Goal: Task Accomplishment & Management: Use online tool/utility

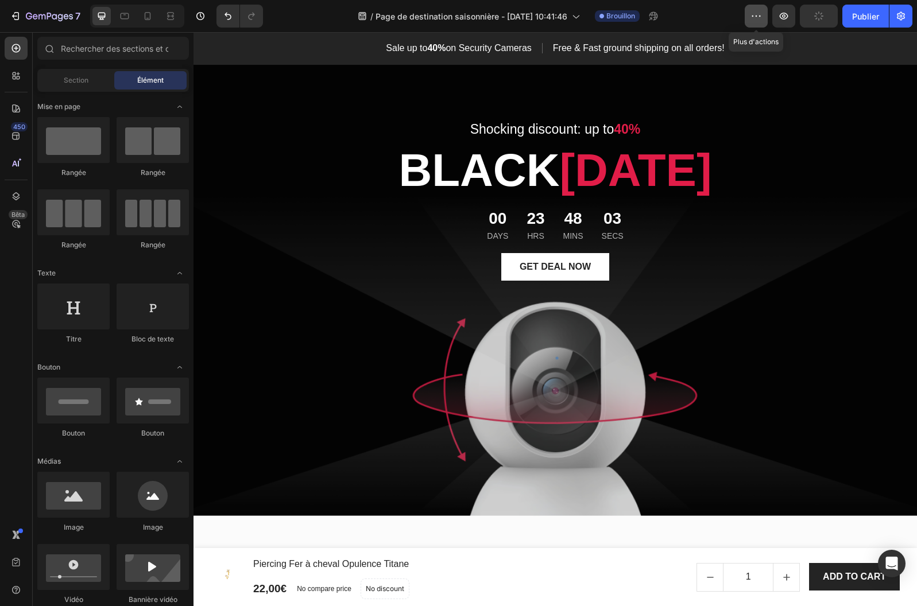
click at [760, 14] on icon "button" at bounding box center [755, 15] width 11 height 11
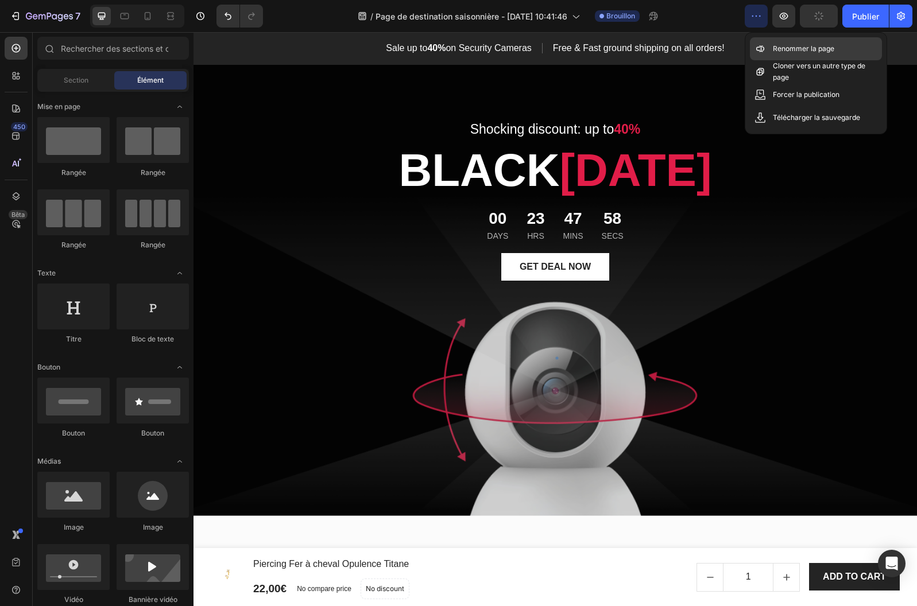
click at [789, 49] on font "Renommer la page" at bounding box center [802, 48] width 61 height 9
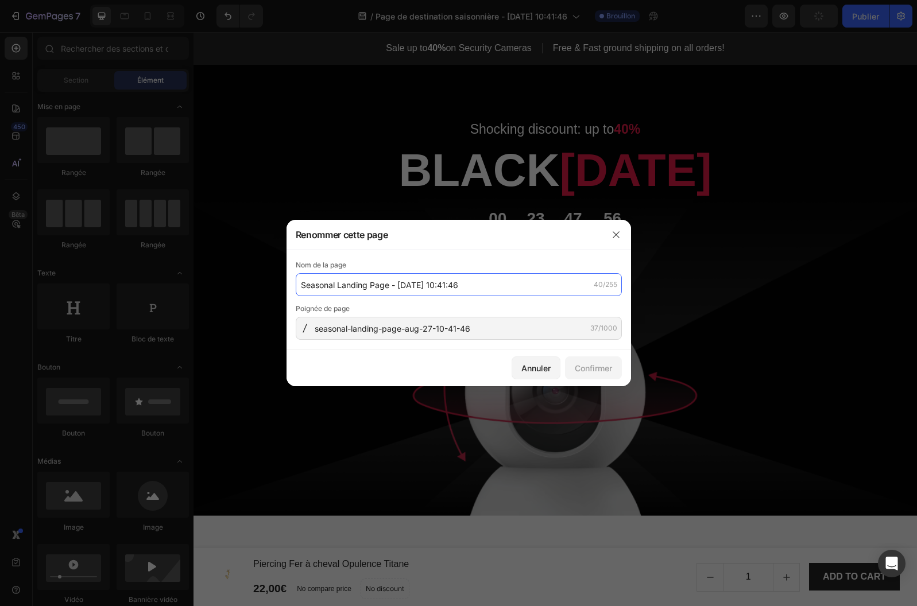
drag, startPoint x: 482, startPoint y: 284, endPoint x: 293, endPoint y: 289, distance: 189.5
click at [293, 289] on div "Nom de la page Seasonal Landing Page - [DATE] 10:41:46 40/255 Poignée de page s…" at bounding box center [458, 299] width 344 height 99
drag, startPoint x: 293, startPoint y: 289, endPoint x: 380, endPoint y: 285, distance: 87.3
click at [293, 289] on div "Nom de la page Seasonal Landing Page - [DATE] 10:41:46 40/255 Poignée de page s…" at bounding box center [458, 299] width 344 height 99
drag, startPoint x: 437, startPoint y: 283, endPoint x: 465, endPoint y: 284, distance: 28.1
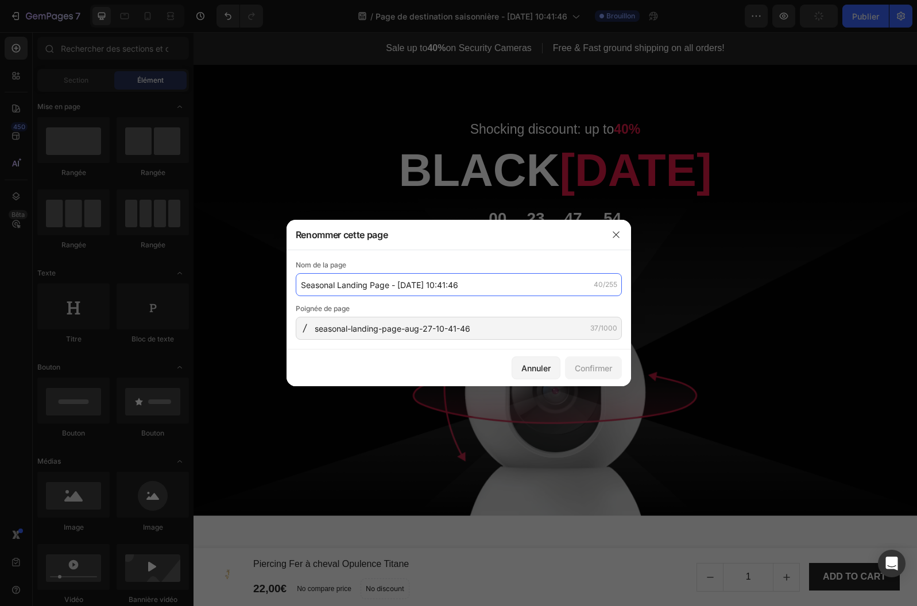
click at [467, 283] on input "Seasonal Landing Page - [DATE] 10:41:46" at bounding box center [459, 284] width 326 height 23
type input "[DATE][DATE]"
click at [600, 367] on font "Confirmer" at bounding box center [592, 368] width 37 height 10
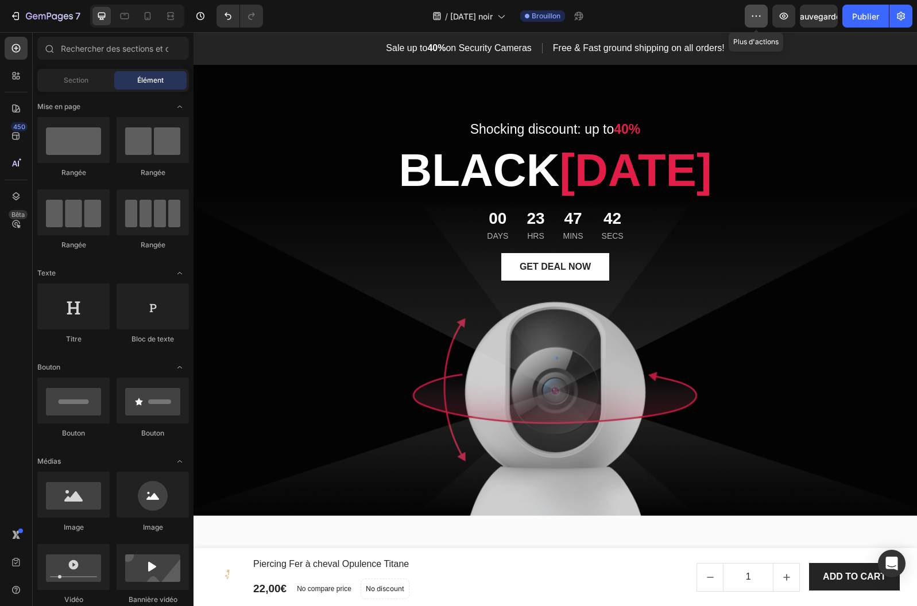
click at [757, 14] on icon "button" at bounding box center [755, 15] width 11 height 11
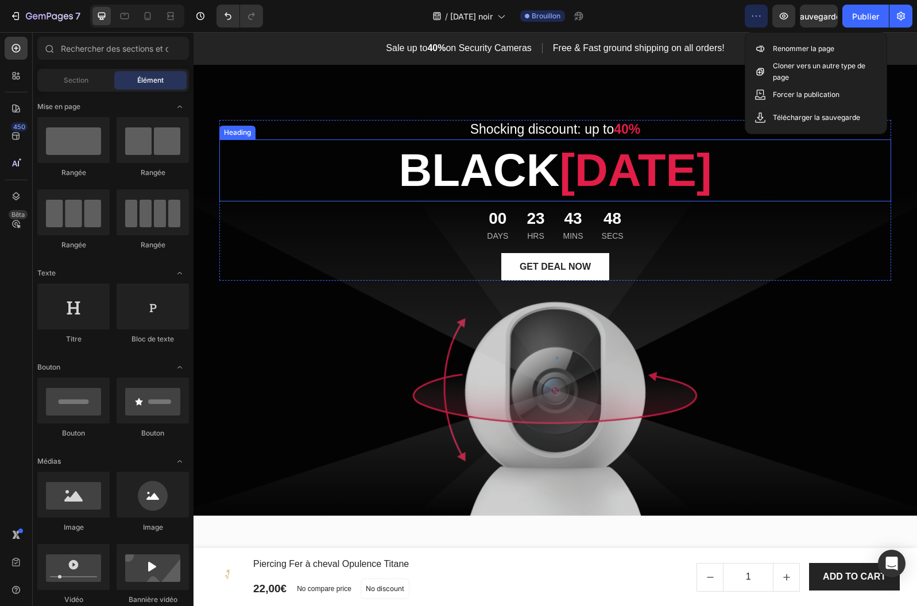
click at [360, 265] on div "GET DEAL NOW Button" at bounding box center [554, 267] width 671 height 28
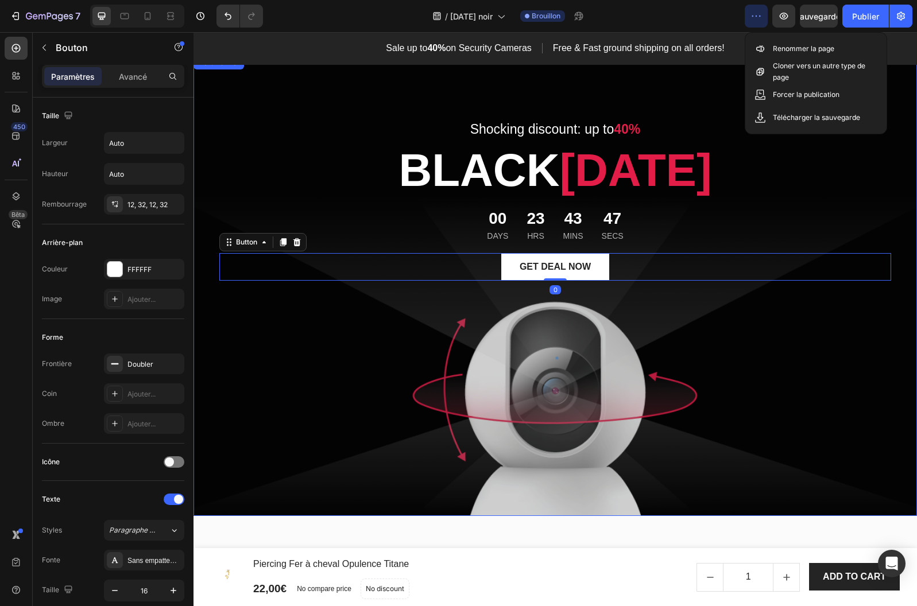
click at [226, 455] on div "Shocking discount: up to 40% Text block [DATE][DATE] Heading 00 Days 23 Hrs 43 …" at bounding box center [554, 286] width 671 height 424
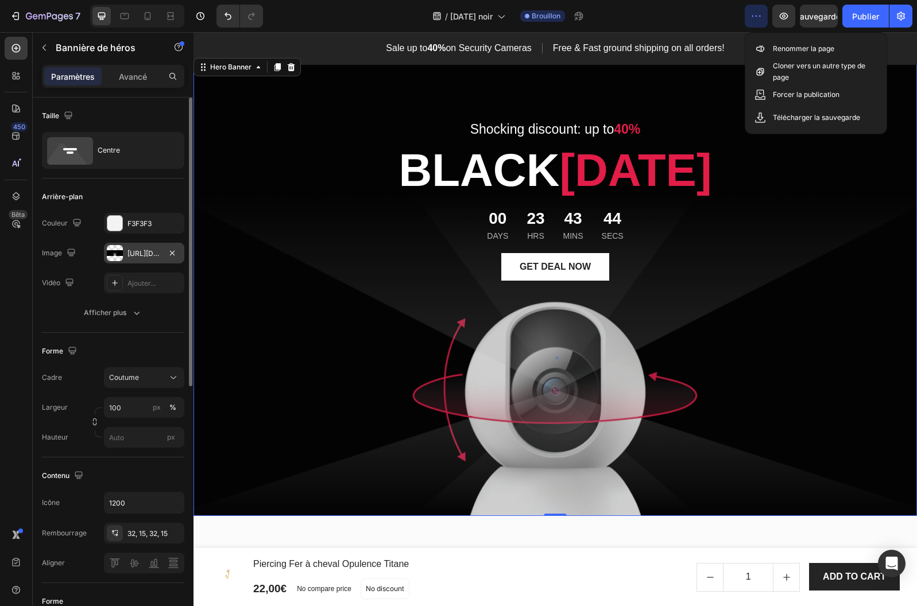
click at [146, 255] on font "[URL][DOMAIN_NAME]" at bounding box center [164, 253] width 74 height 9
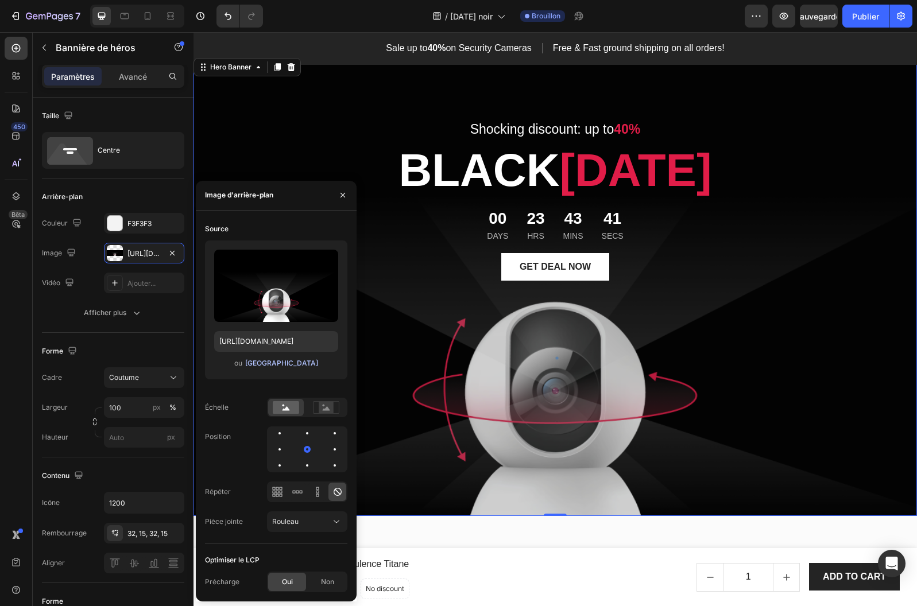
click at [290, 362] on font "[GEOGRAPHIC_DATA]" at bounding box center [281, 363] width 73 height 9
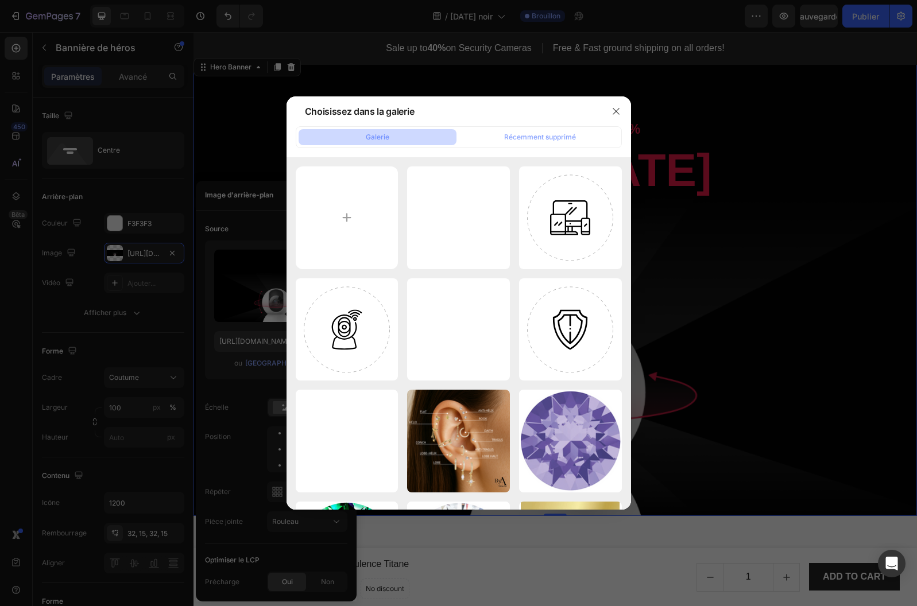
type input "C:\fakepath\[DATE][DATE].png"
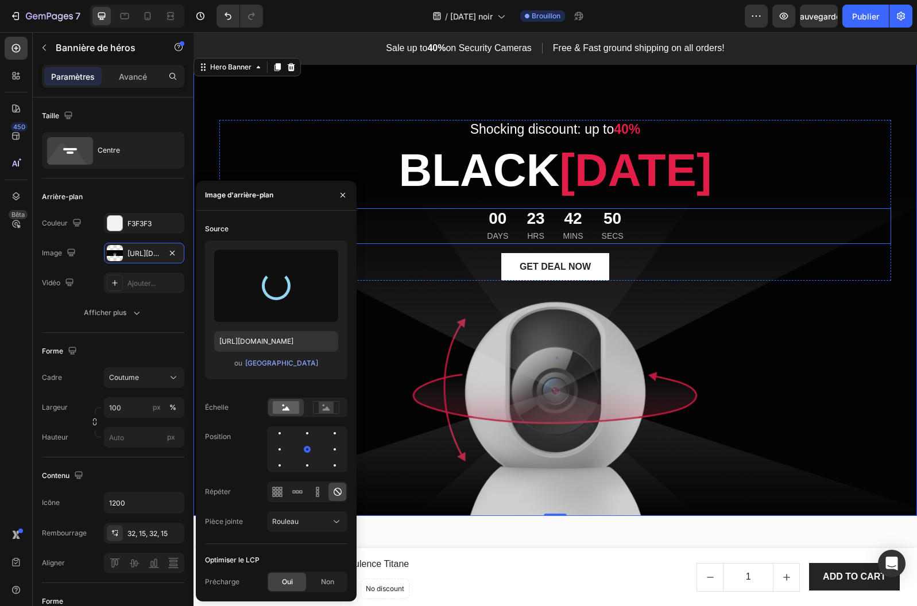
type input "[URL][DOMAIN_NAME]"
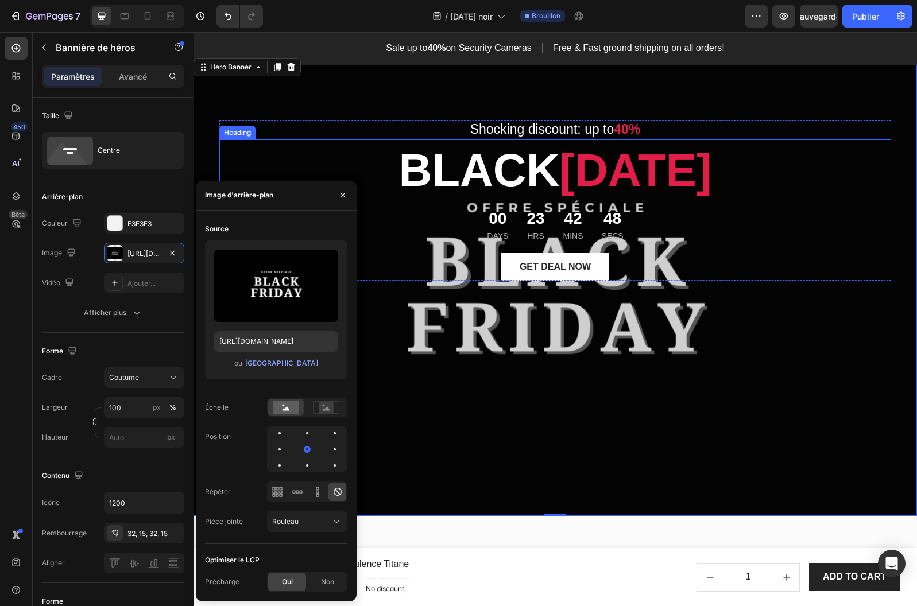
click at [639, 152] on span "[DATE]" at bounding box center [635, 170] width 152 height 51
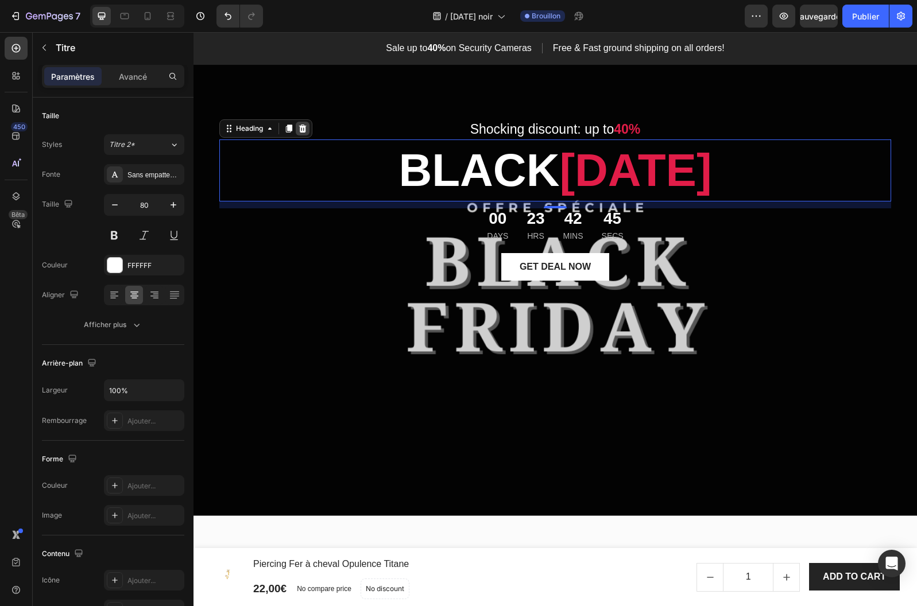
click at [308, 126] on div at bounding box center [303, 129] width 14 height 14
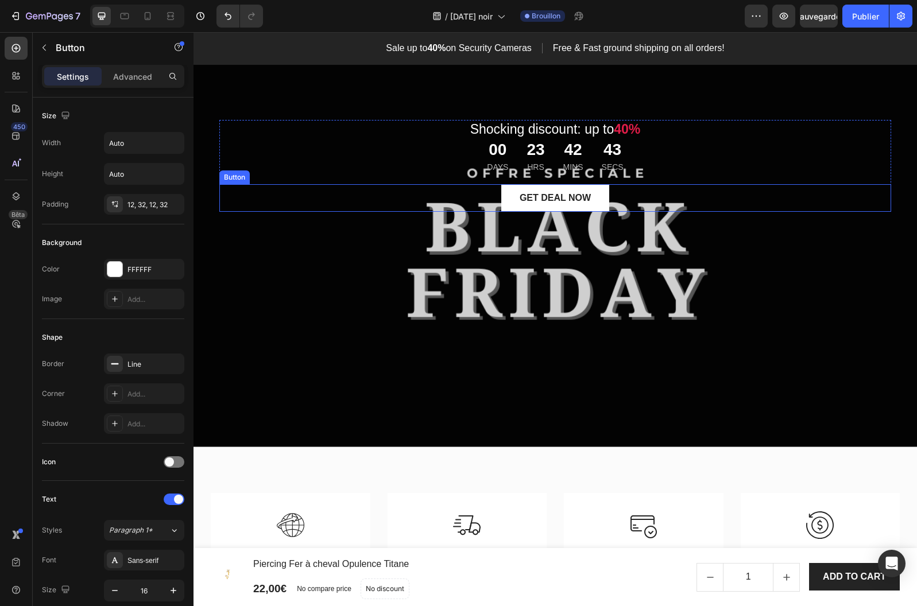
click at [651, 199] on div "GET DEAL NOW Button" at bounding box center [554, 198] width 671 height 28
click at [299, 170] on icon at bounding box center [296, 173] width 7 height 8
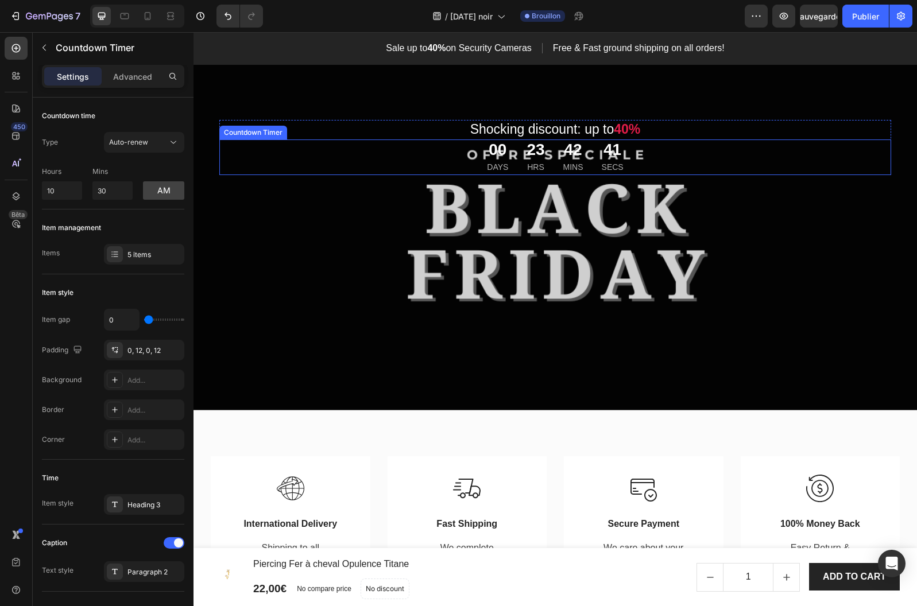
click at [425, 156] on div "00 Days 23 Hrs 42 Mins 41 Secs" at bounding box center [554, 157] width 671 height 36
click at [336, 133] on icon at bounding box center [333, 128] width 9 height 9
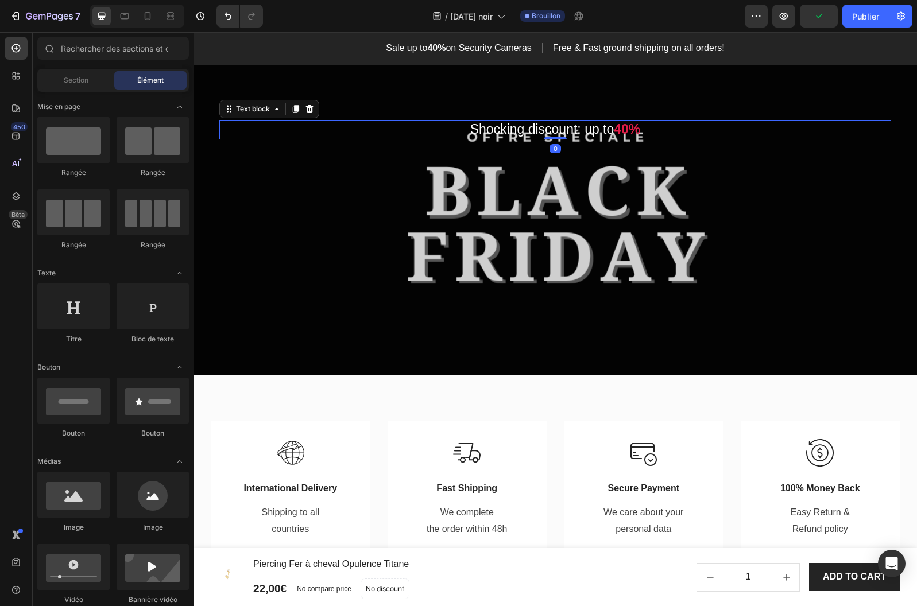
click at [484, 130] on p "Shocking discount: up to 40%" at bounding box center [554, 129] width 669 height 17
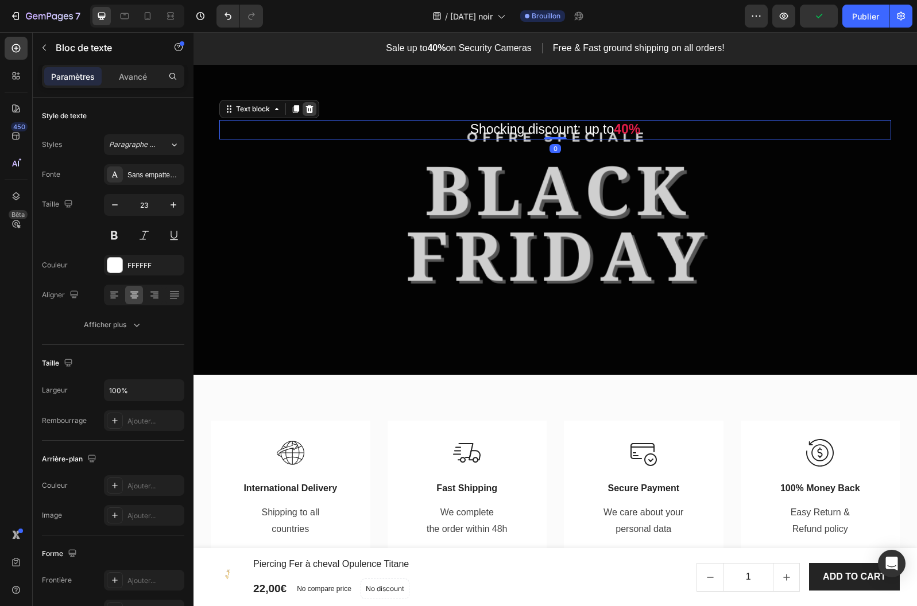
click at [310, 112] on icon at bounding box center [309, 109] width 7 height 8
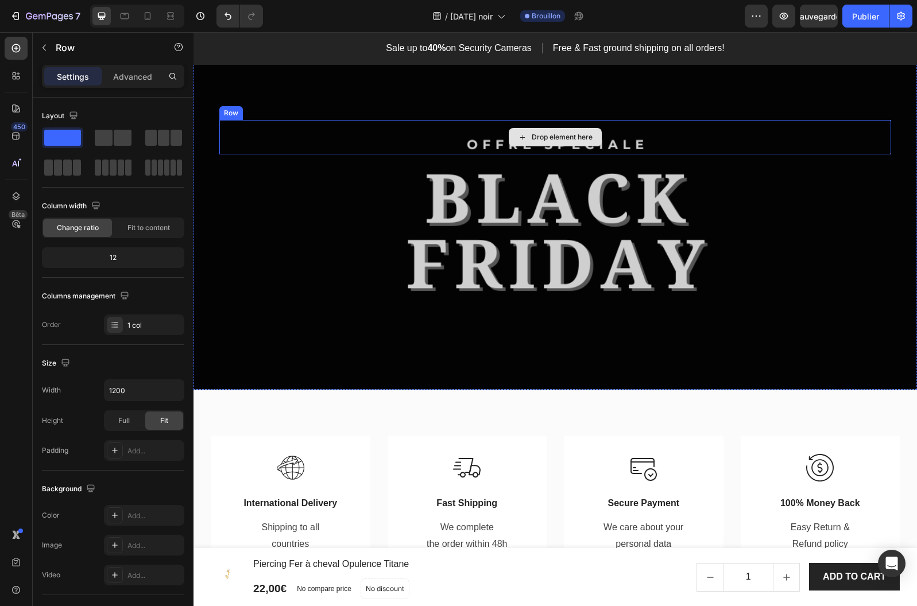
click at [300, 138] on div "Drop element here" at bounding box center [554, 137] width 671 height 34
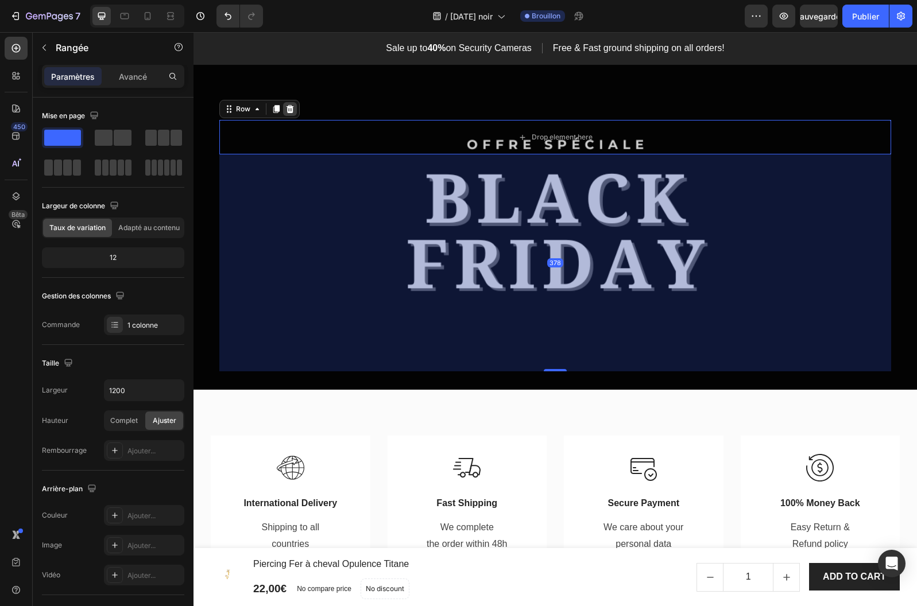
click at [292, 108] on icon at bounding box center [289, 109] width 7 height 8
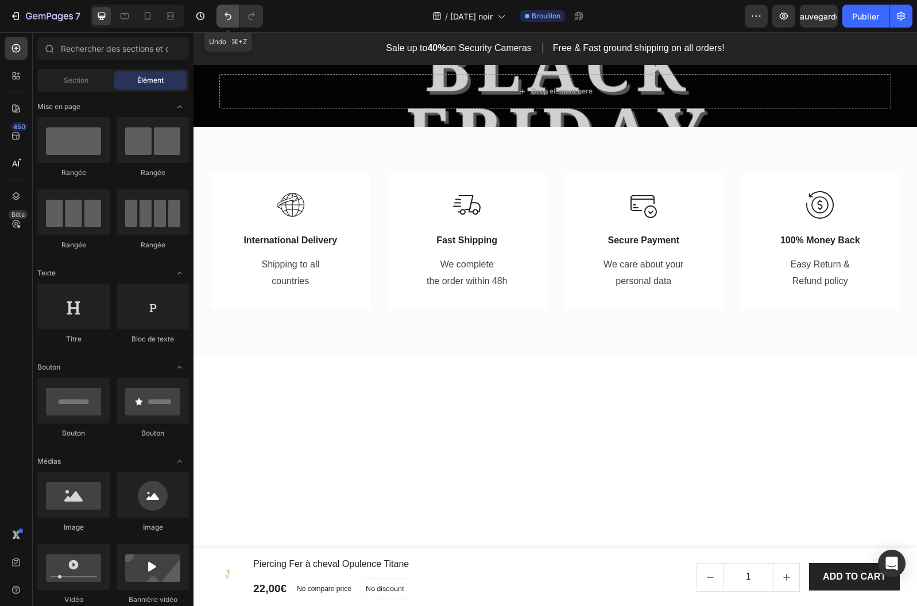
click at [228, 12] on icon "Annuler/Rétablir" at bounding box center [227, 15] width 11 height 11
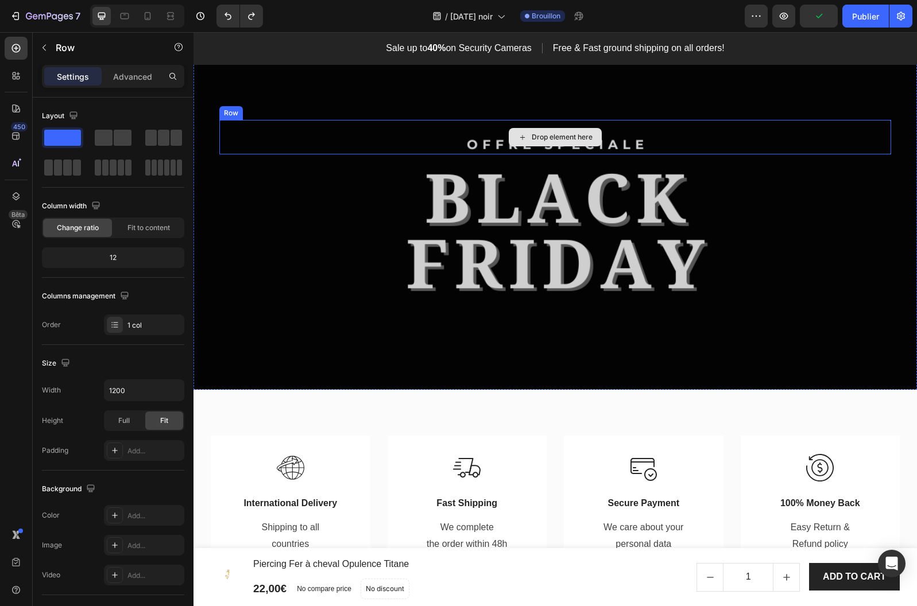
click at [642, 129] on div "Drop element here" at bounding box center [554, 137] width 671 height 34
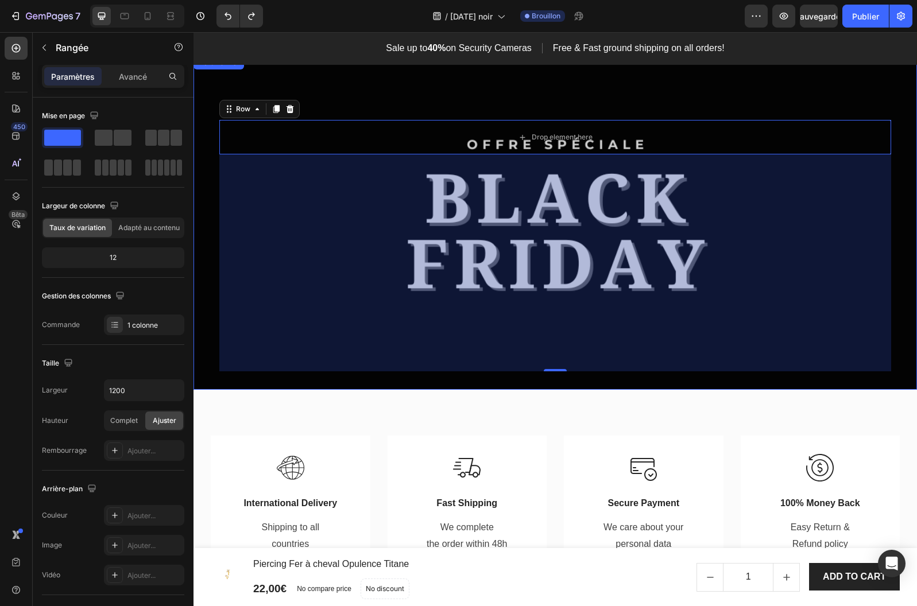
click at [489, 83] on div "Drop element here Row 378" at bounding box center [554, 222] width 671 height 297
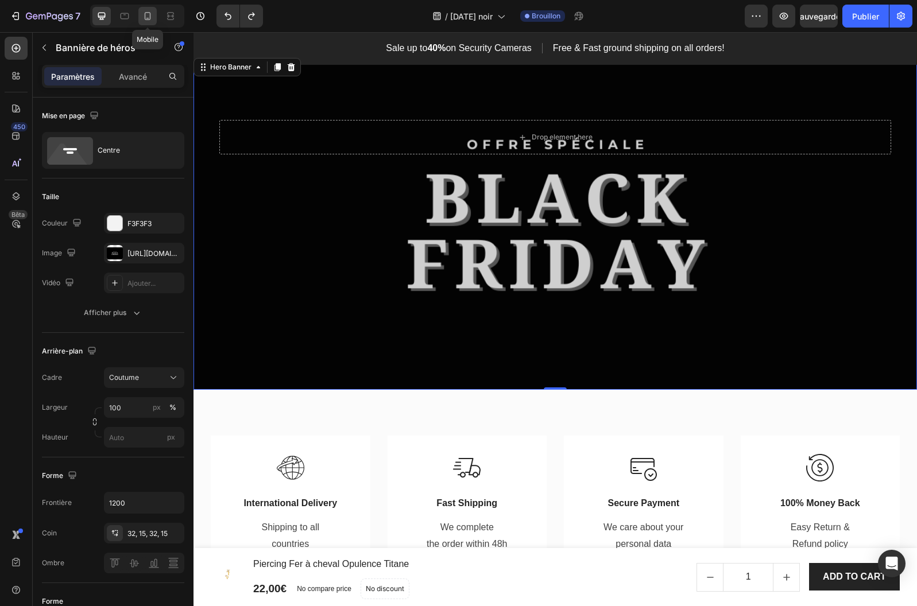
click at [146, 16] on icon at bounding box center [147, 15] width 11 height 11
type input "Auto"
type input "100%"
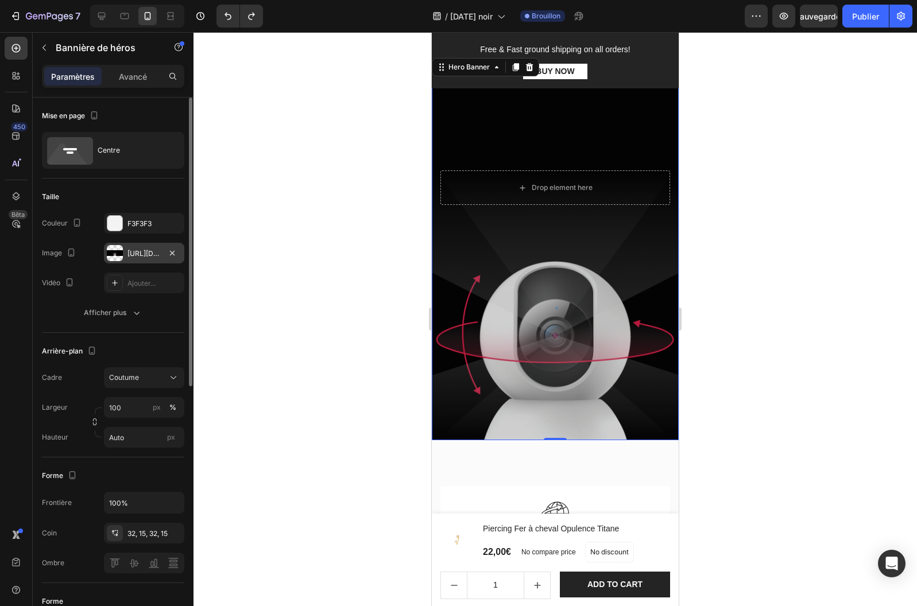
click at [135, 255] on font "[URL][DOMAIN_NAME]" at bounding box center [164, 253] width 74 height 9
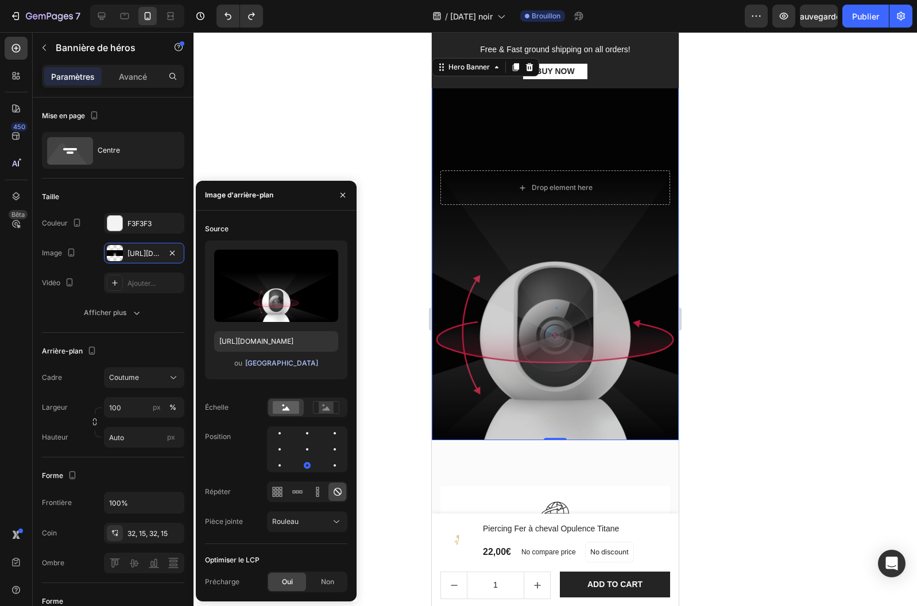
click at [275, 364] on font "[GEOGRAPHIC_DATA]" at bounding box center [281, 363] width 73 height 9
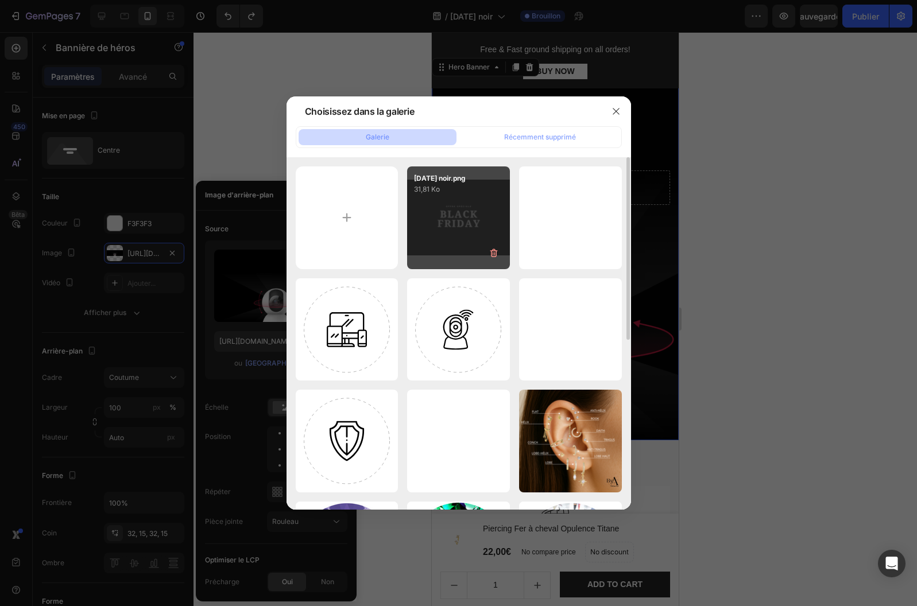
click at [448, 213] on div "[DATE] noir.png 31,81 Ko" at bounding box center [458, 217] width 103 height 103
type input "[URL][DOMAIN_NAME]"
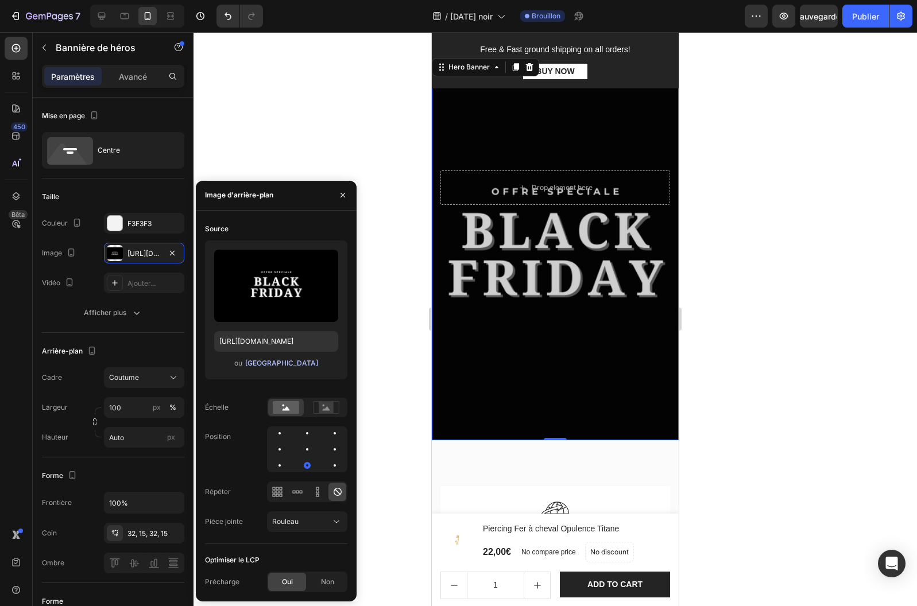
click at [278, 362] on font "[GEOGRAPHIC_DATA]" at bounding box center [281, 363] width 73 height 9
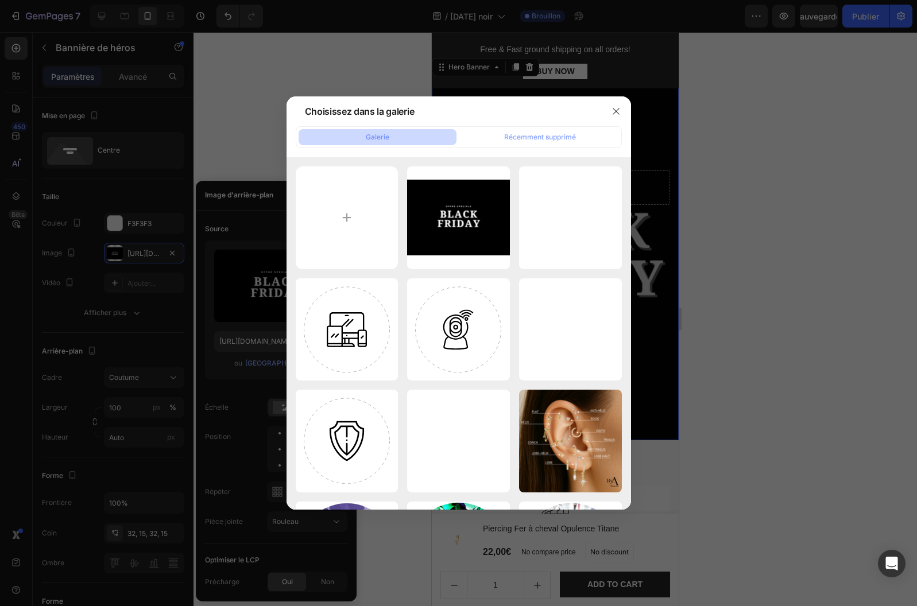
type input "C:\fakepath\[DATE][DATE].svg"
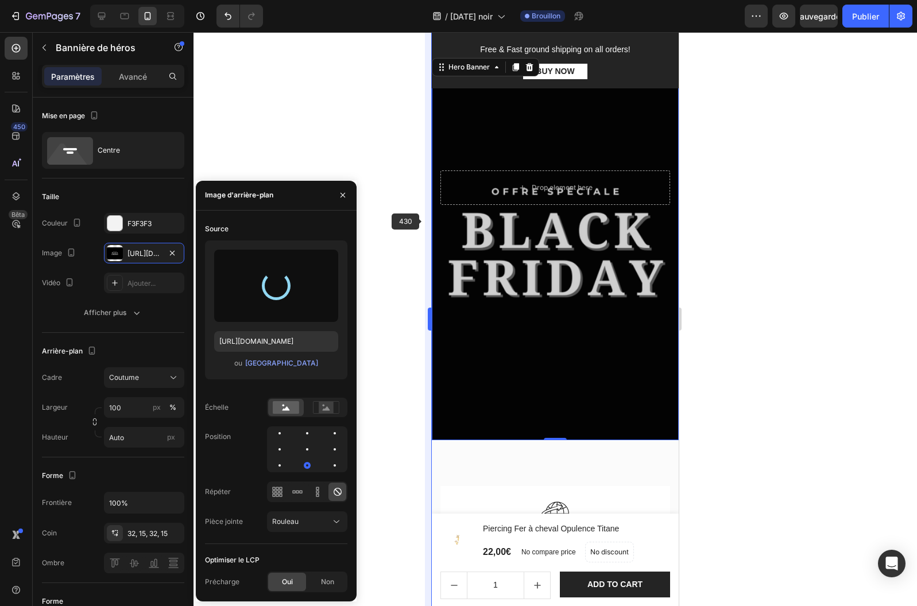
type input "[URL][DOMAIN_NAME]"
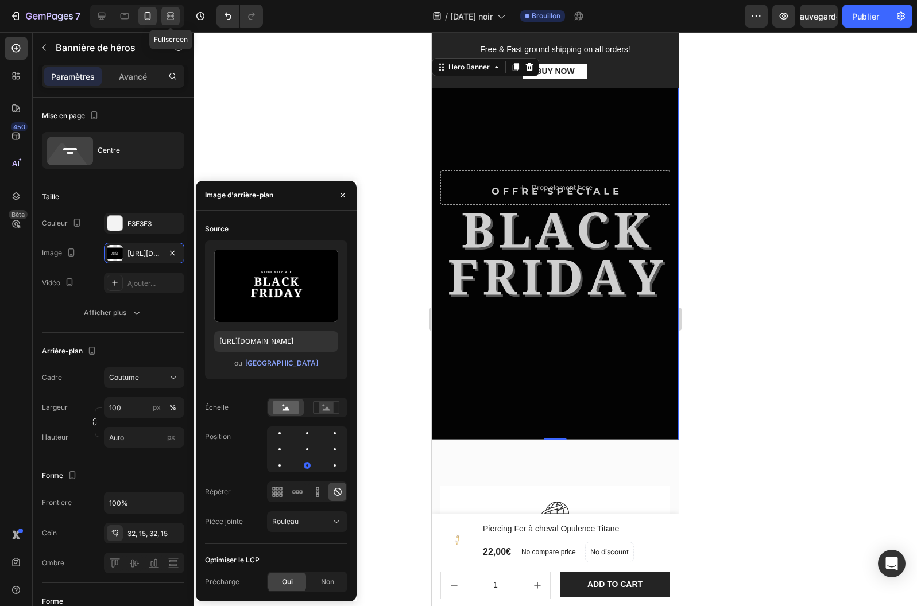
click at [168, 17] on icon at bounding box center [168, 15] width 3 height 3
type input "1200"
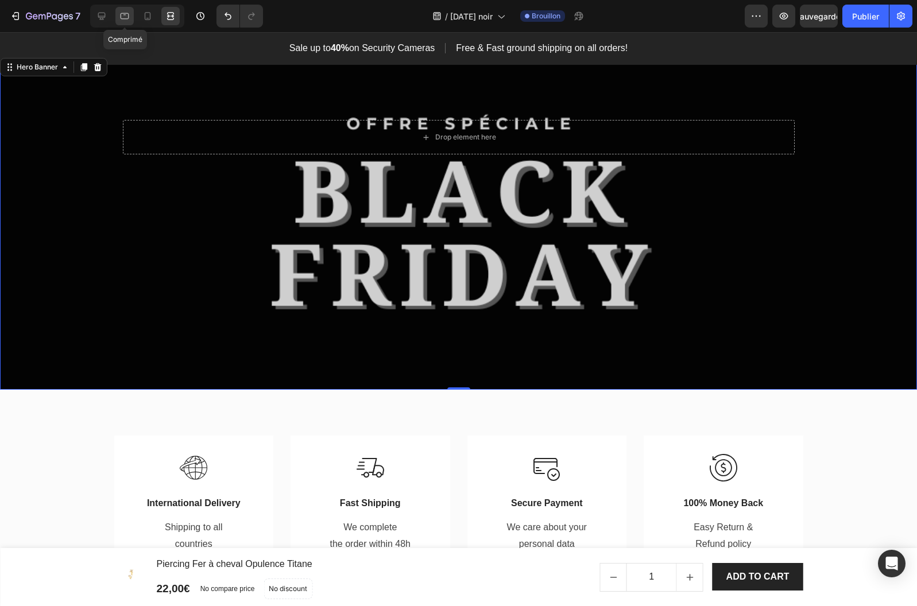
click at [121, 17] on icon at bounding box center [125, 16] width 9 height 6
type input "Auto"
type input "100%"
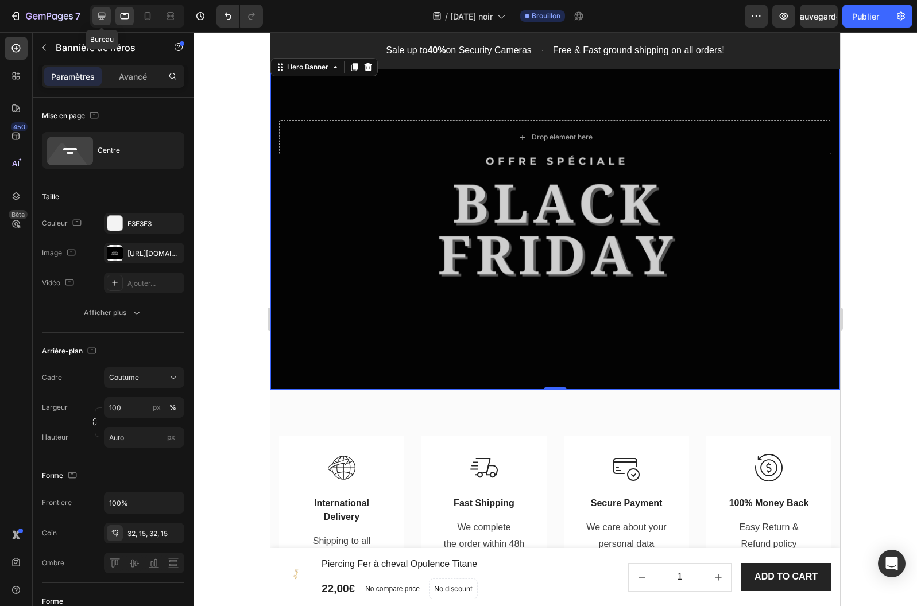
click at [102, 17] on icon at bounding box center [101, 15] width 11 height 11
type input "1200"
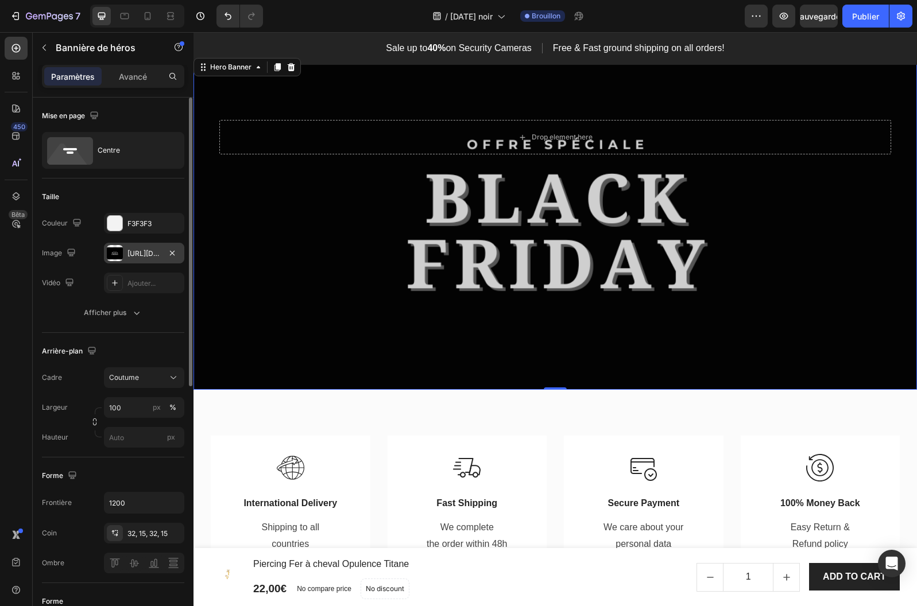
click at [149, 258] on div "[URL][DOMAIN_NAME]" at bounding box center [144, 253] width 80 height 21
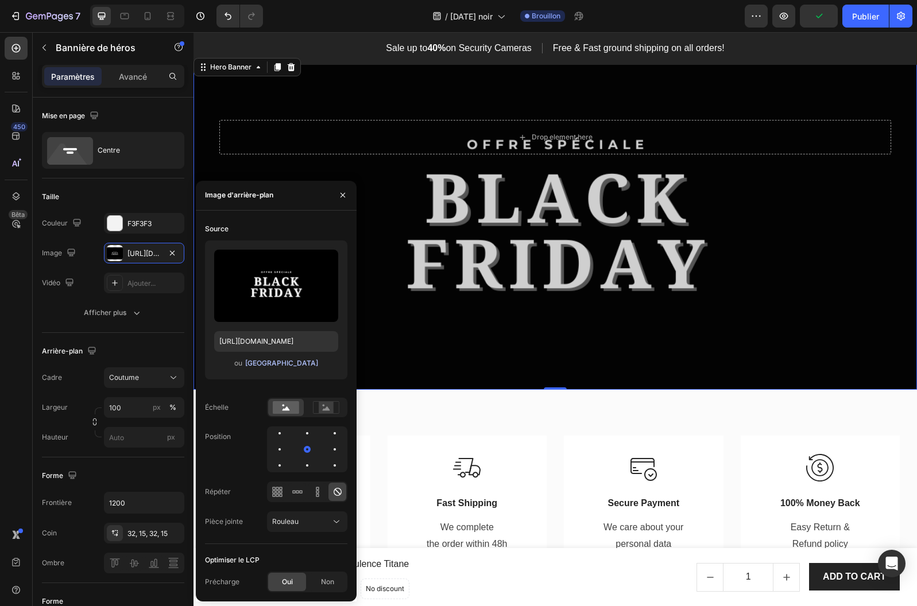
click at [277, 362] on font "[GEOGRAPHIC_DATA]" at bounding box center [281, 363] width 73 height 9
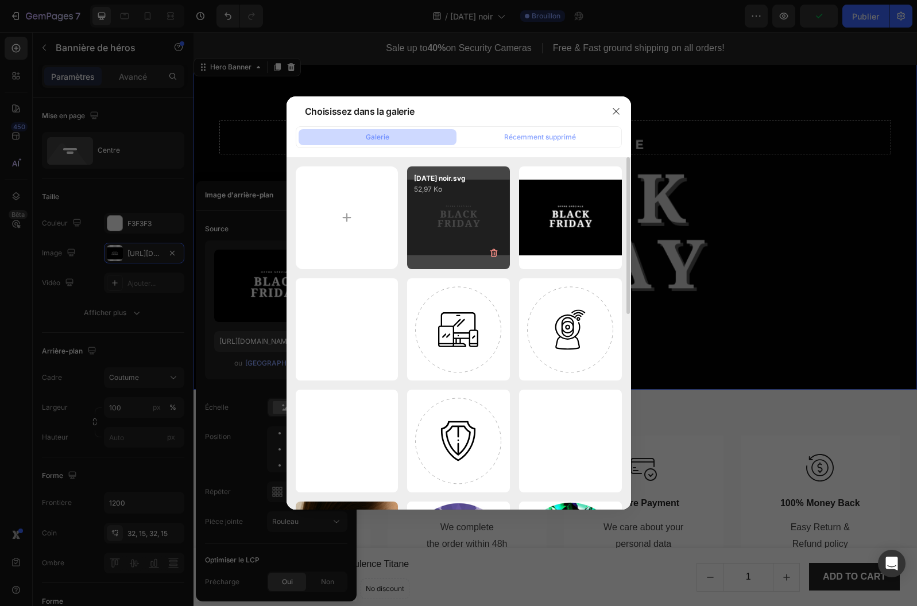
click at [462, 205] on div "[DATE] noir.svg 52,97 Ko" at bounding box center [458, 217] width 103 height 103
type input "[URL][DOMAIN_NAME]"
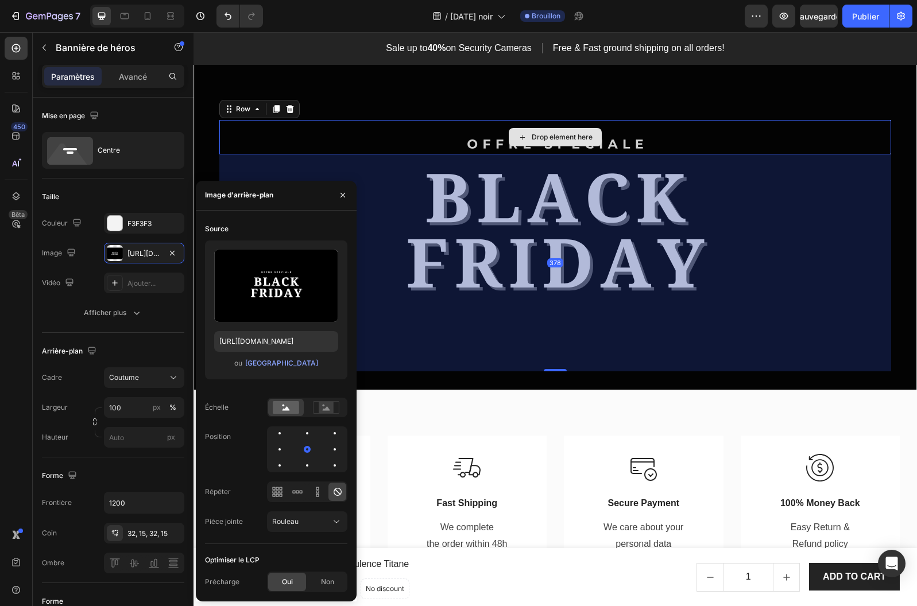
click at [451, 131] on div "Drop element here" at bounding box center [554, 137] width 671 height 34
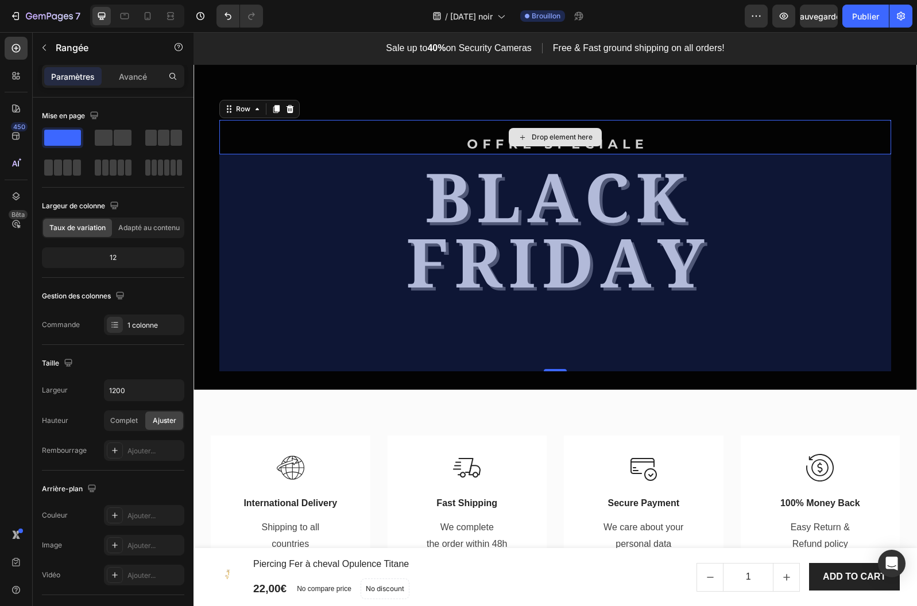
click at [410, 140] on div "Drop element here" at bounding box center [554, 137] width 671 height 34
click at [792, 133] on div "Drop element here" at bounding box center [554, 137] width 671 height 34
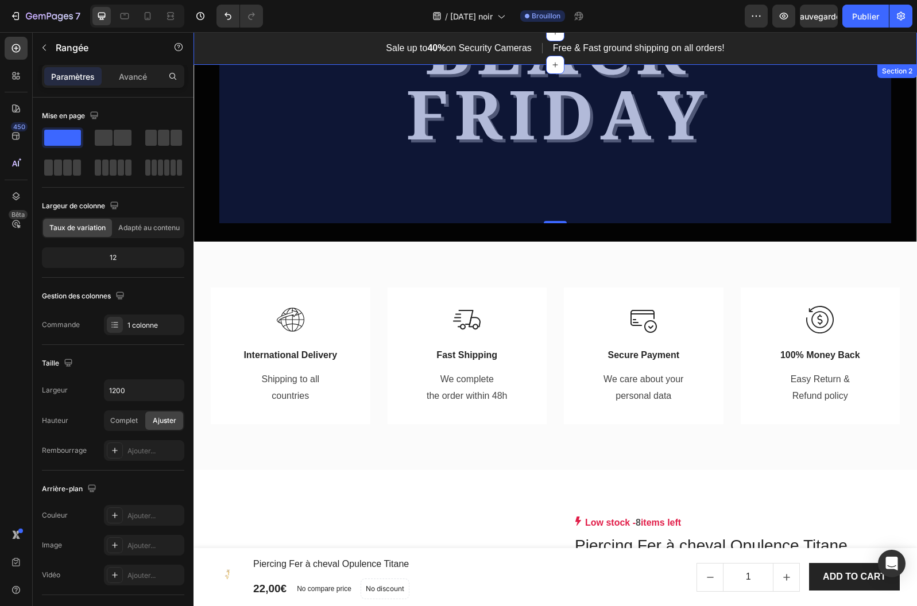
scroll to position [142, 0]
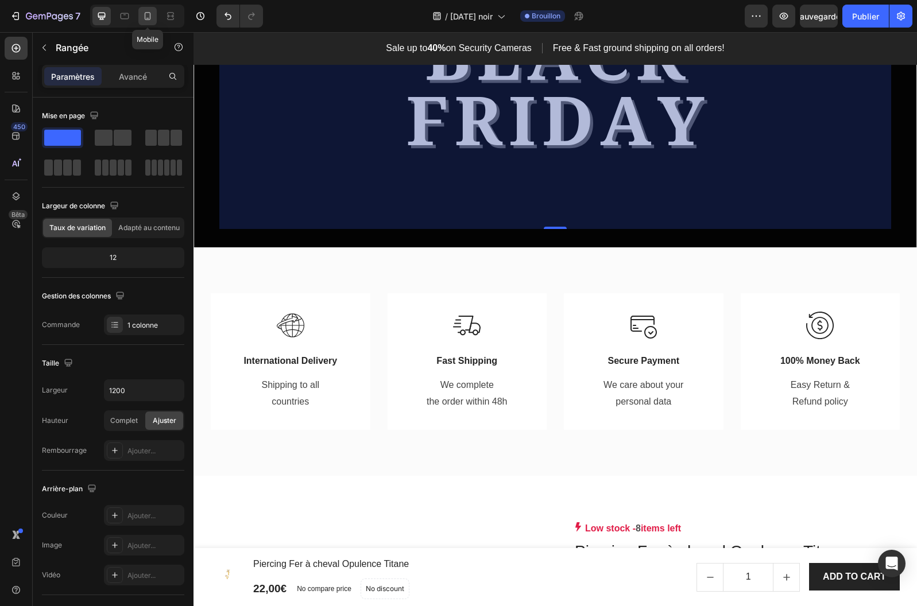
click at [153, 14] on icon at bounding box center [147, 15] width 11 height 11
type input "100%"
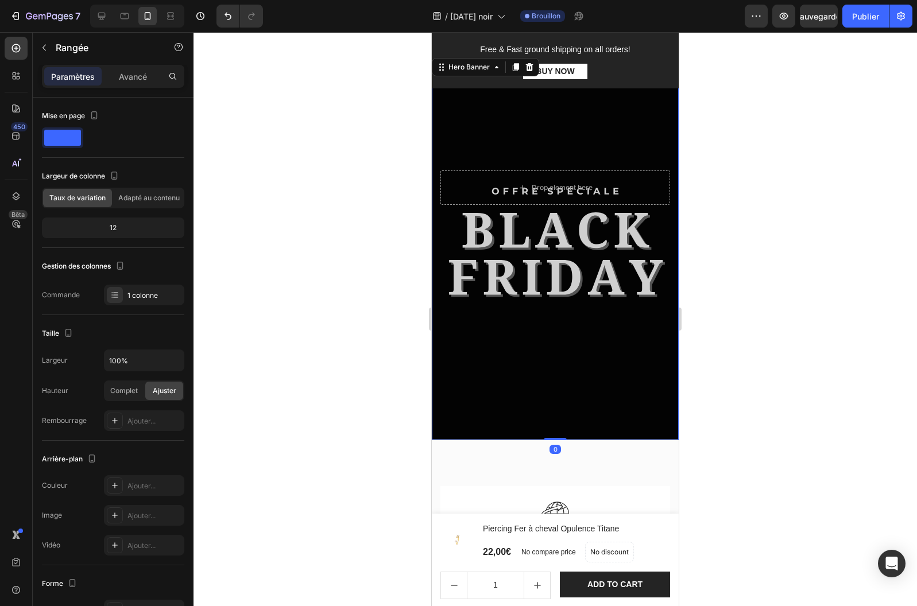
click at [481, 374] on div "Drop element here Row" at bounding box center [555, 248] width 230 height 348
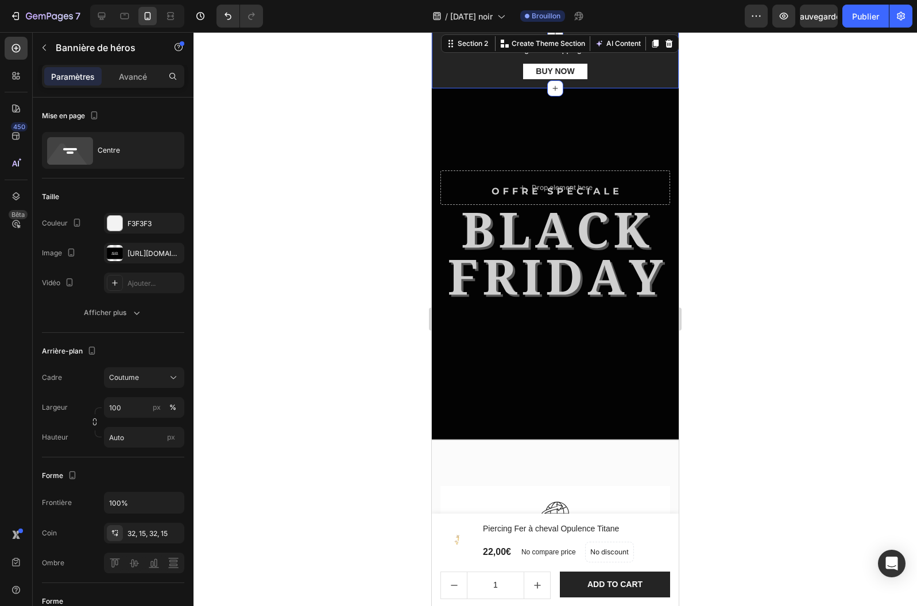
click at [643, 82] on div "Sale up to 40% on Security Cameras Text block Title Line Free & Fast ground shi…" at bounding box center [555, 60] width 247 height 56
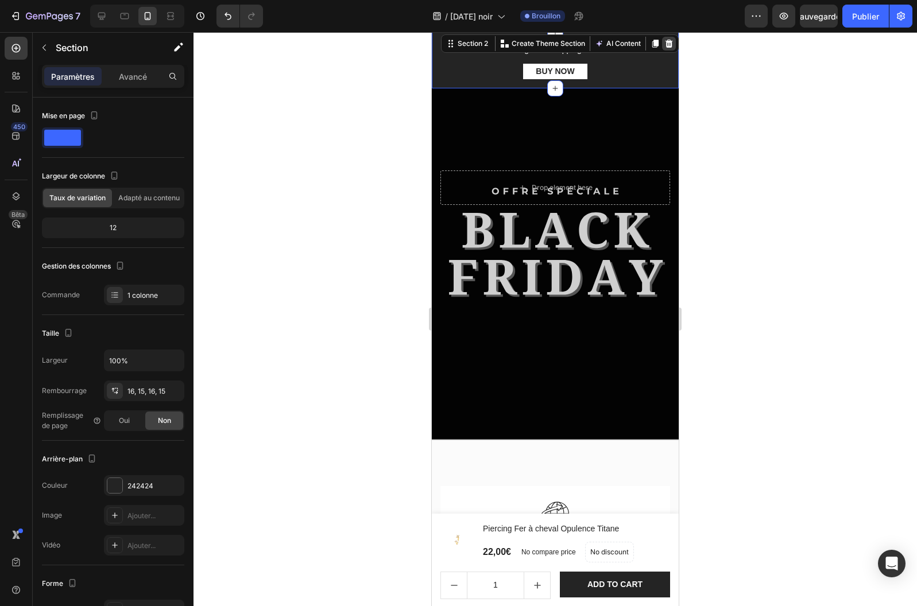
click at [669, 41] on icon at bounding box center [668, 44] width 7 height 8
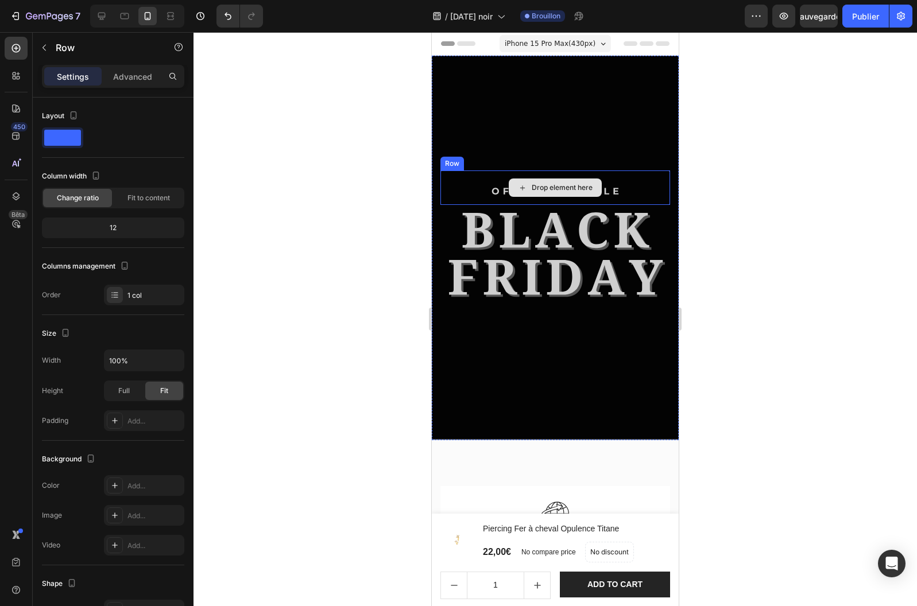
click at [642, 182] on div "Drop element here" at bounding box center [555, 187] width 230 height 34
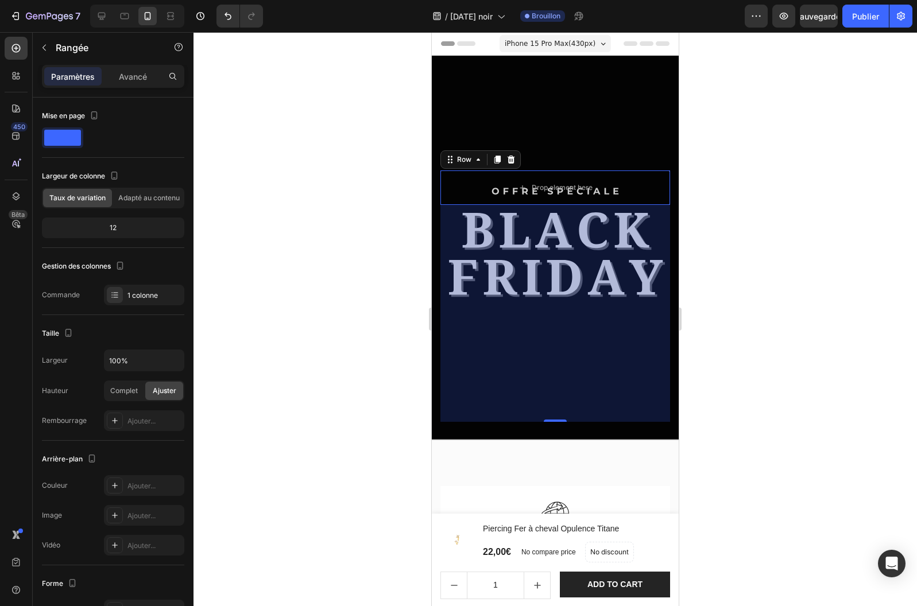
click at [798, 135] on div at bounding box center [554, 319] width 723 height 574
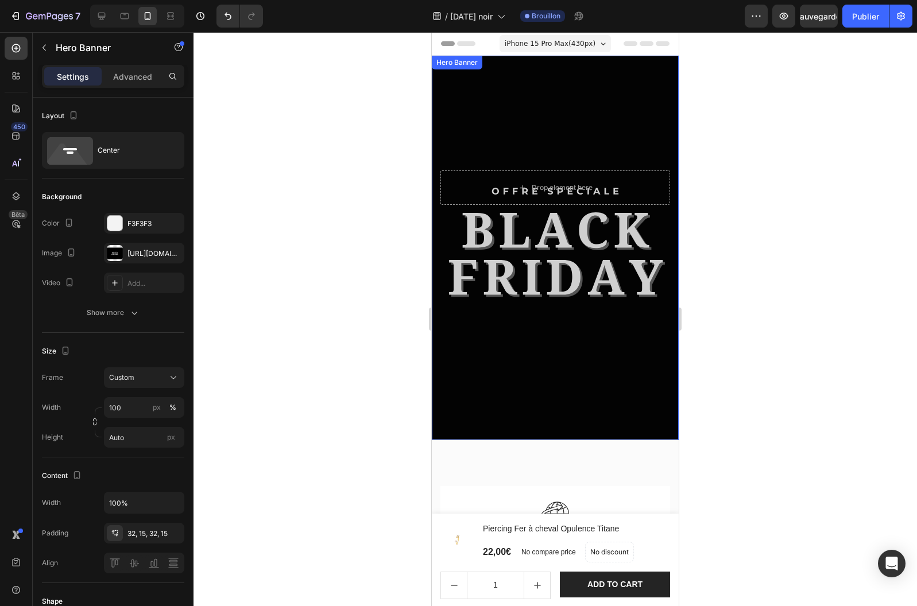
click at [609, 97] on div "Drop element here Row" at bounding box center [555, 248] width 230 height 348
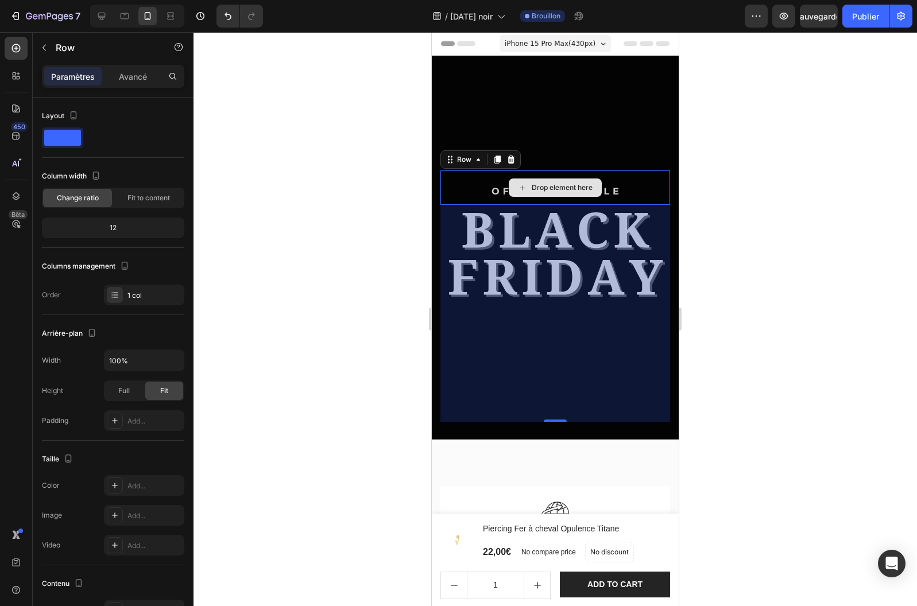
click at [605, 179] on div "Drop element here" at bounding box center [555, 187] width 230 height 34
click at [512, 160] on icon at bounding box center [510, 160] width 7 height 8
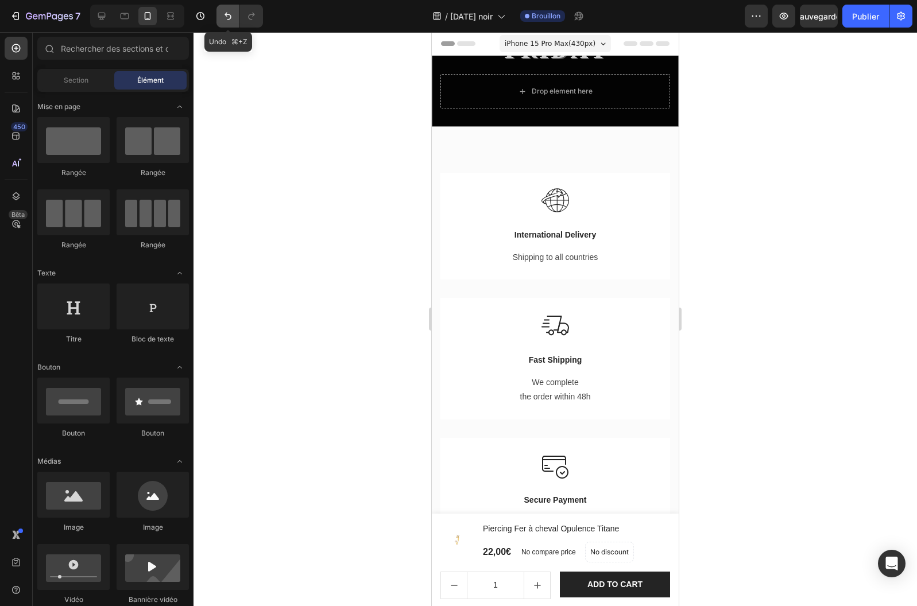
click at [228, 17] on icon "Annuler/Rétablir" at bounding box center [227, 15] width 11 height 11
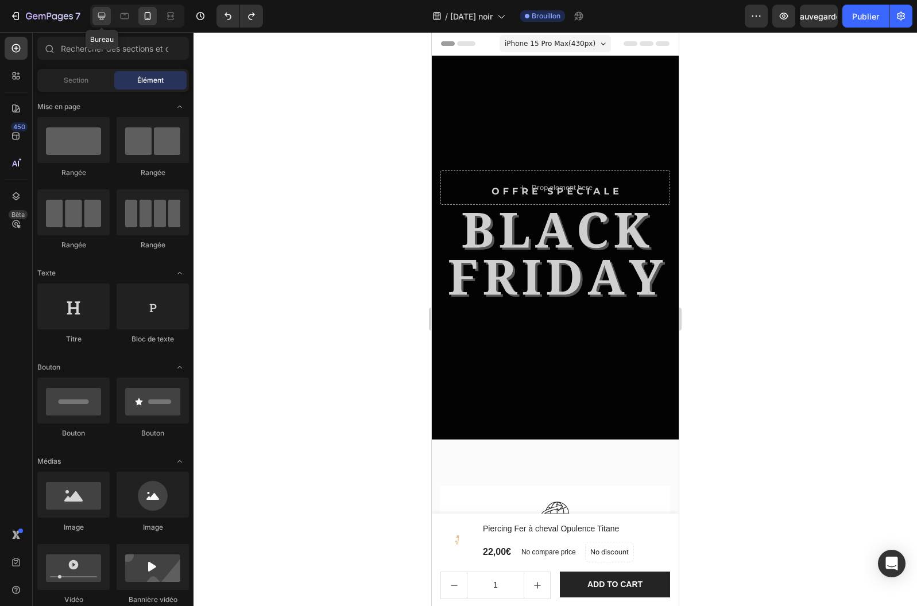
click at [104, 18] on icon at bounding box center [101, 16] width 7 height 7
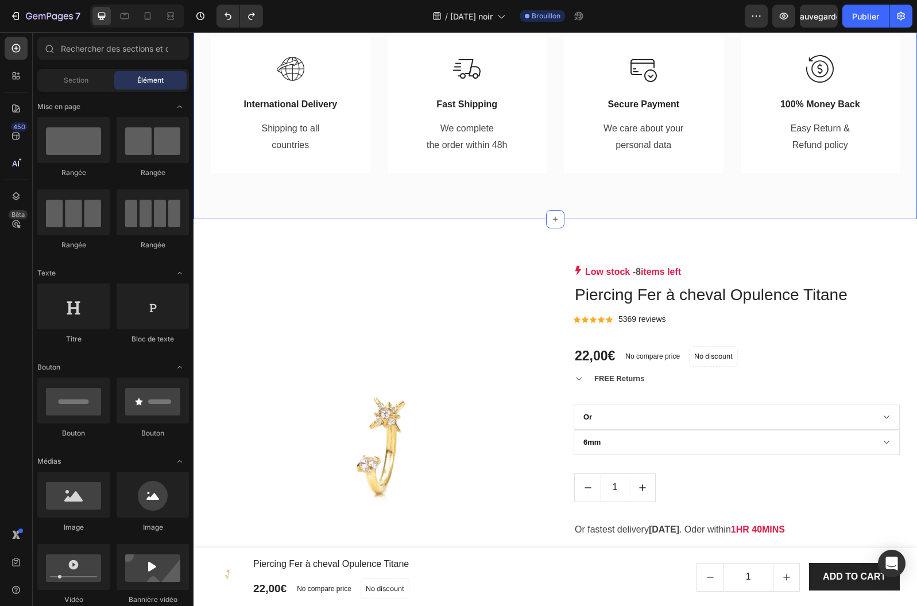
click at [496, 276] on img at bounding box center [374, 428] width 326 height 326
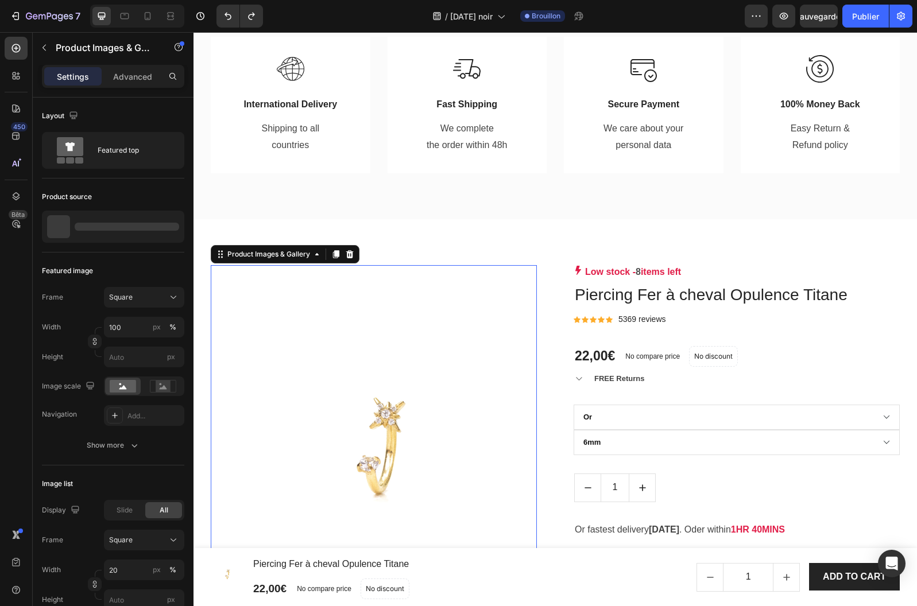
scroll to position [399, 0]
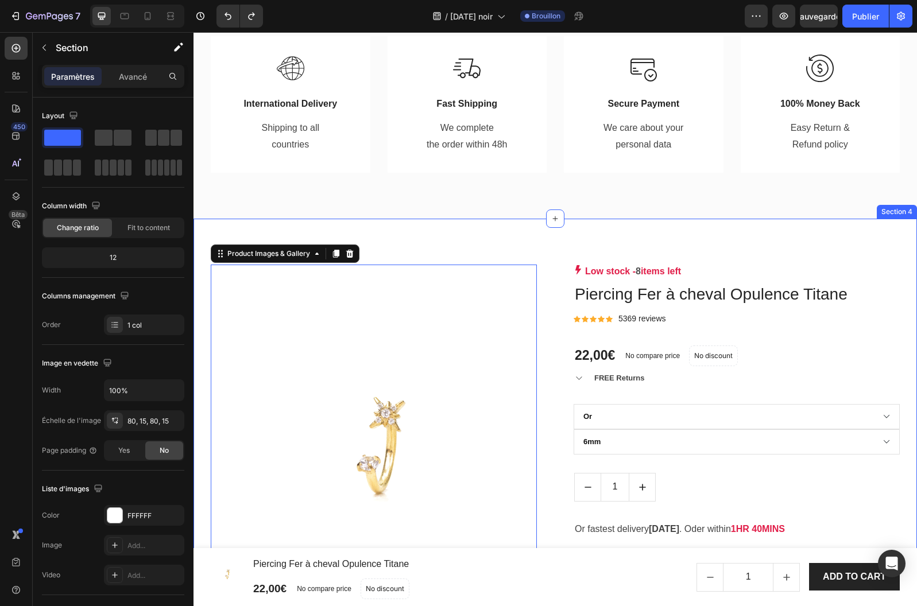
click at [583, 251] on div "Product Images & Gallery 0 Low stock - 8 items left Product Stock Counter Pierc…" at bounding box center [554, 494] width 723 height 550
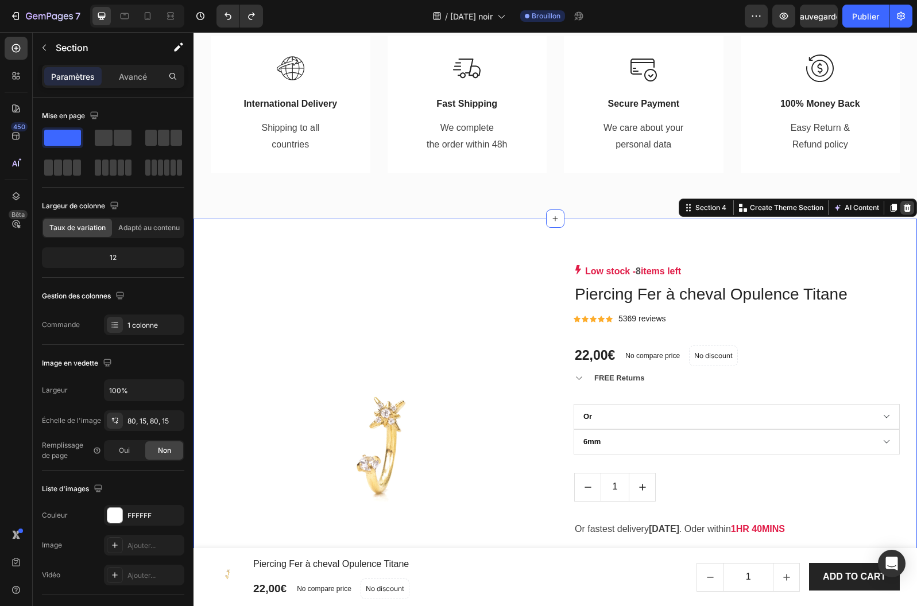
click at [913, 207] on div at bounding box center [907, 208] width 14 height 14
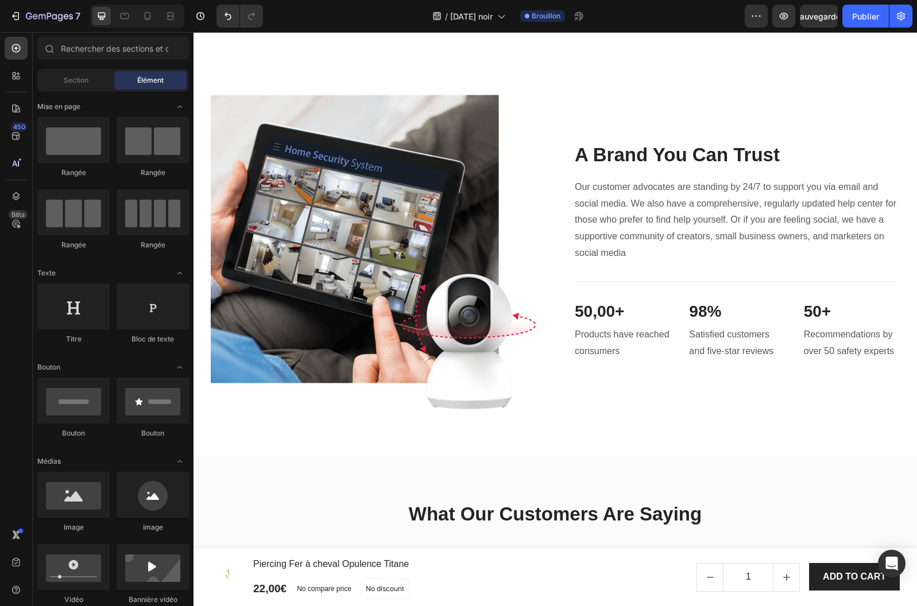
scroll to position [1689, 0]
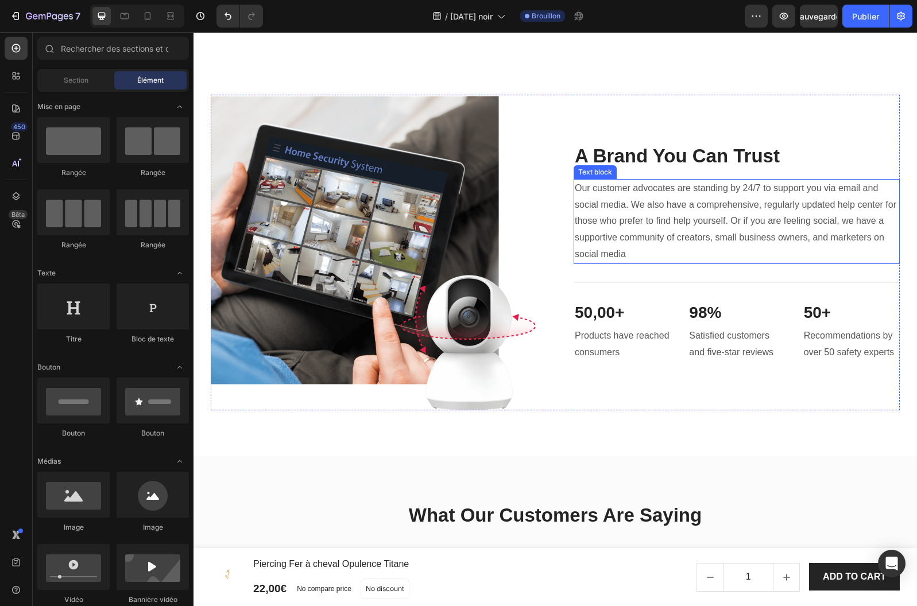
click at [628, 263] on p "Our customer advocates are standing by 24/7 to support you via email and social…" at bounding box center [736, 221] width 324 height 83
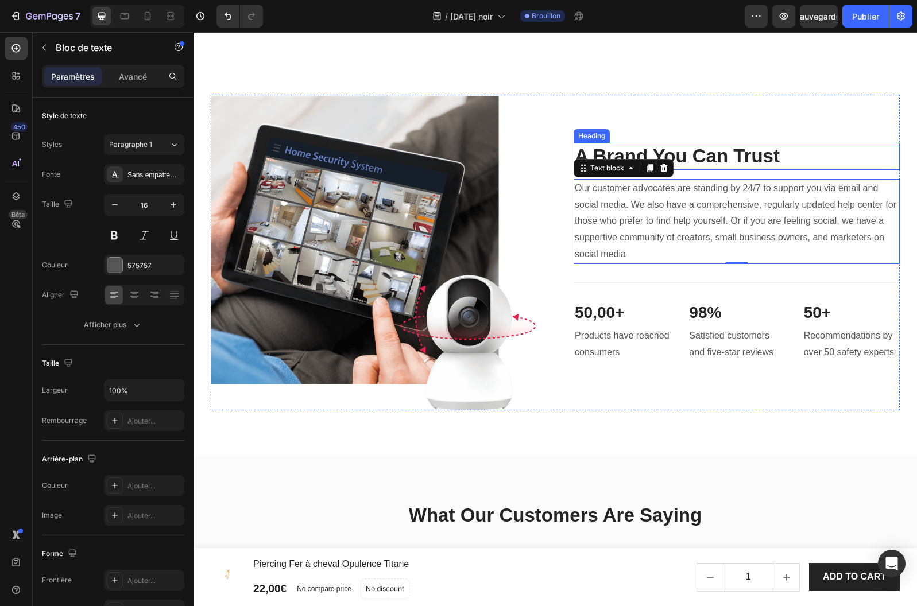
click at [747, 169] on p "A Brand You Can Trust" at bounding box center [736, 156] width 324 height 25
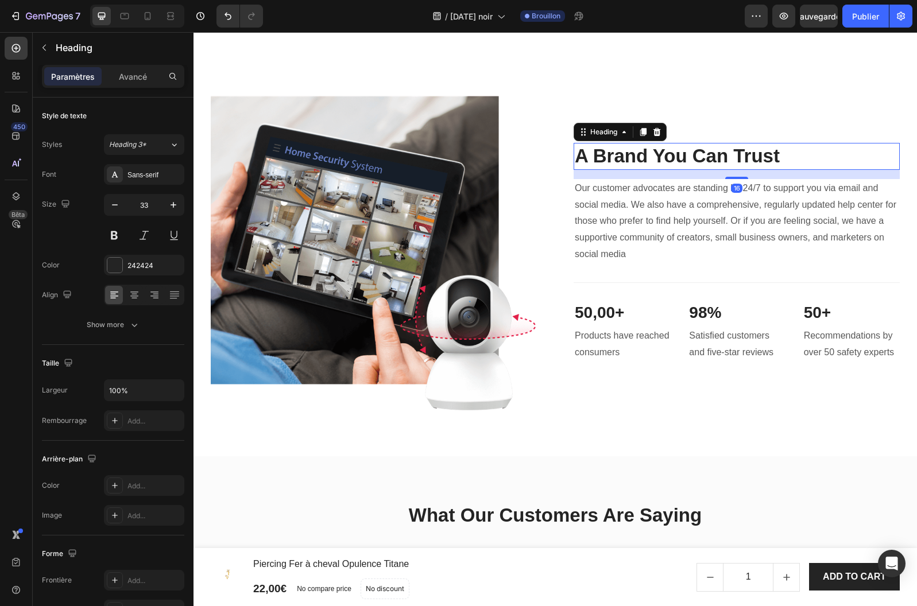
click at [747, 169] on p "A Brand You Can Trust" at bounding box center [736, 156] width 324 height 25
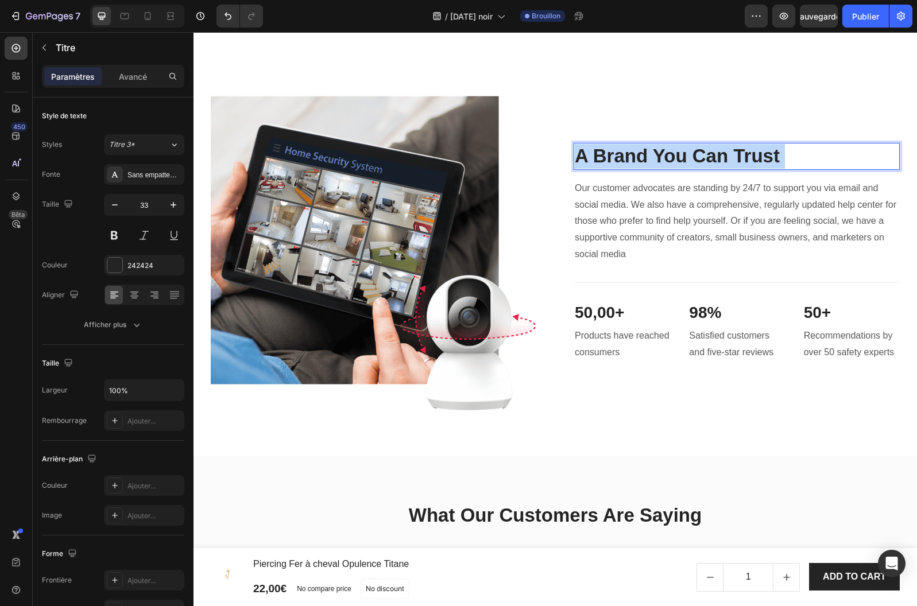
drag, startPoint x: 797, startPoint y: 243, endPoint x: 738, endPoint y: 242, distance: 58.6
click at [738, 169] on p "A Brand You Can Trust" at bounding box center [736, 156] width 324 height 25
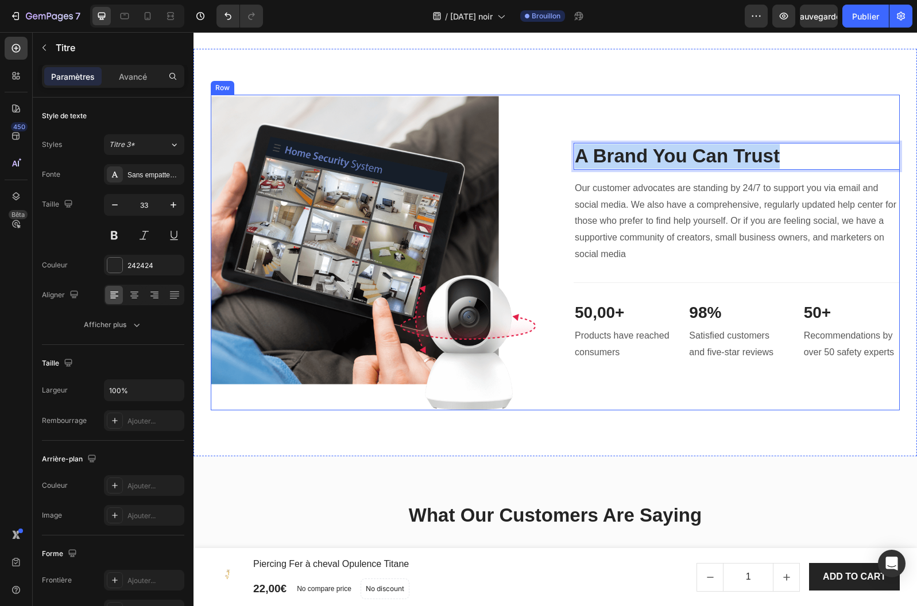
drag, startPoint x: 758, startPoint y: 240, endPoint x: 563, endPoint y: 246, distance: 194.6
click at [563, 246] on div "Image A Brand You Can Trust Heading 16 Our customer advocates are standing by 2…" at bounding box center [555, 253] width 689 height 316
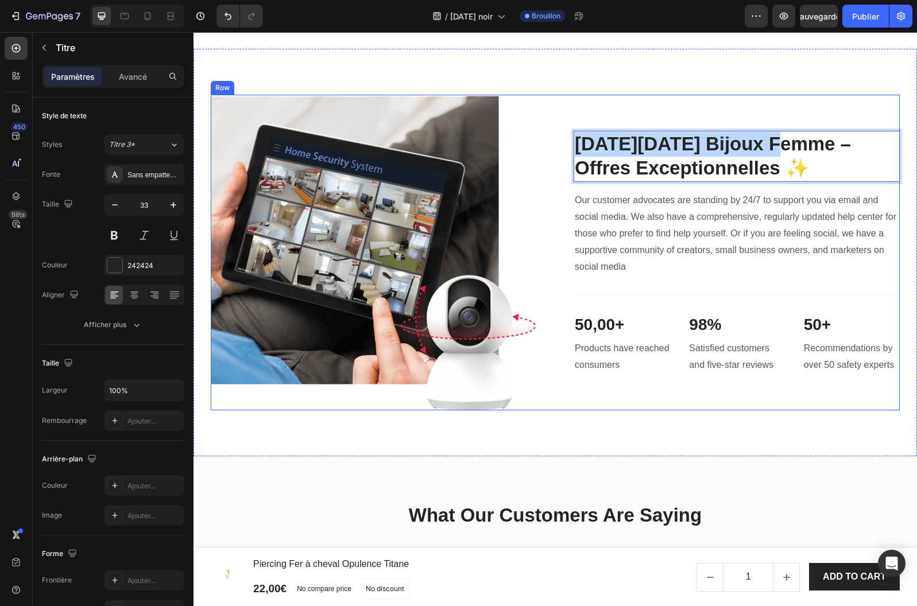
scroll to position [1676, 0]
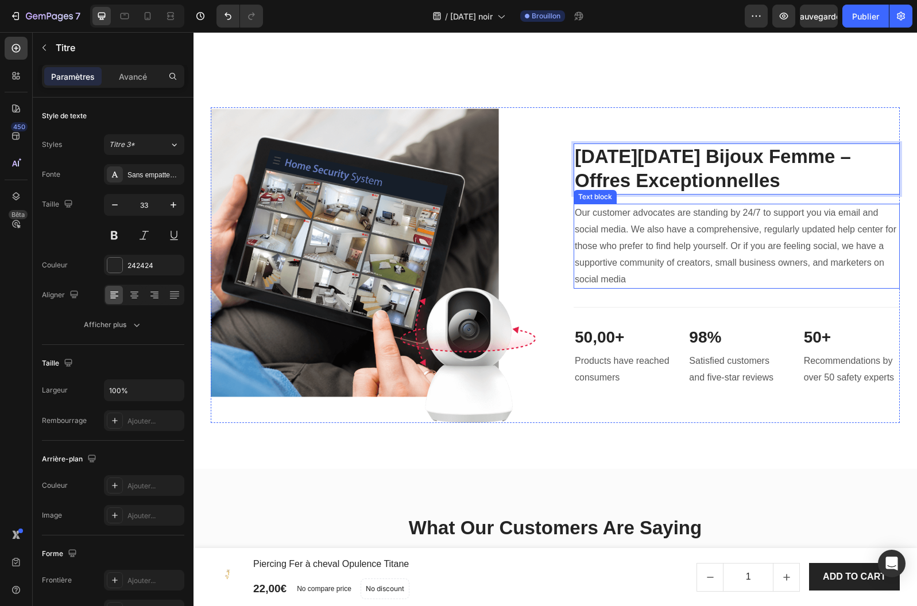
click at [653, 288] on p "Our customer advocates are standing by 24/7 to support you via email and social…" at bounding box center [736, 246] width 324 height 83
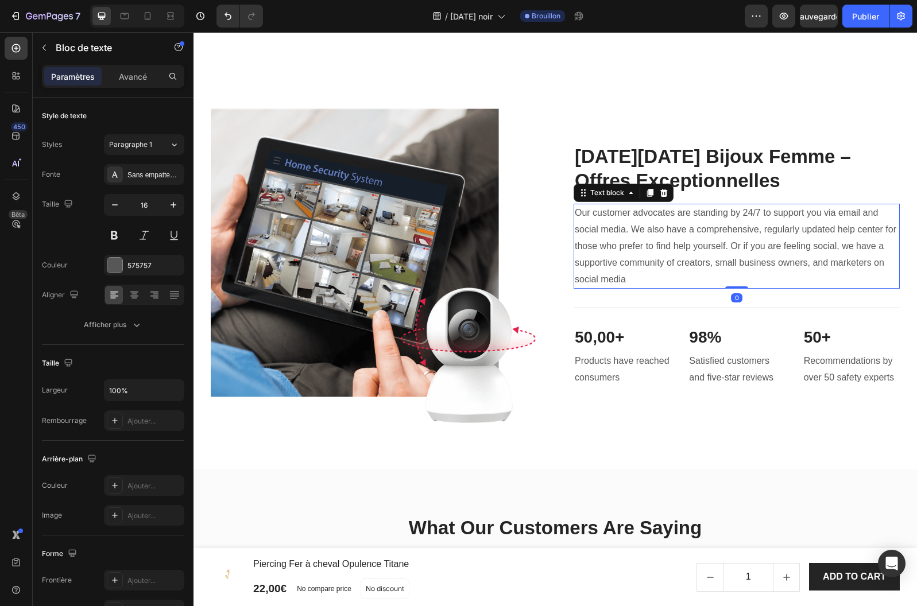
click at [634, 288] on p "Our customer advocates are standing by 24/7 to support you via email and social…" at bounding box center [736, 246] width 324 height 83
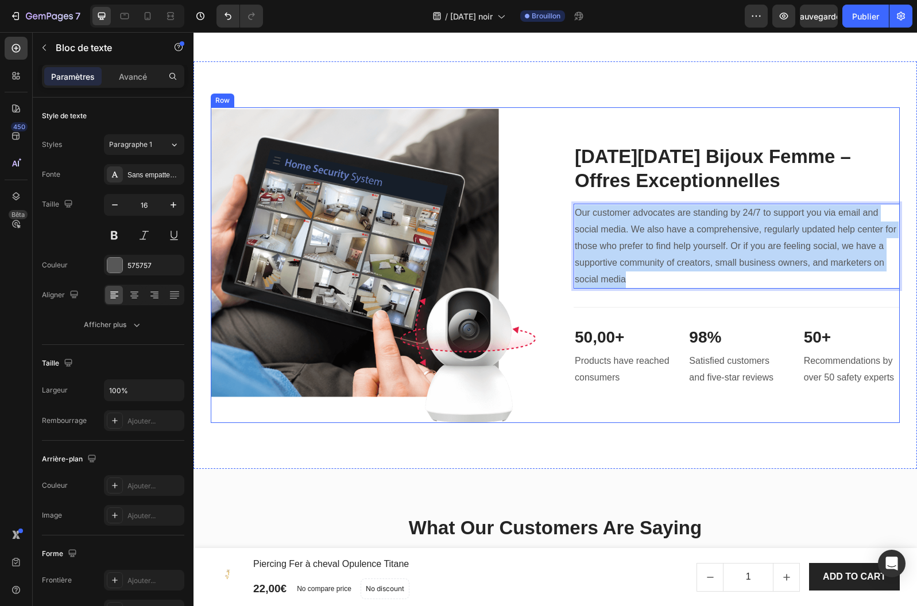
drag, startPoint x: 634, startPoint y: 367, endPoint x: 572, endPoint y: 294, distance: 96.1
click at [572, 294] on div "Image [DATE][DATE] Bijoux Femme – Offres Exceptionnelles Heading Our customer a…" at bounding box center [555, 265] width 689 height 316
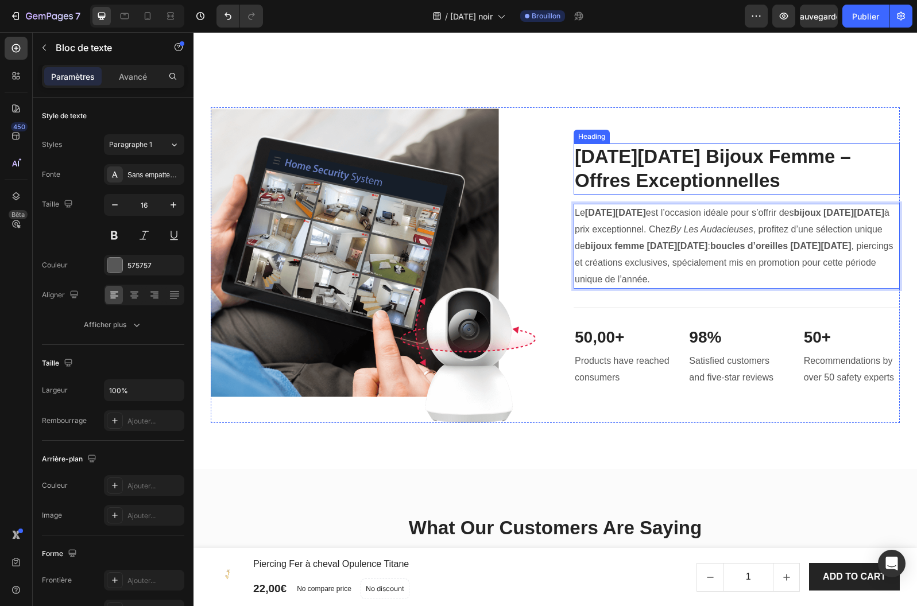
click at [826, 194] on p "[DATE][DATE] Bijoux Femme – Offres Exceptionnelles" at bounding box center [736, 169] width 324 height 49
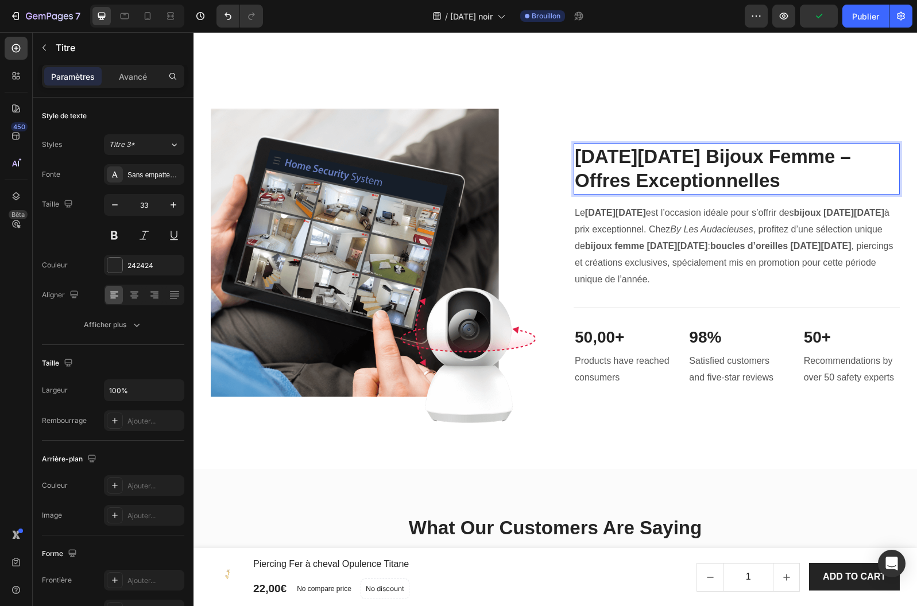
click at [832, 194] on p "[DATE][DATE] Bijoux Femme – Offres Exceptionnelles" at bounding box center [736, 169] width 324 height 49
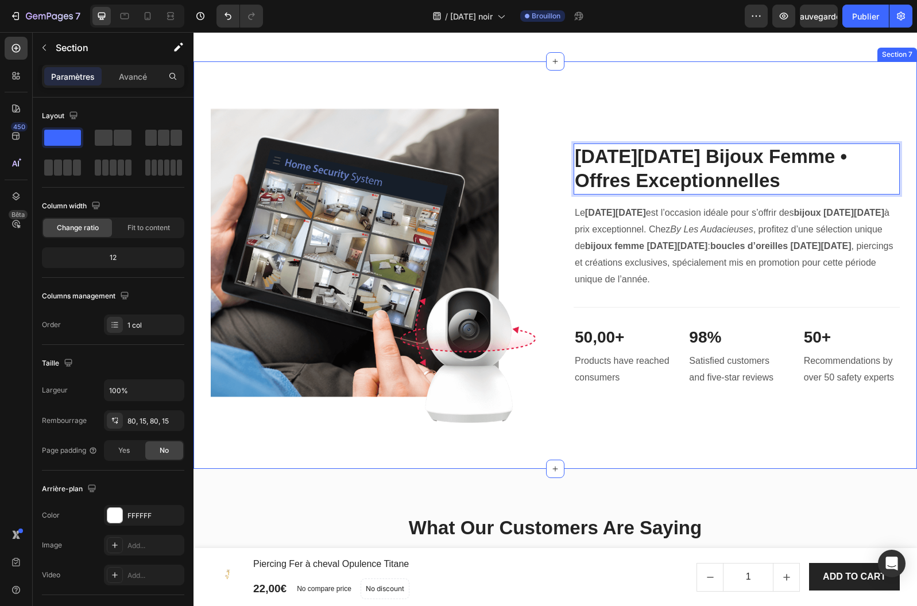
click at [685, 185] on div "Image [DATE][DATE] Bijoux Femme • Offres Exceptionnelles Heading 16 Le [DATE][D…" at bounding box center [554, 264] width 723 height 407
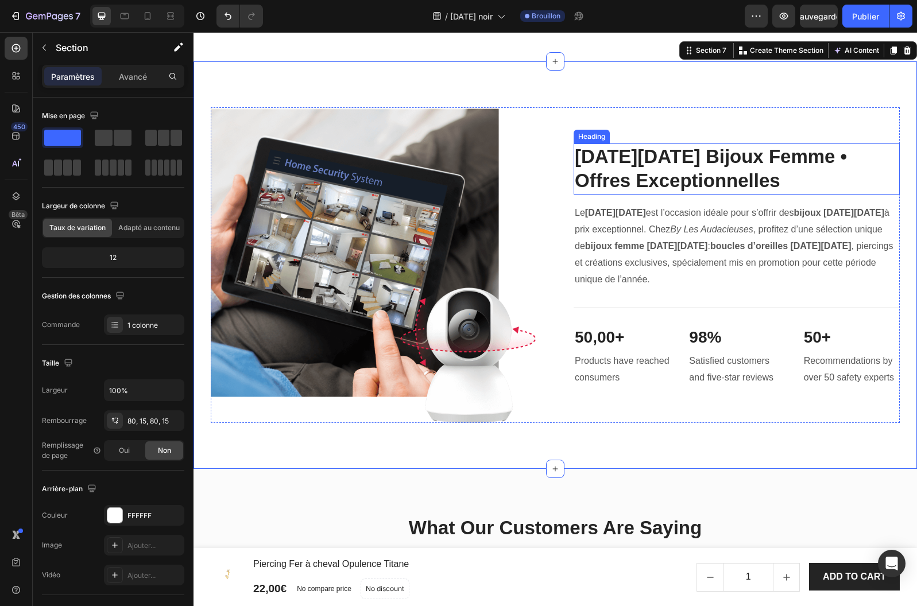
click at [825, 194] on p "[DATE][DATE] Bijoux Femme • Offres Exceptionnelles" at bounding box center [736, 169] width 324 height 49
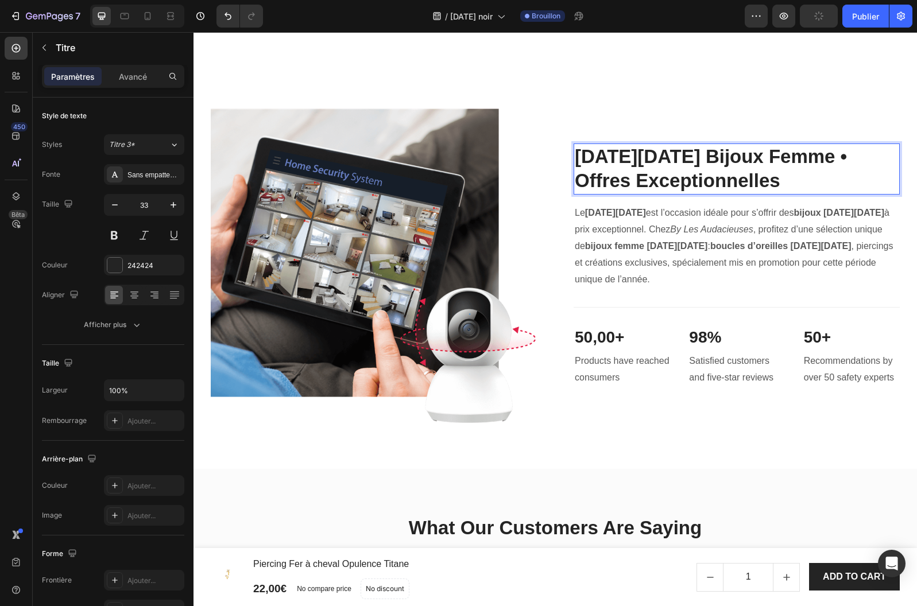
click at [832, 194] on p "[DATE][DATE] Bijoux Femme • Offres Exceptionnelles" at bounding box center [736, 169] width 324 height 49
click at [794, 200] on div "[DATE][DATE] Bijoux Femme ❤︎Offres Exceptionnelles Heading 16 Le [DATE][DATE] e…" at bounding box center [736, 265] width 326 height 316
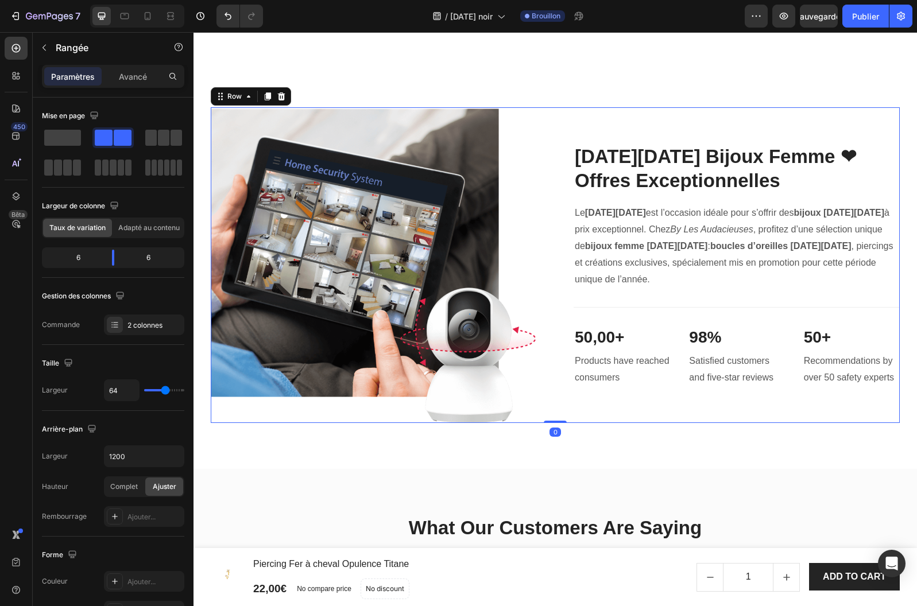
click at [832, 285] on div "[DATE][DATE] Bijoux Femme ❤︎Offres Exceptionnelles Heading Le [DATE][DATE] est …" at bounding box center [736, 265] width 326 height 316
click at [840, 194] on p "[DATE][DATE] Bijoux Femme ❤︎Offres Exceptionnelles" at bounding box center [736, 169] width 324 height 49
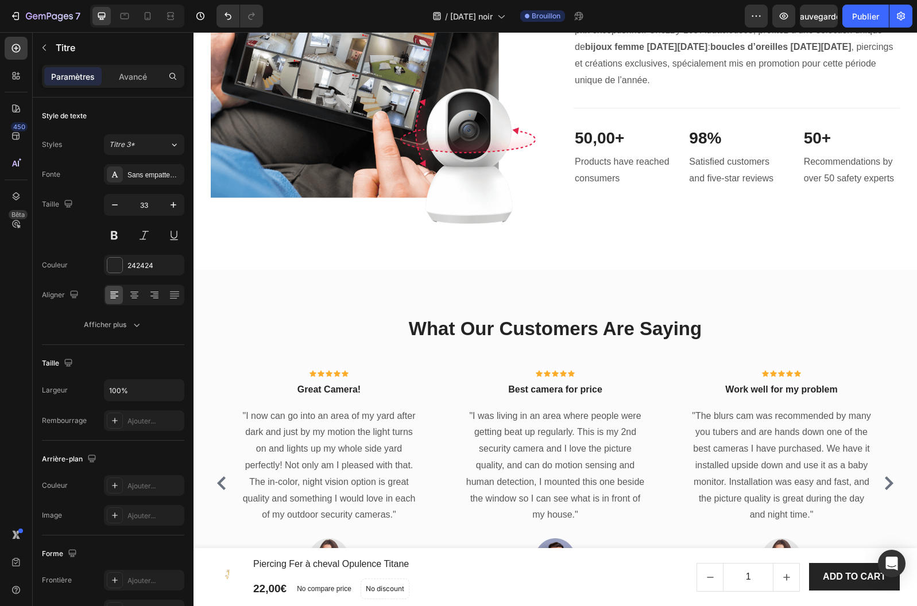
scroll to position [1908, 0]
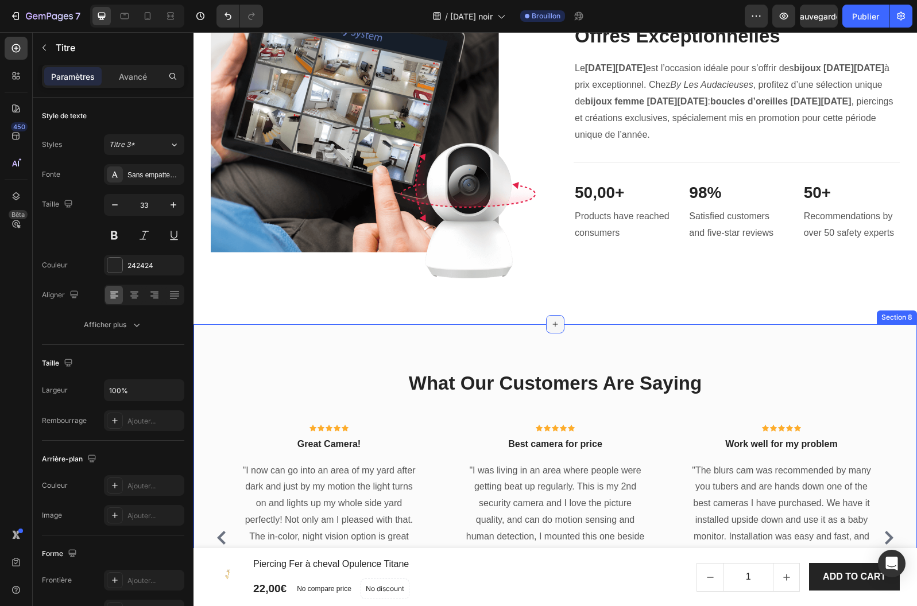
click at [561, 325] on div at bounding box center [555, 324] width 18 height 18
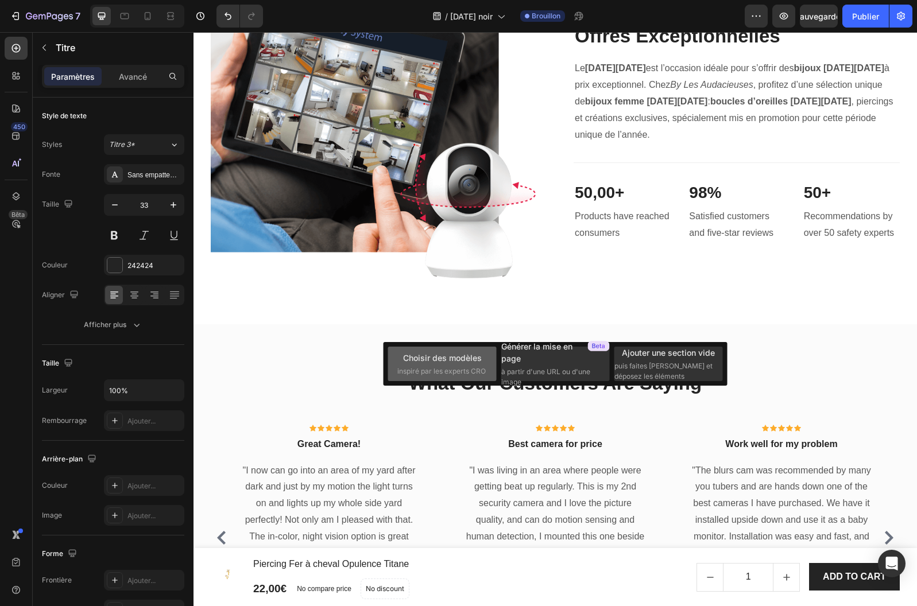
click at [436, 357] on font "Choisir des modèles" at bounding box center [442, 358] width 79 height 10
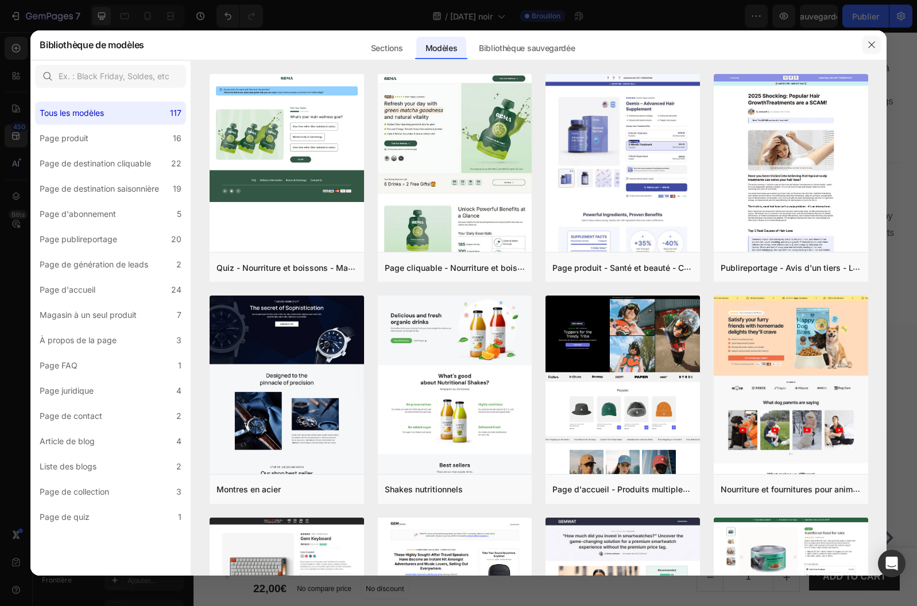
click at [872, 48] on icon "button" at bounding box center [871, 44] width 9 height 9
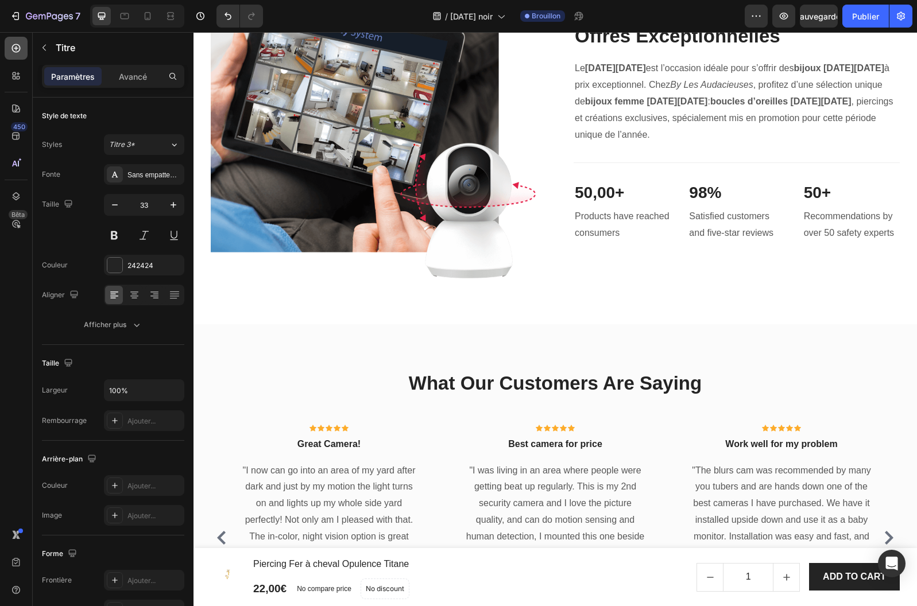
click at [16, 48] on icon at bounding box center [16, 48] width 9 height 9
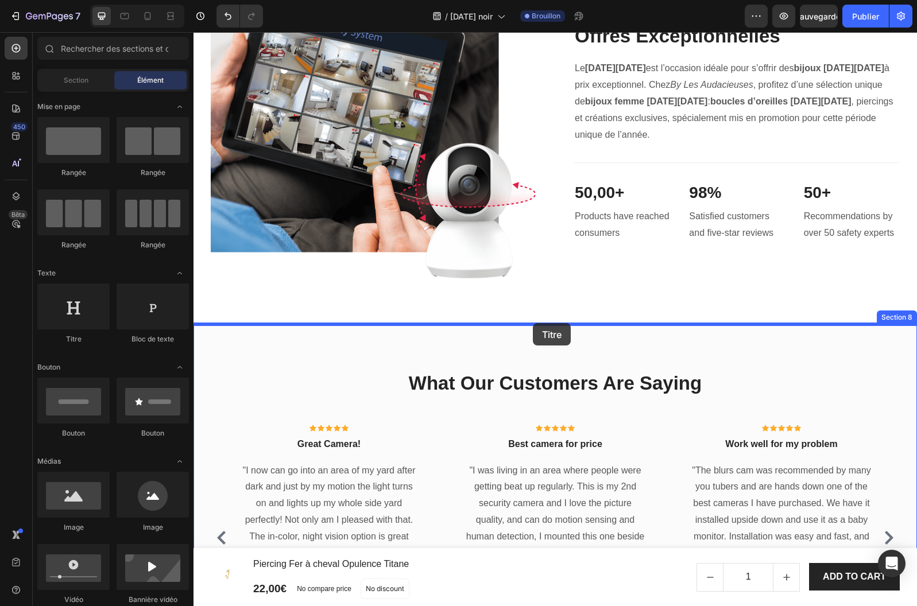
drag, startPoint x: 284, startPoint y: 344, endPoint x: 533, endPoint y: 323, distance: 249.4
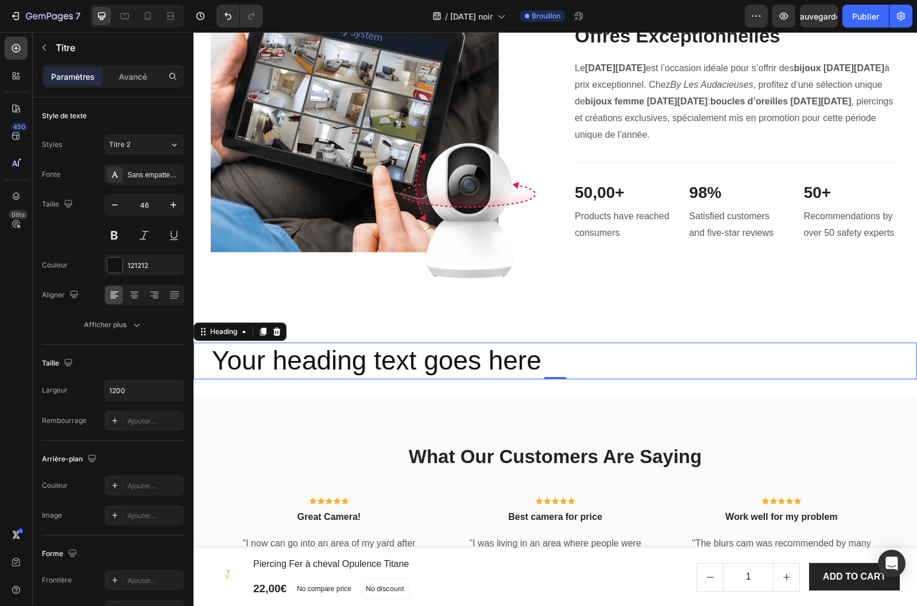
click at [558, 365] on h2 "Your heading text goes here" at bounding box center [555, 361] width 689 height 37
click at [313, 365] on p "Your heading text goes here" at bounding box center [555, 361] width 686 height 34
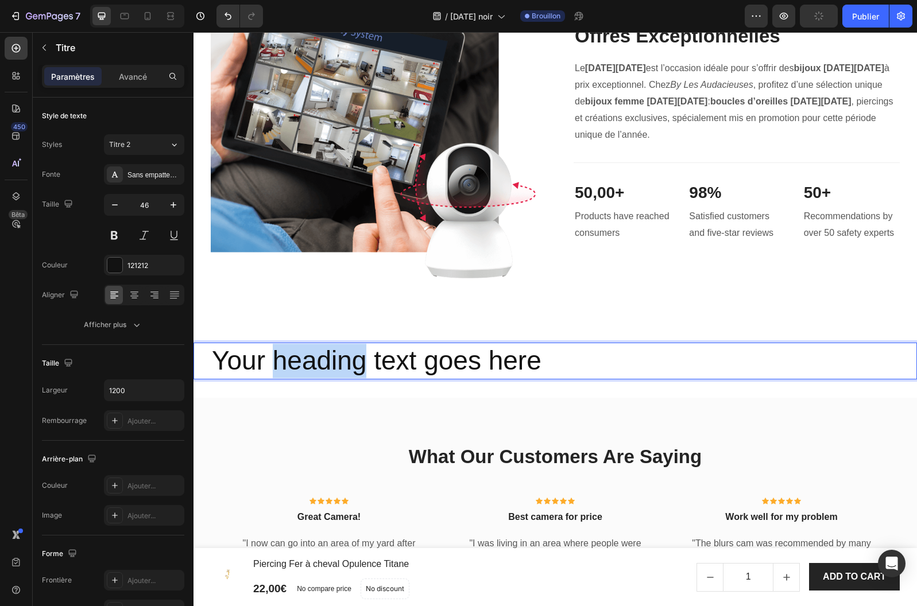
click at [313, 365] on p "Your heading text goes here" at bounding box center [555, 361] width 686 height 34
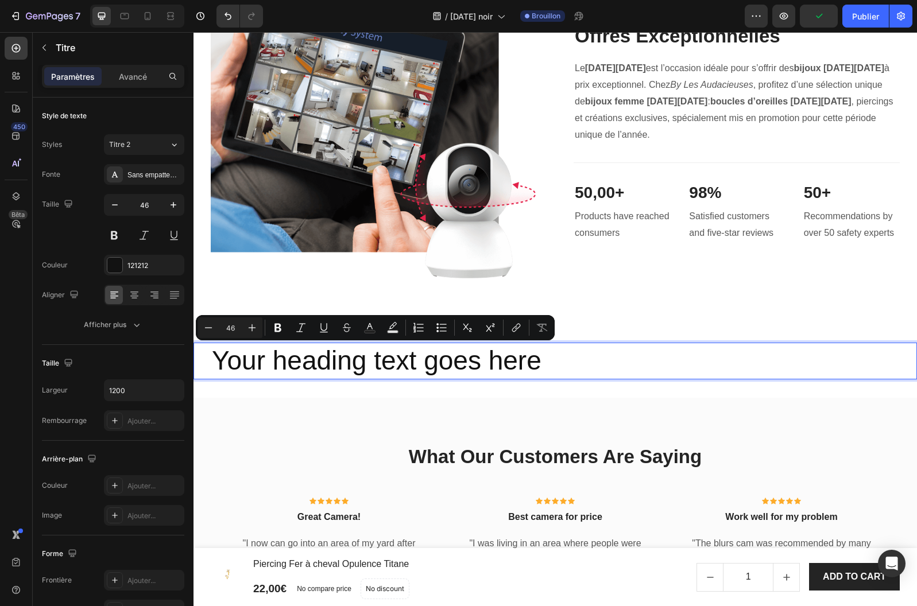
click at [534, 357] on p "Your heading text goes here" at bounding box center [555, 361] width 686 height 34
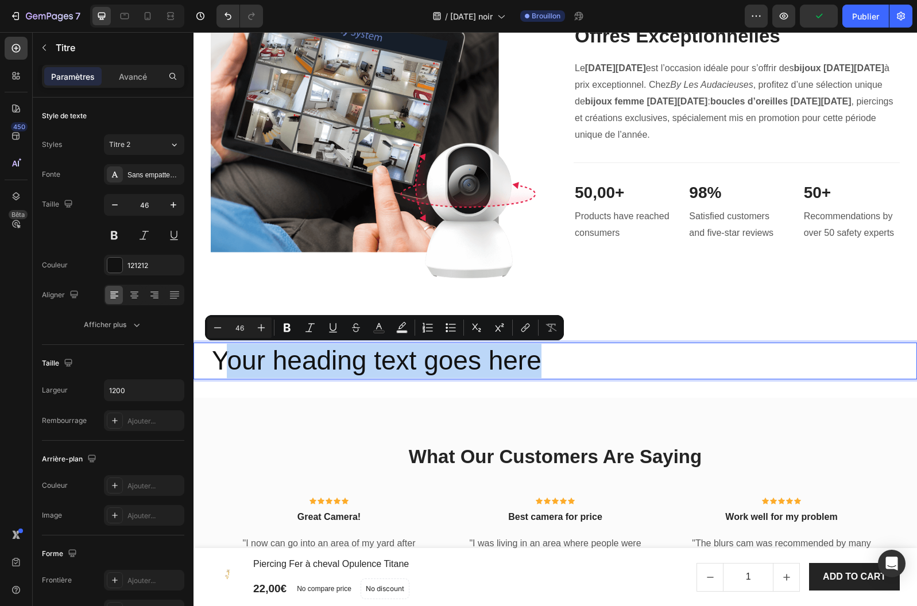
drag, startPoint x: 377, startPoint y: 354, endPoint x: 226, endPoint y: 348, distance: 151.0
click at [226, 349] on p "Your heading text goes here" at bounding box center [555, 361] width 686 height 34
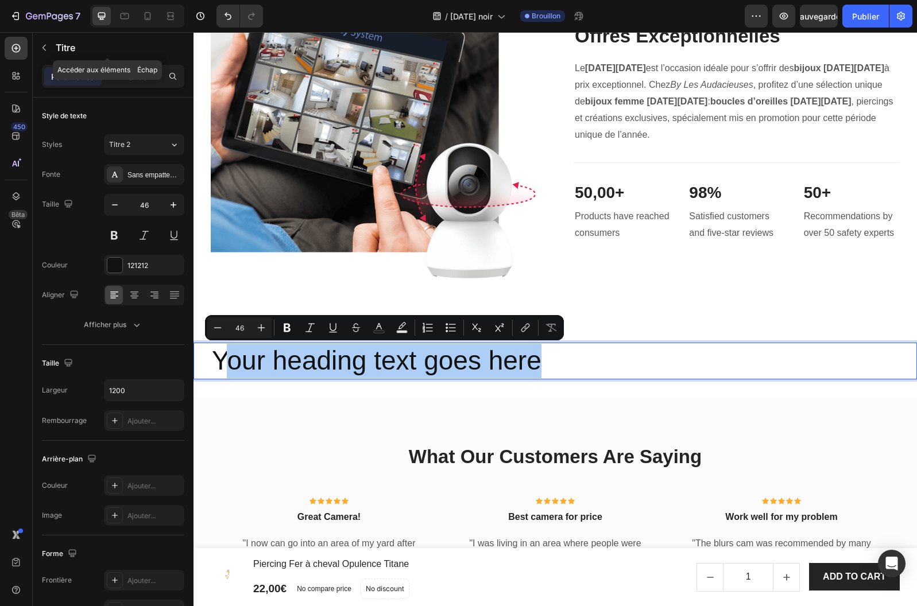
click at [46, 46] on icon "button" at bounding box center [44, 47] width 9 height 9
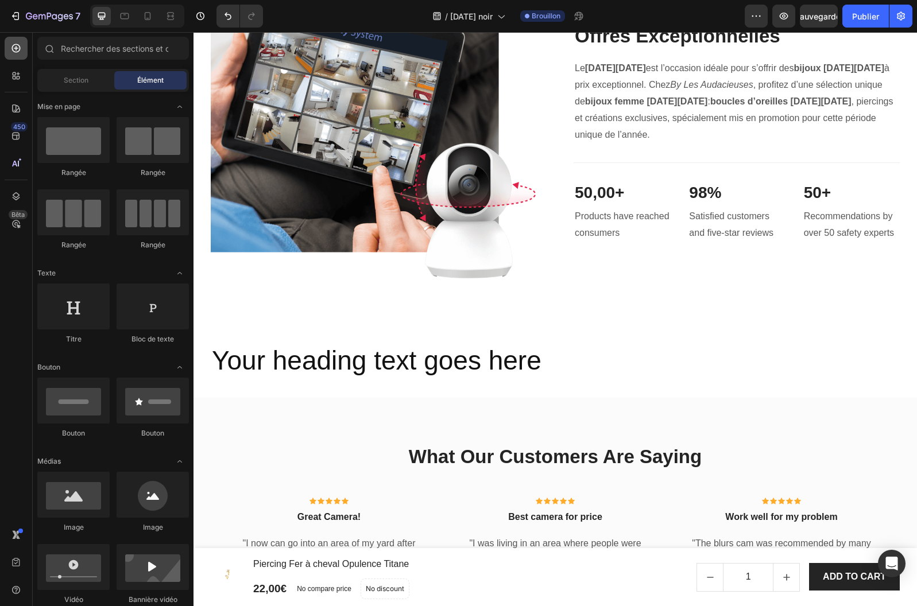
click at [17, 48] on icon at bounding box center [16, 48] width 9 height 9
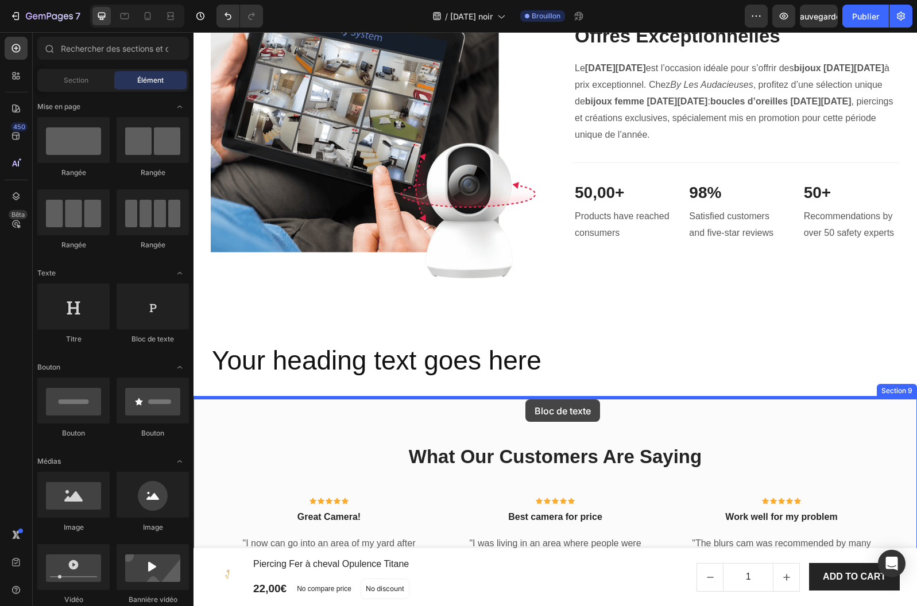
drag, startPoint x: 345, startPoint y: 340, endPoint x: 525, endPoint y: 399, distance: 189.6
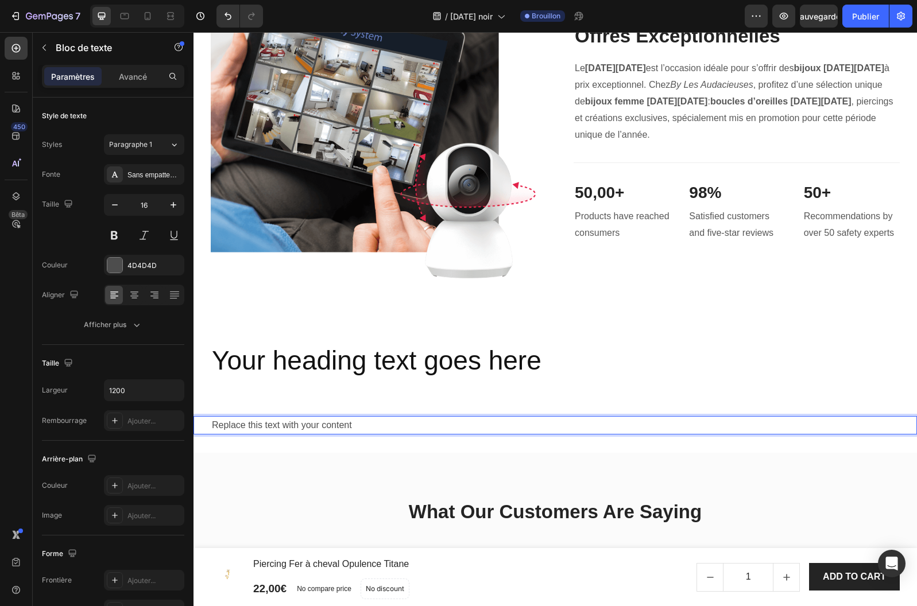
click at [342, 426] on div "Replace this text with your content" at bounding box center [555, 425] width 689 height 19
drag, startPoint x: 351, startPoint y: 425, endPoint x: 207, endPoint y: 423, distance: 144.1
click at [207, 423] on div "Replace this text with your content" at bounding box center [554, 425] width 723 height 19
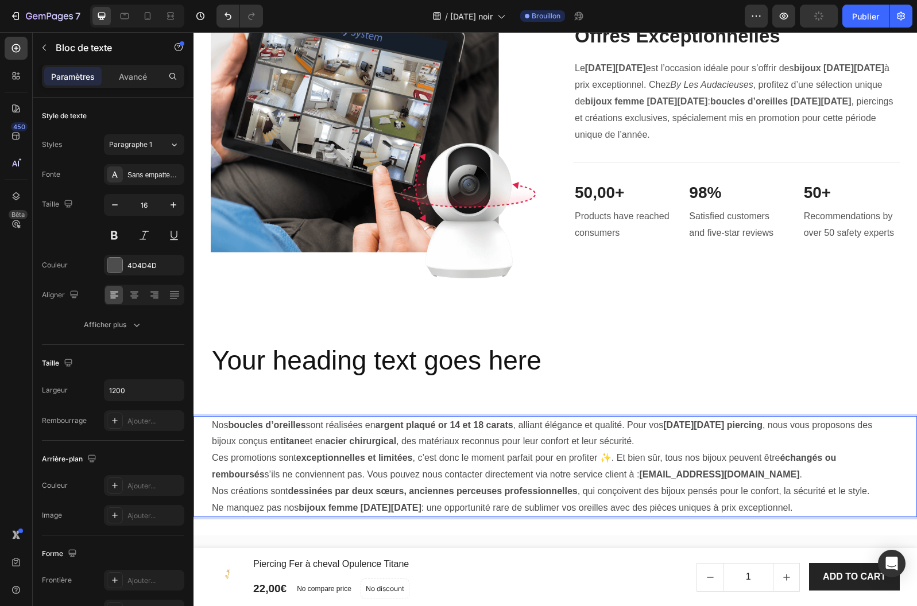
click at [617, 459] on p "Ces promotions sont exceptionnelles et limitées , c’est donc le moment parfait …" at bounding box center [555, 466] width 686 height 33
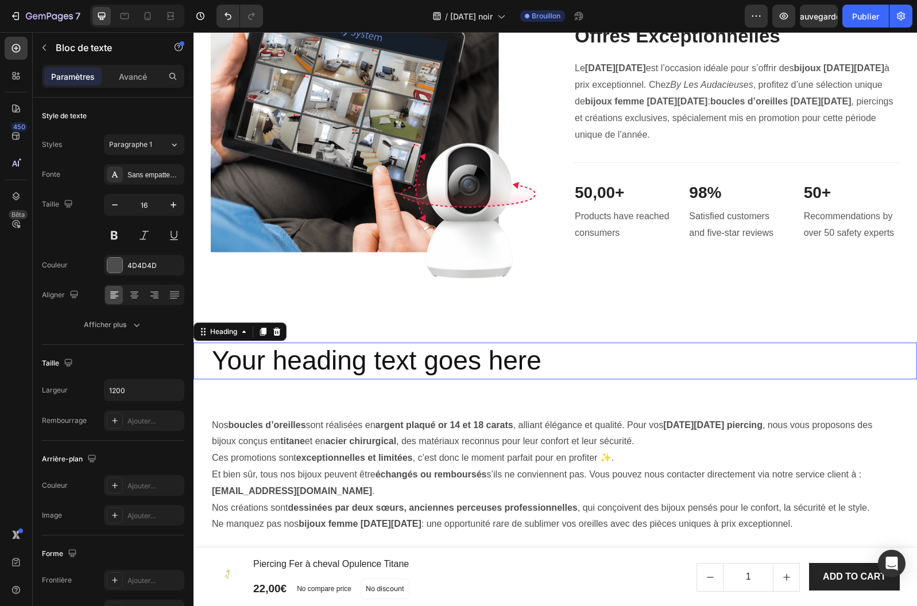
click at [434, 364] on p "Your heading text goes here" at bounding box center [555, 361] width 686 height 34
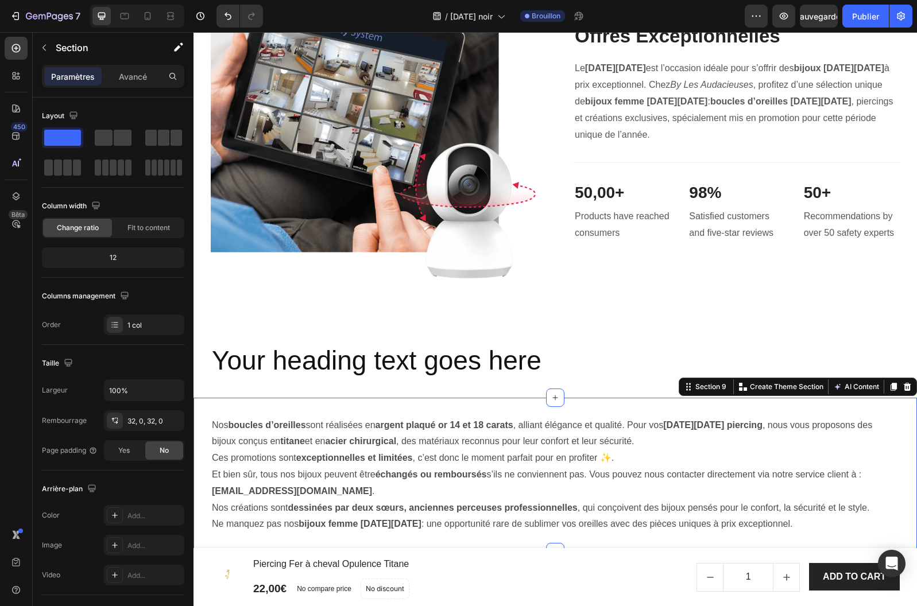
click at [433, 404] on div "Nos boucles d’oreilles sont réalisées en argent plaqué or 14 et 18 carats , all…" at bounding box center [554, 475] width 723 height 155
click at [142, 79] on font "Avancé" at bounding box center [133, 77] width 28 height 10
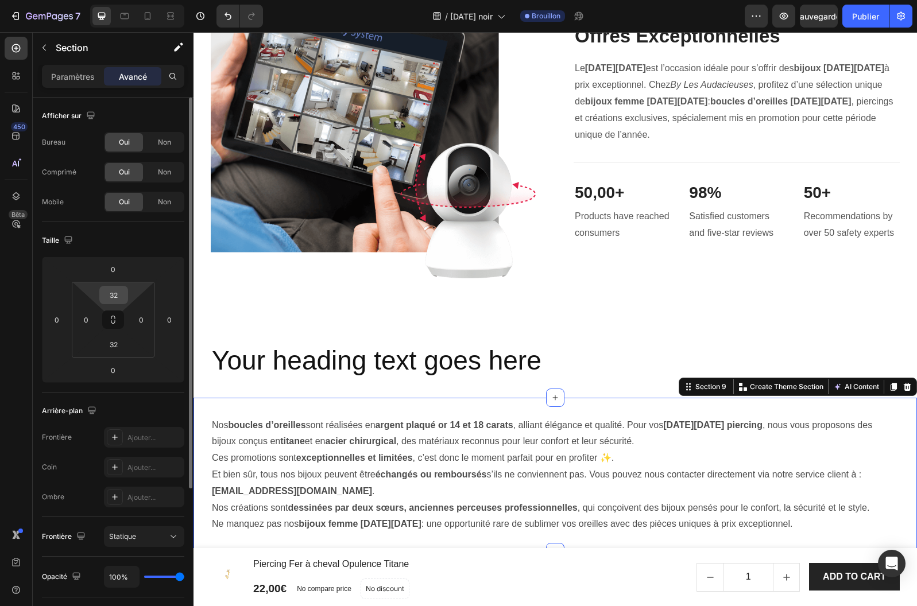
click at [115, 299] on input "32" at bounding box center [113, 294] width 23 height 17
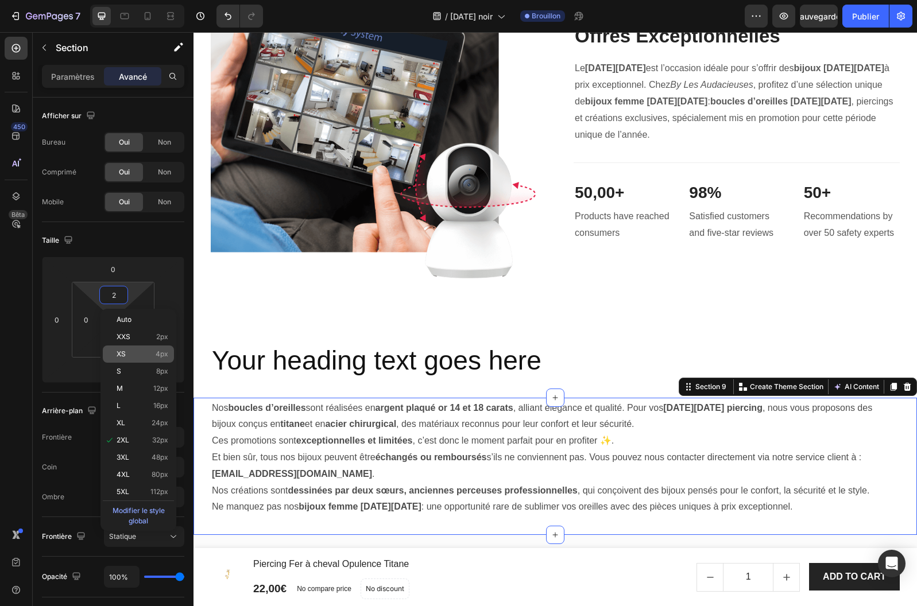
click at [134, 351] on p "XS 4px" at bounding box center [143, 354] width 52 height 8
type input "4"
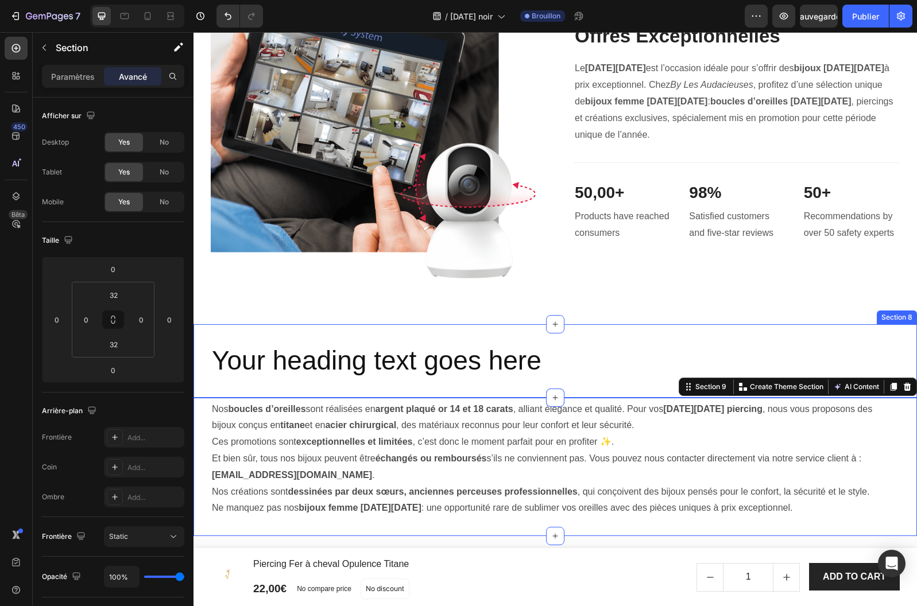
click at [327, 329] on div "Your heading text goes here Heading Section 8" at bounding box center [554, 360] width 723 height 73
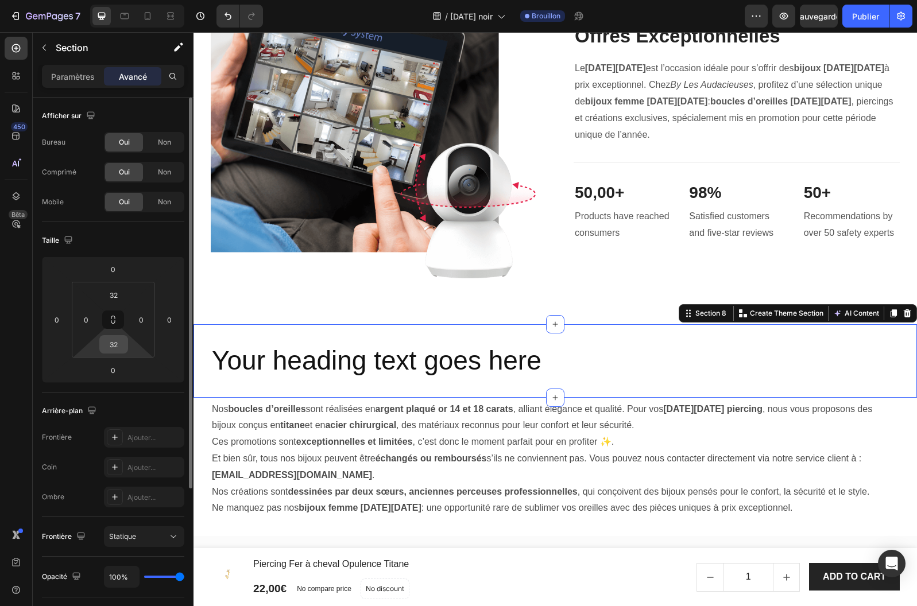
click at [112, 343] on input "32" at bounding box center [113, 344] width 23 height 17
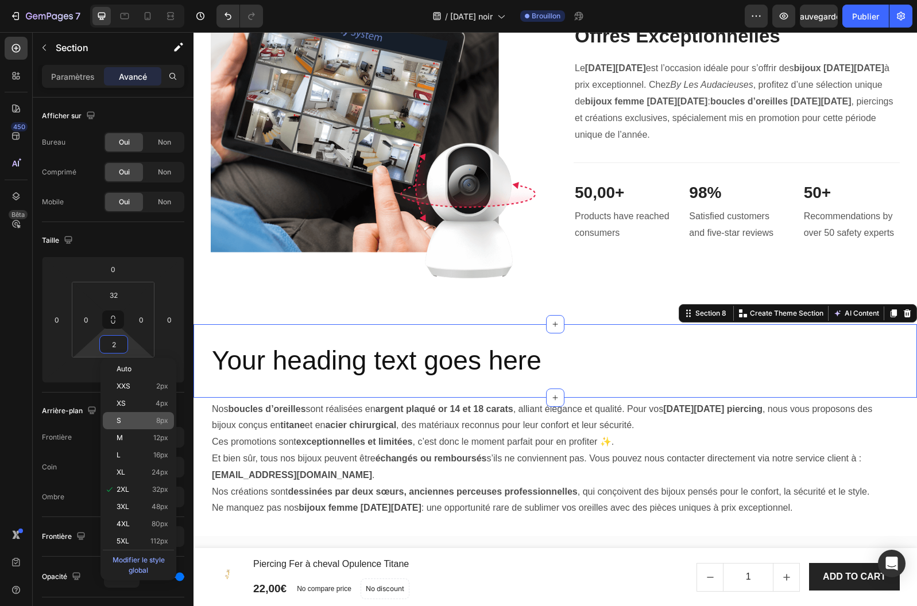
click at [143, 420] on p "S 8px" at bounding box center [143, 421] width 52 height 8
type input "8"
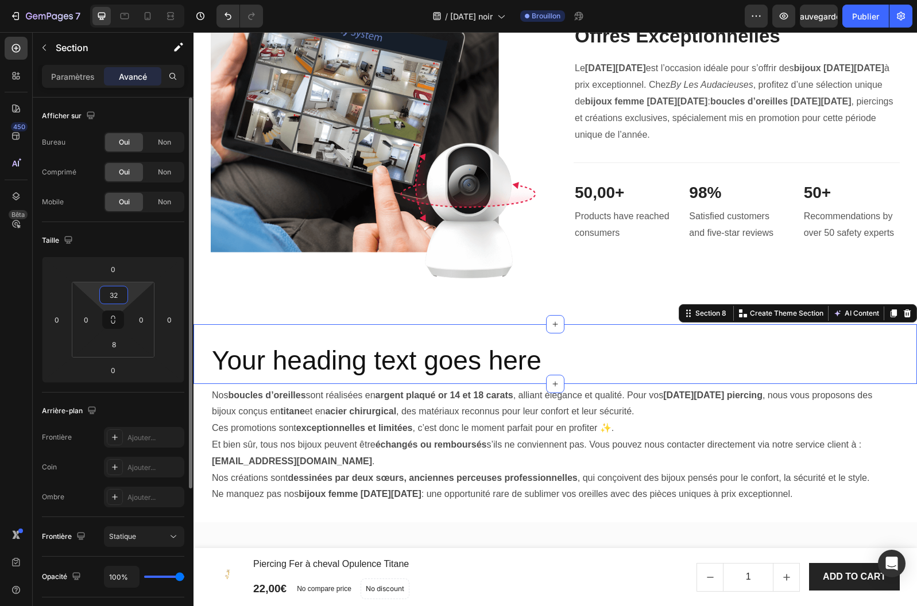
click at [119, 296] on input "32" at bounding box center [113, 294] width 23 height 17
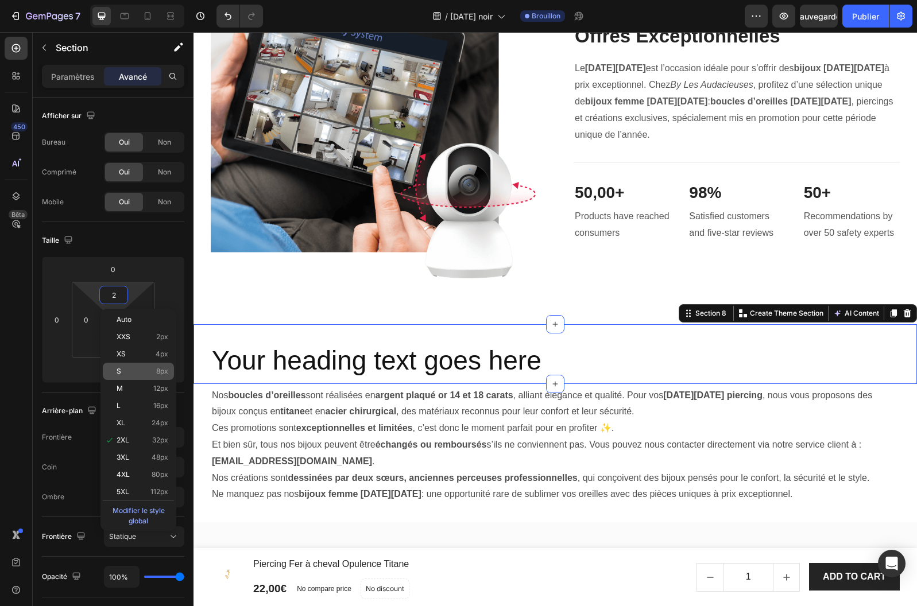
click at [139, 372] on p "S 8px" at bounding box center [143, 371] width 52 height 8
type input "8"
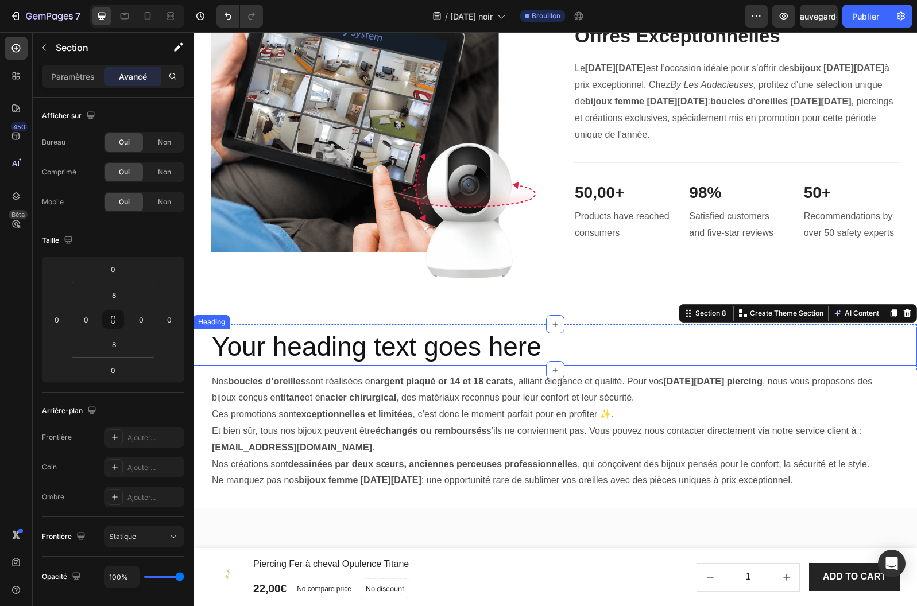
click at [528, 345] on p "Your heading text goes here" at bounding box center [555, 347] width 686 height 34
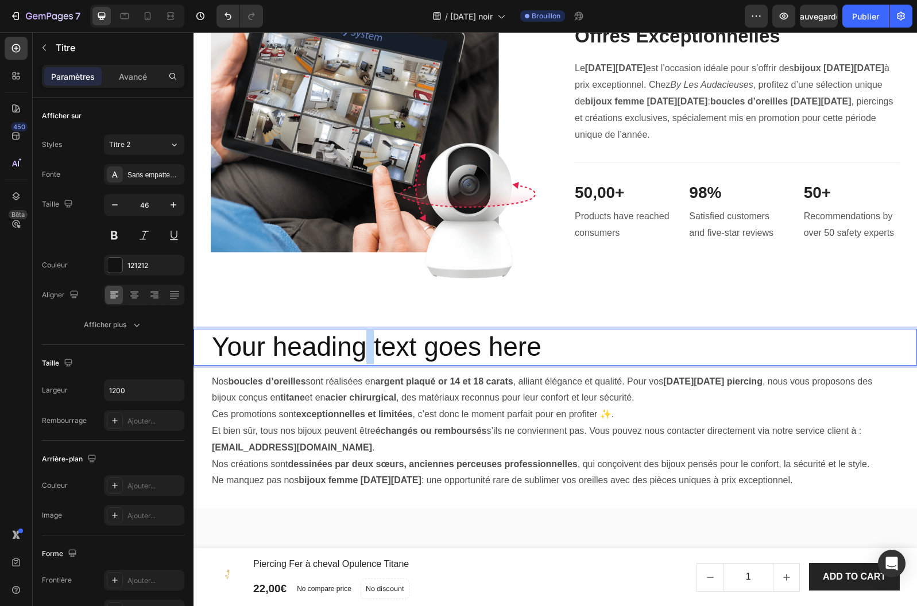
click at [369, 351] on p "Your heading text goes here" at bounding box center [555, 347] width 686 height 34
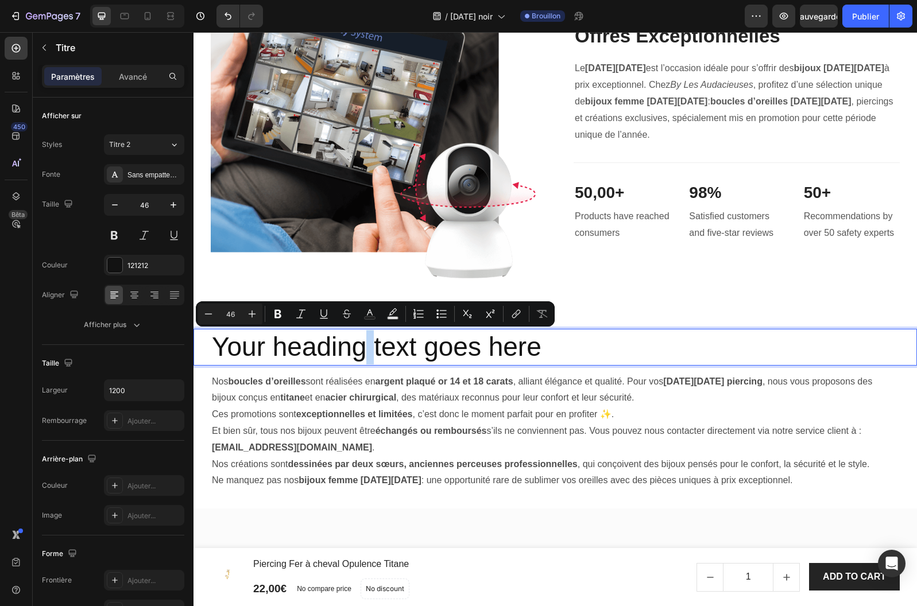
click at [369, 351] on p "Your heading text goes here" at bounding box center [555, 347] width 686 height 34
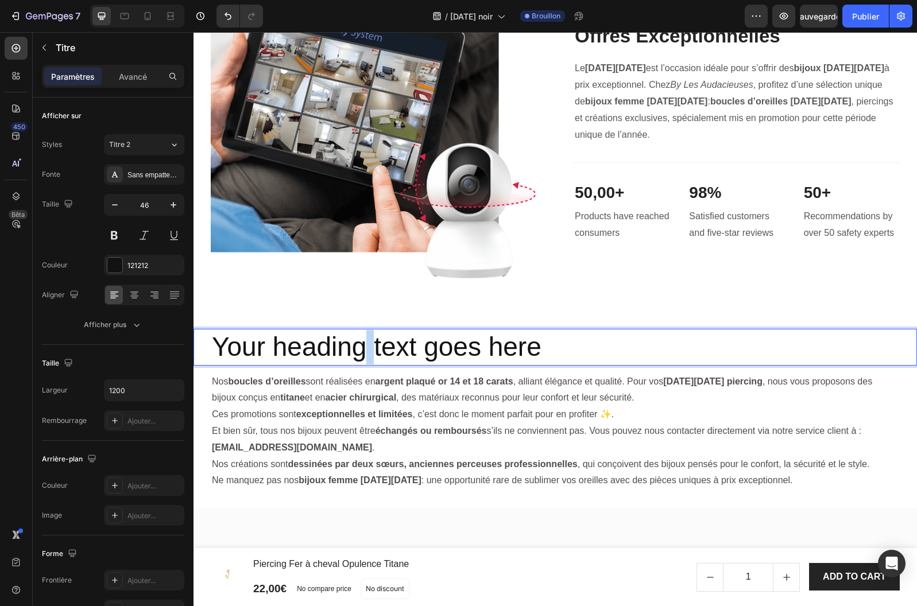
click at [369, 351] on p "Your heading text goes here" at bounding box center [555, 347] width 686 height 34
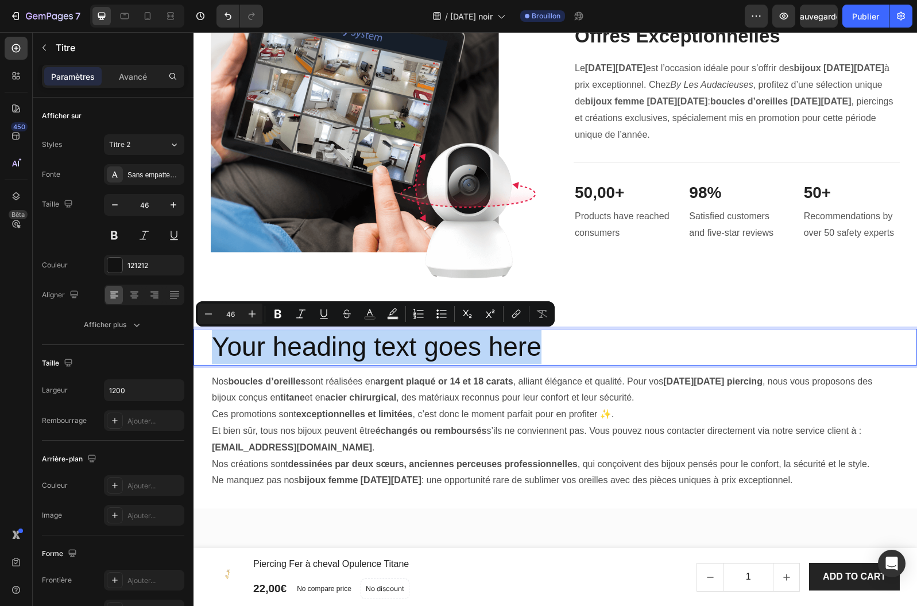
click at [369, 351] on p "Your heading text goes here" at bounding box center [555, 347] width 686 height 34
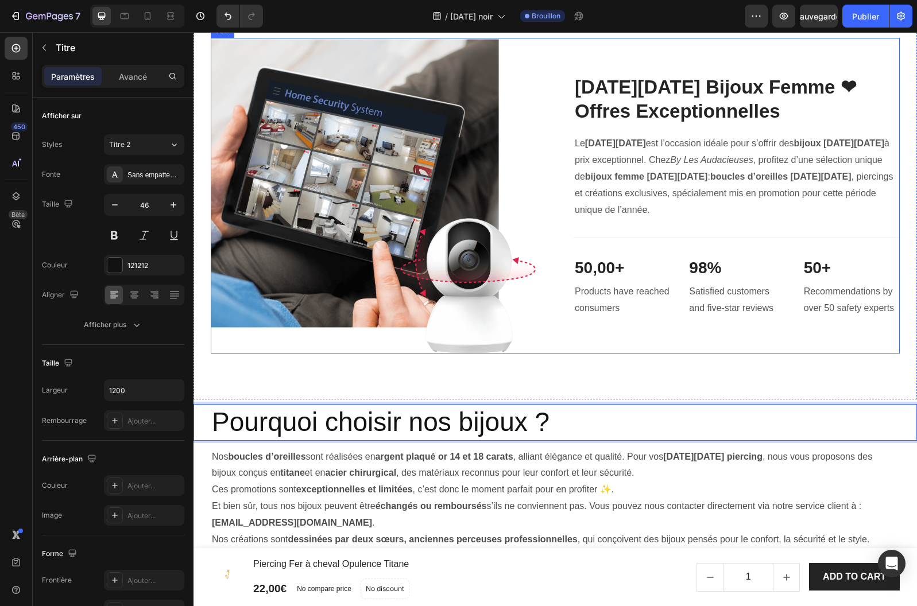
scroll to position [1744, 0]
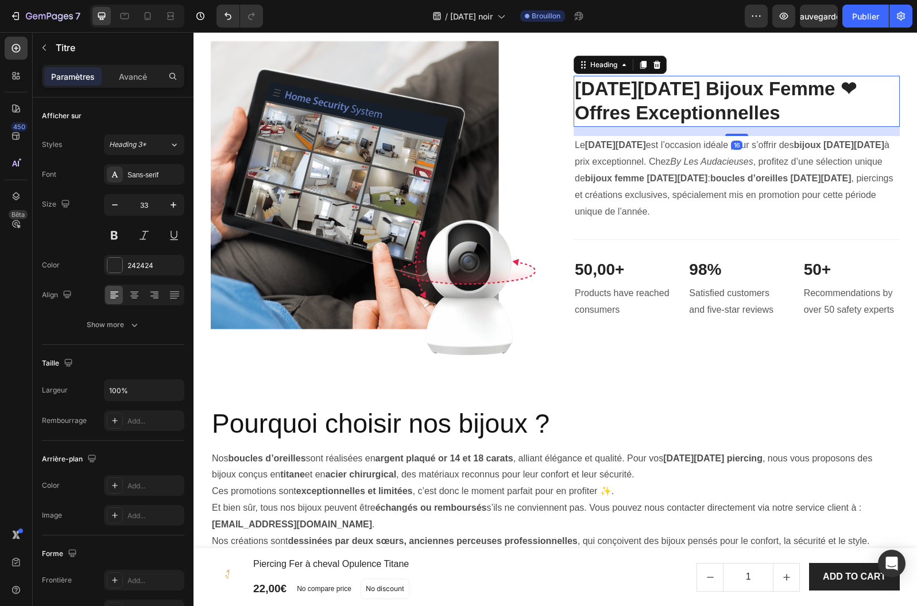
click at [667, 127] on h2 "[DATE][DATE] Bijoux Femme ❤︎Offres Exceptionnelles" at bounding box center [736, 102] width 326 height 52
click at [772, 127] on h2 "[DATE][DATE] Bijoux Femme ❤︎Offres Exceptionnelles" at bounding box center [736, 102] width 326 height 52
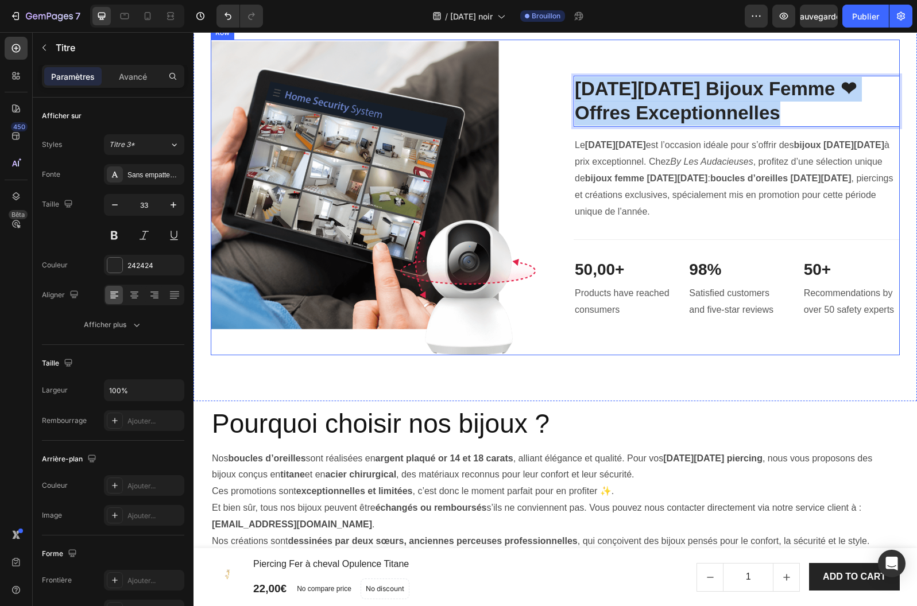
drag, startPoint x: 721, startPoint y: 197, endPoint x: 563, endPoint y: 172, distance: 159.7
click at [563, 172] on div "Image [DATE][DATE] Bijoux Femme ❤︎Offres Exceptionnelles Heading 16 Le [DATE][D…" at bounding box center [555, 198] width 689 height 316
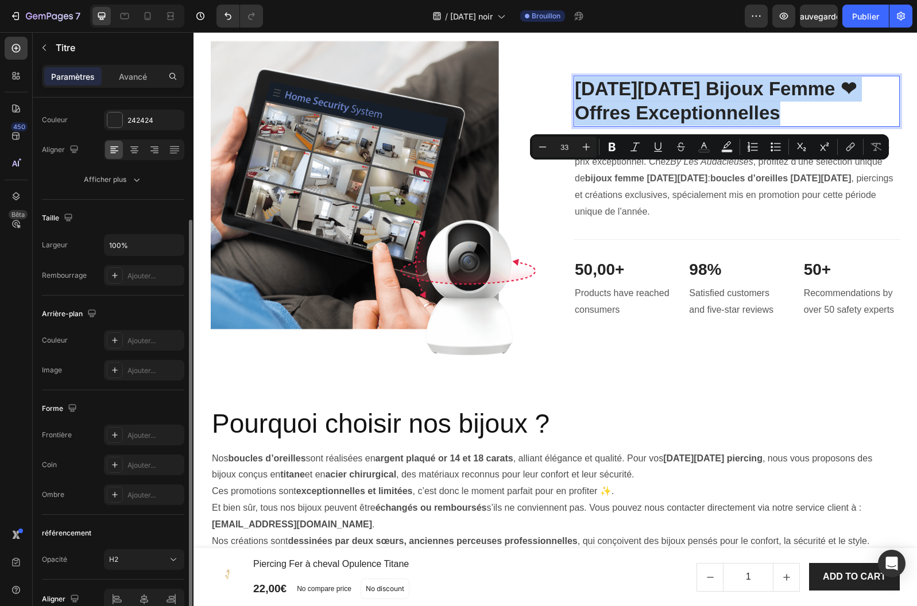
scroll to position [204, 0]
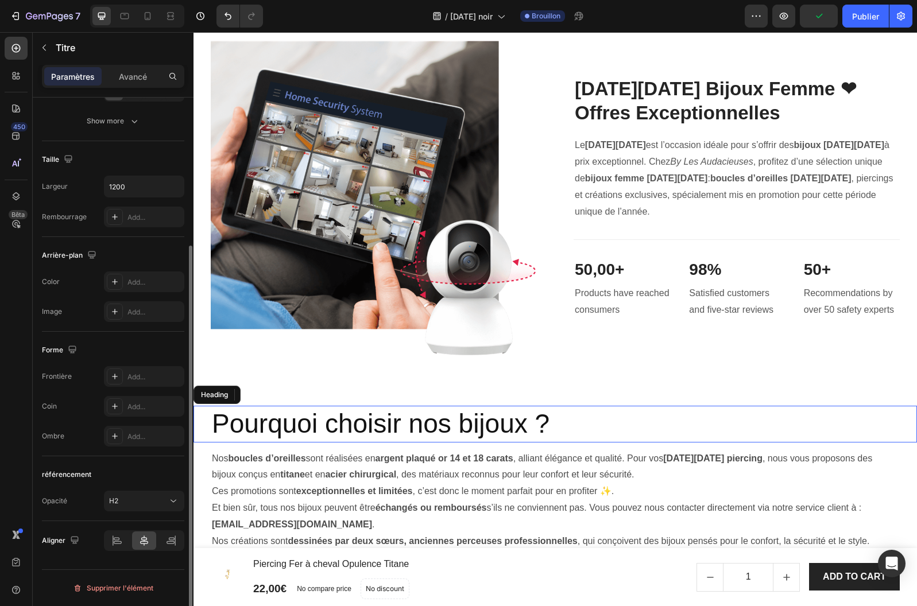
drag, startPoint x: 637, startPoint y: 508, endPoint x: 578, endPoint y: 514, distance: 59.4
click at [636, 441] on p "Pourquoi choisir nos bijoux ?" at bounding box center [555, 424] width 686 height 34
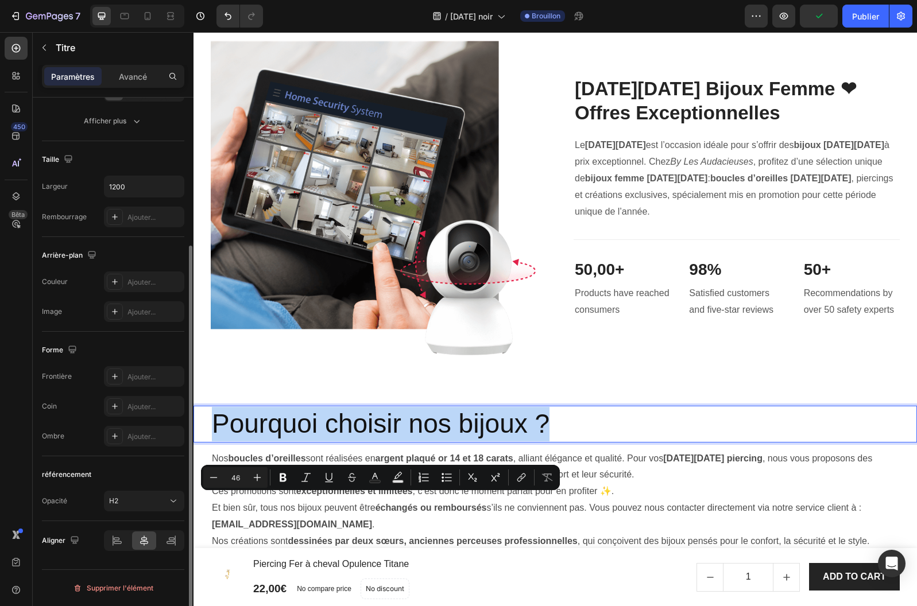
drag, startPoint x: 550, startPoint y: 513, endPoint x: 201, endPoint y: 519, distance: 348.4
click at [666, 220] on p "Le [DATE][DATE] est l’occasion idéale pour s’offrir des bijoux [DATE][DATE] à p…" at bounding box center [736, 178] width 324 height 83
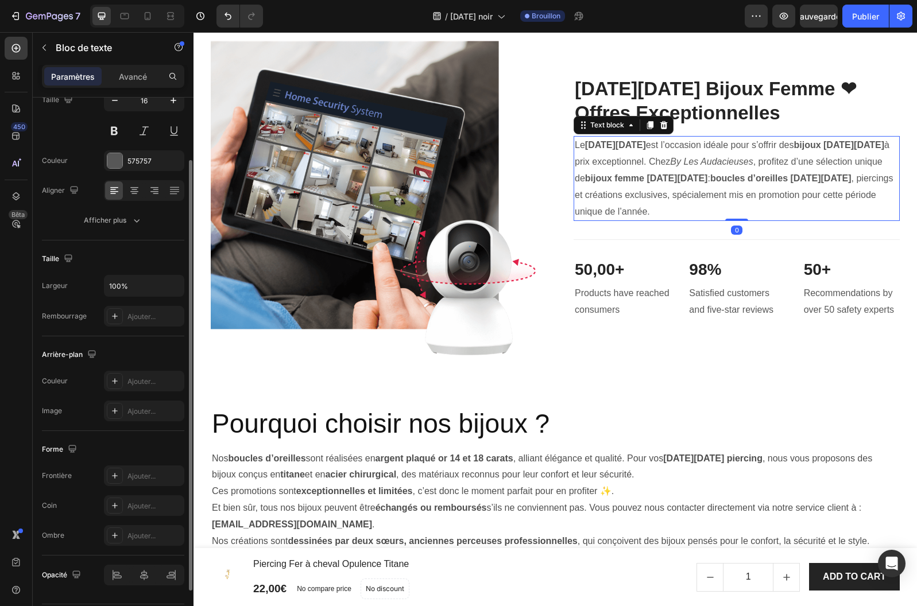
scroll to position [139, 0]
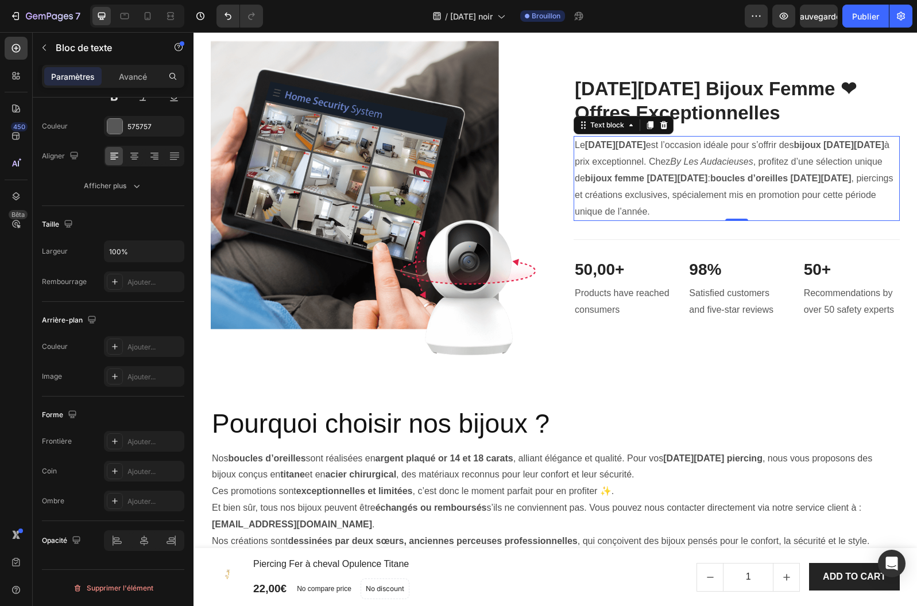
click at [754, 220] on p "Le [DATE][DATE] est l’occasion idéale pour s’offrir des bijoux [DATE][DATE] à p…" at bounding box center [736, 178] width 324 height 83
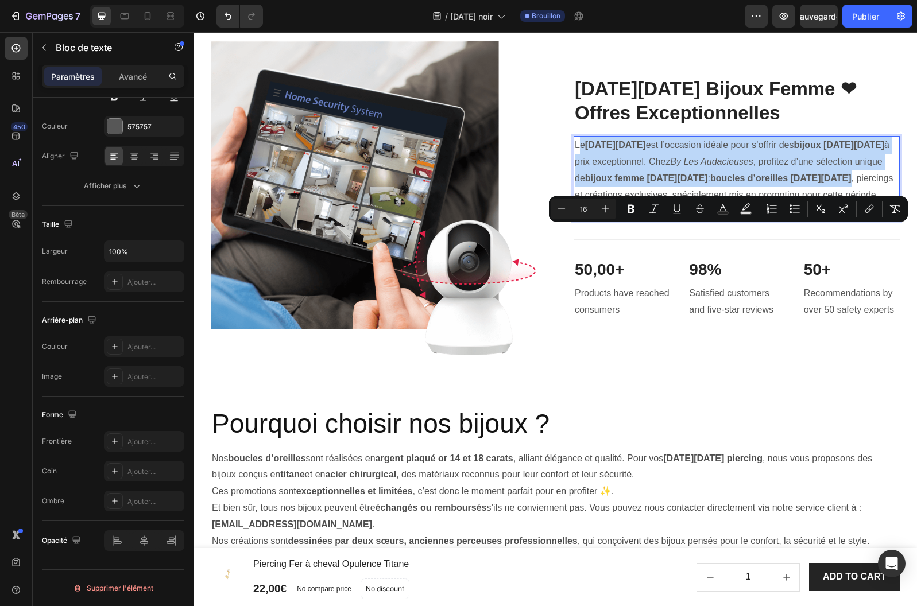
drag, startPoint x: 834, startPoint y: 271, endPoint x: 580, endPoint y: 232, distance: 256.6
click at [580, 220] on p "Le [DATE][DATE] est l’occasion idéale pour s’offrir des bijoux [DATE][DATE] à p…" at bounding box center [736, 178] width 324 height 83
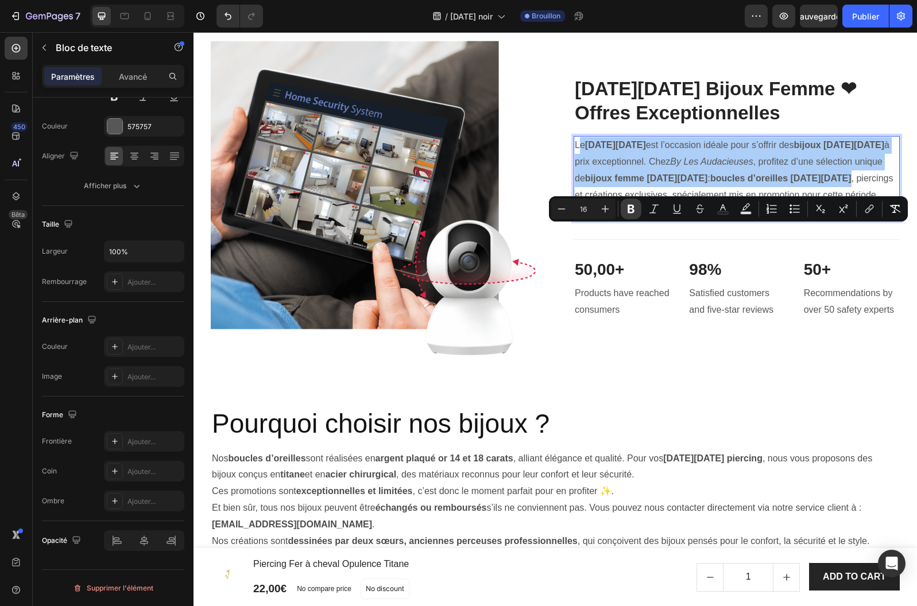
click at [633, 209] on icon "Editor contextual toolbar" at bounding box center [630, 209] width 7 height 9
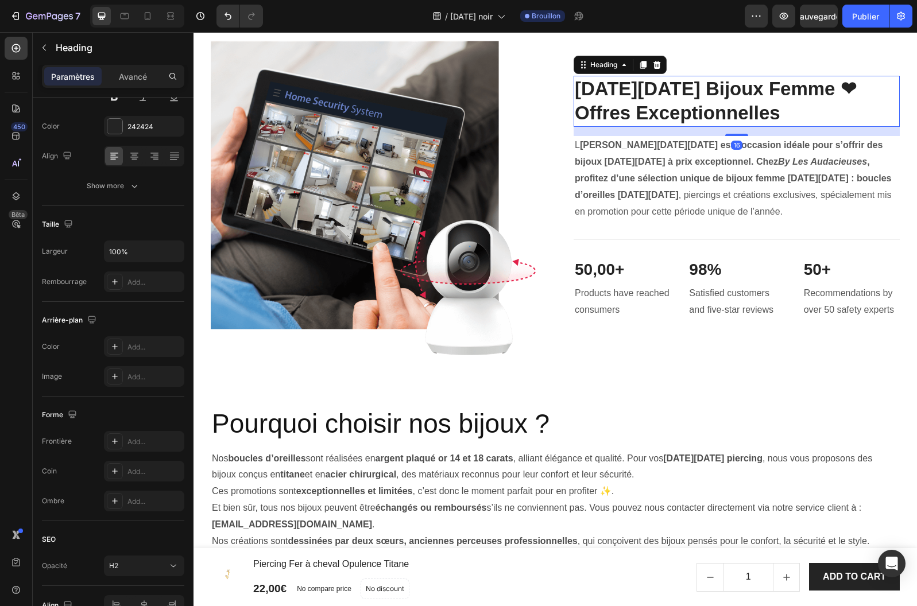
click at [633, 126] on p "[DATE][DATE] Bijoux Femme ❤︎Offres Exceptionnelles" at bounding box center [736, 101] width 324 height 49
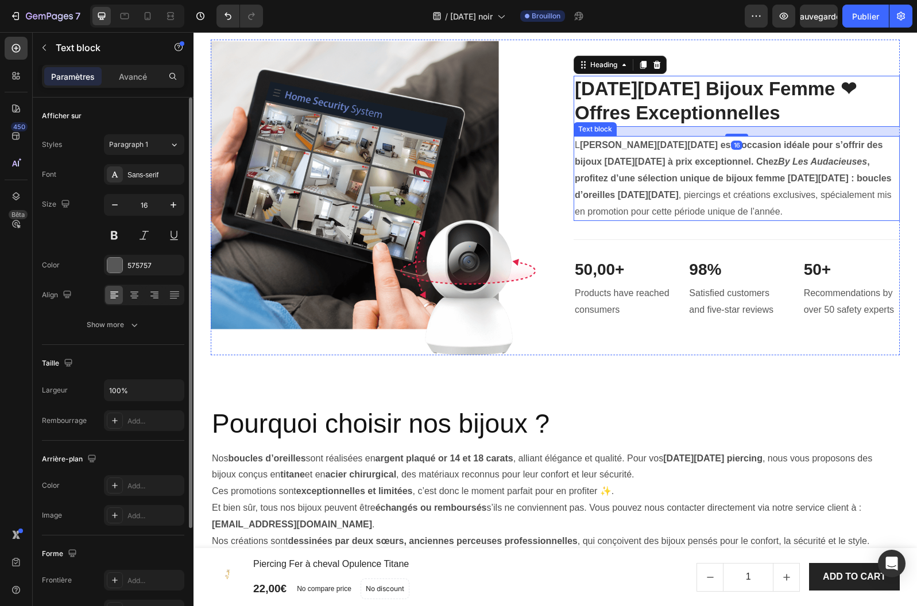
click at [579, 166] on strong "[PERSON_NAME][DATE][DATE] est l’occasion idéale pour s’offrir des bijoux [DATE]…" at bounding box center [728, 153] width 308 height 26
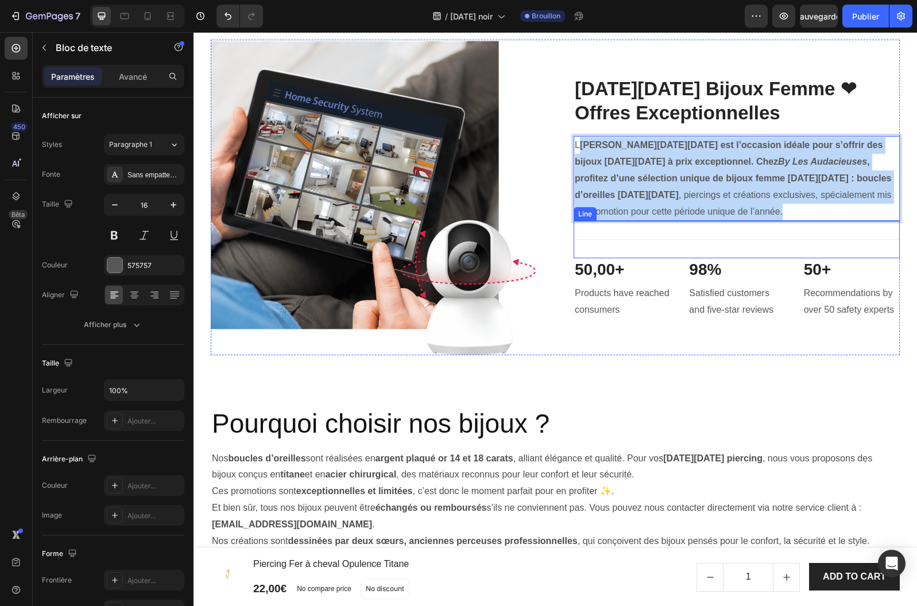
drag, startPoint x: 578, startPoint y: 230, endPoint x: 719, endPoint y: 309, distance: 160.9
click at [721, 311] on div "[DATE][DATE] Bijoux Femme ❤︎Offres Exceptionnelles Heading L [PERSON_NAME][DATE…" at bounding box center [736, 198] width 326 height 316
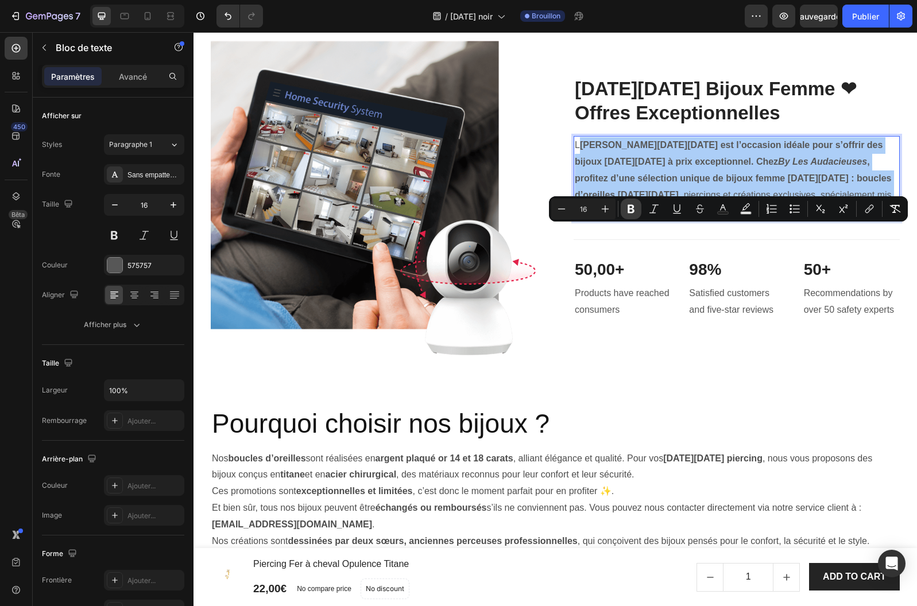
click at [635, 204] on icon "Editor contextual toolbar" at bounding box center [630, 208] width 11 height 11
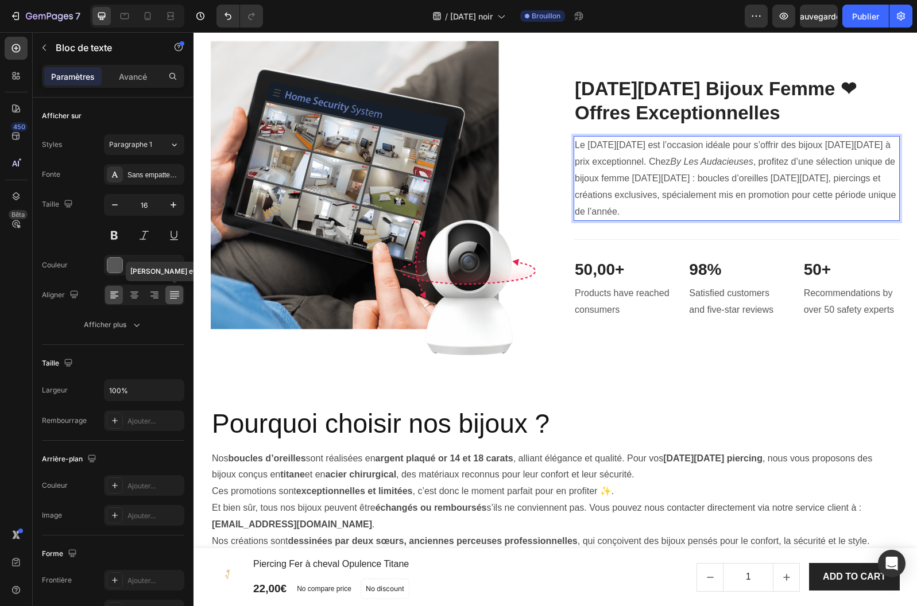
click at [177, 294] on icon at bounding box center [173, 293] width 9 height 1
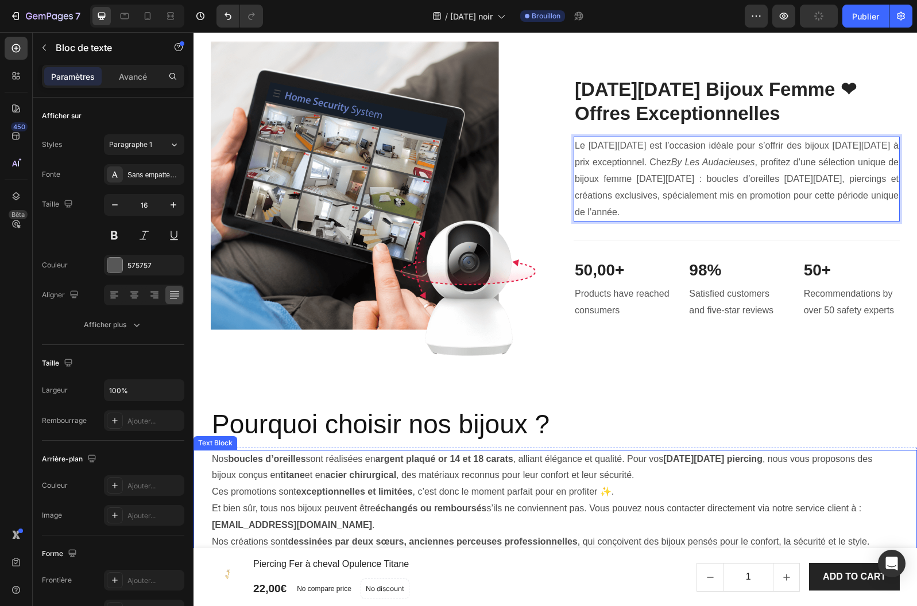
scroll to position [1831, 0]
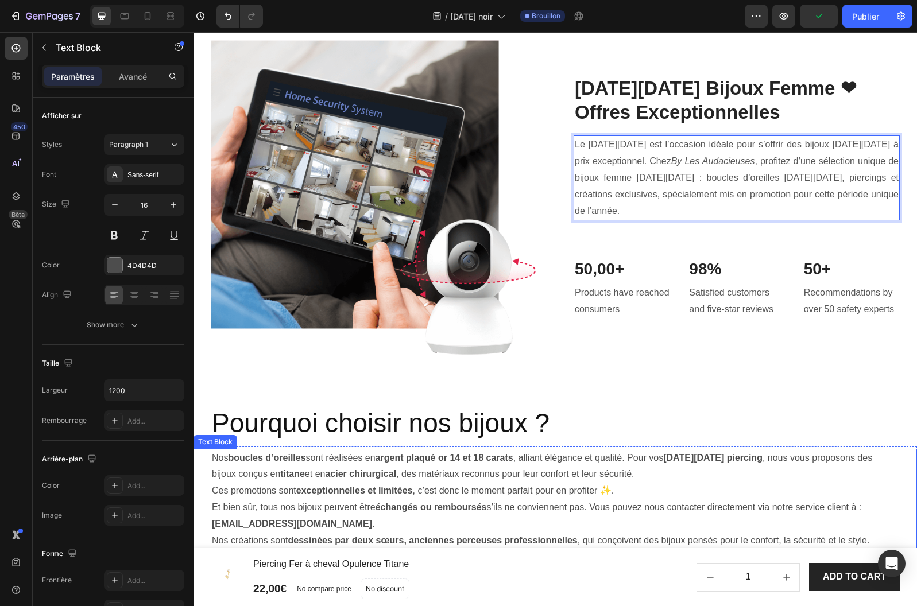
click at [341, 496] on p "Ces promotions sont exceptionnelles et limitées , c’est donc le moment parfait …" at bounding box center [555, 491] width 686 height 17
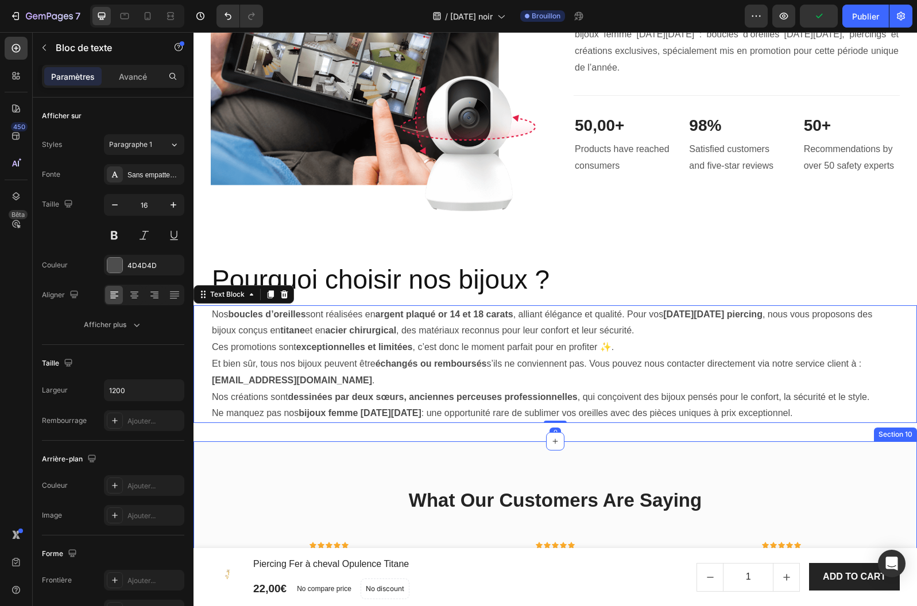
scroll to position [1976, 0]
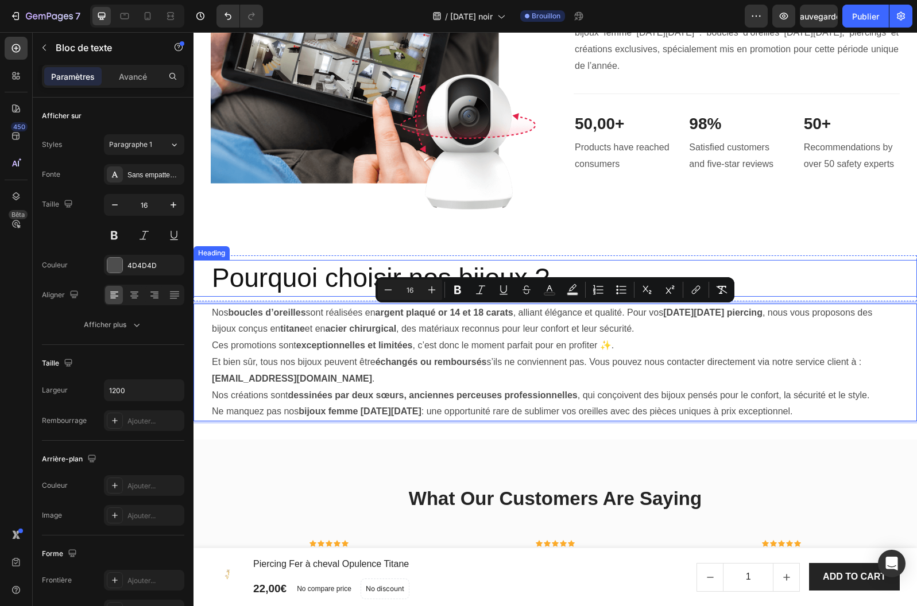
drag, startPoint x: 802, startPoint y: 412, endPoint x: 212, endPoint y: 295, distance: 601.5
click at [212, 295] on div "Product Images & Gallery Piercing Fer à cheval Opulence Titane Product Title 22…" at bounding box center [554, 301] width 723 height 4444
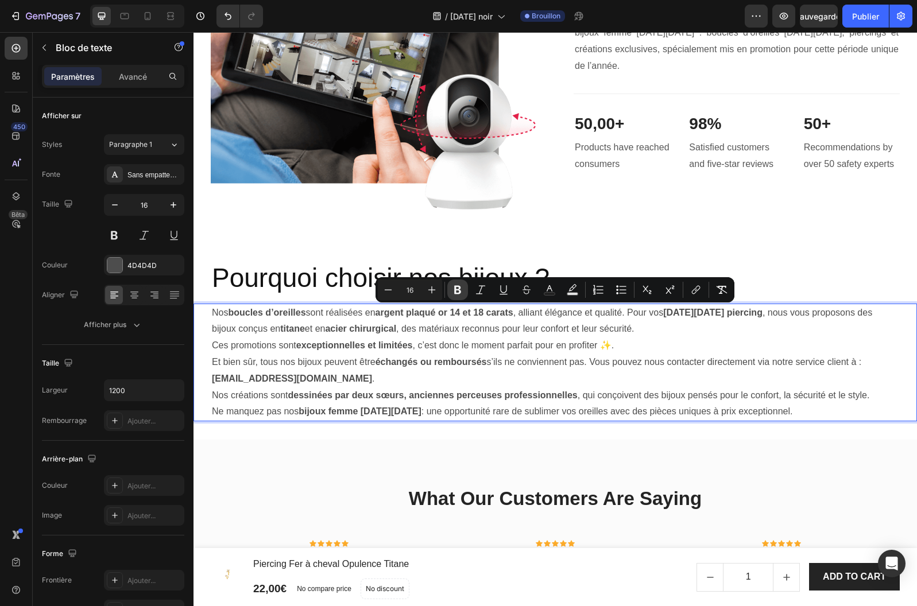
click at [448, 286] on button "Bold" at bounding box center [457, 289] width 21 height 21
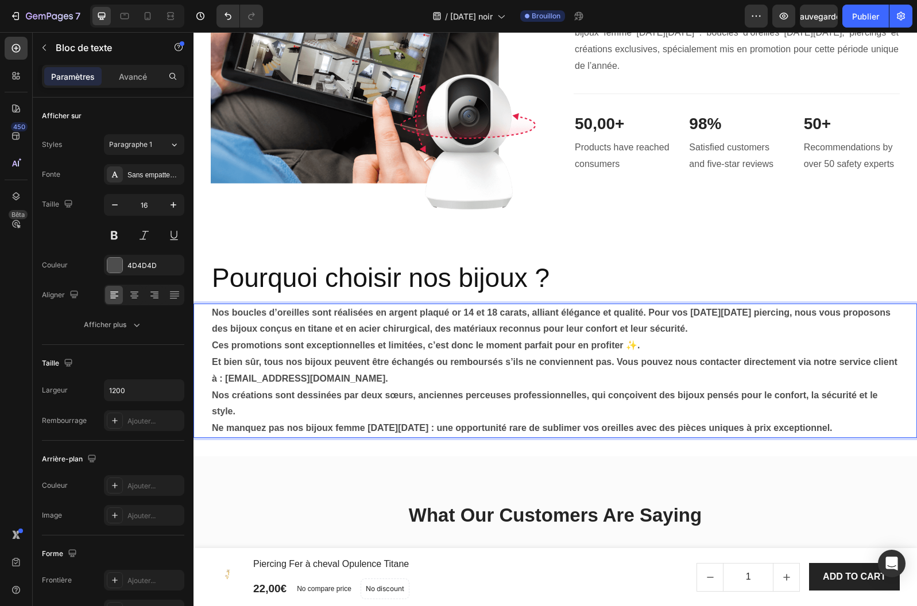
drag, startPoint x: 208, startPoint y: 310, endPoint x: 657, endPoint y: 419, distance: 461.8
click at [590, 421] on div "Nos boucles d’oreilles sont réalisées en argent plaqué or 14 et 18 carats, alli…" at bounding box center [554, 371] width 723 height 134
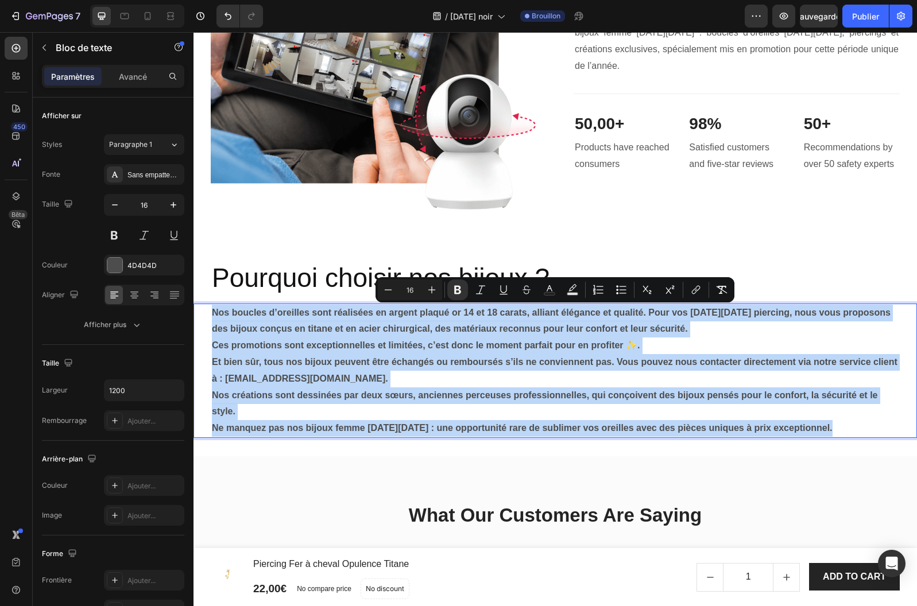
drag, startPoint x: 835, startPoint y: 430, endPoint x: 199, endPoint y: 309, distance: 647.9
click at [199, 309] on div "Nos boucles d’oreilles sont réalisées en argent plaqué or 14 et 18 carats, alli…" at bounding box center [554, 371] width 723 height 134
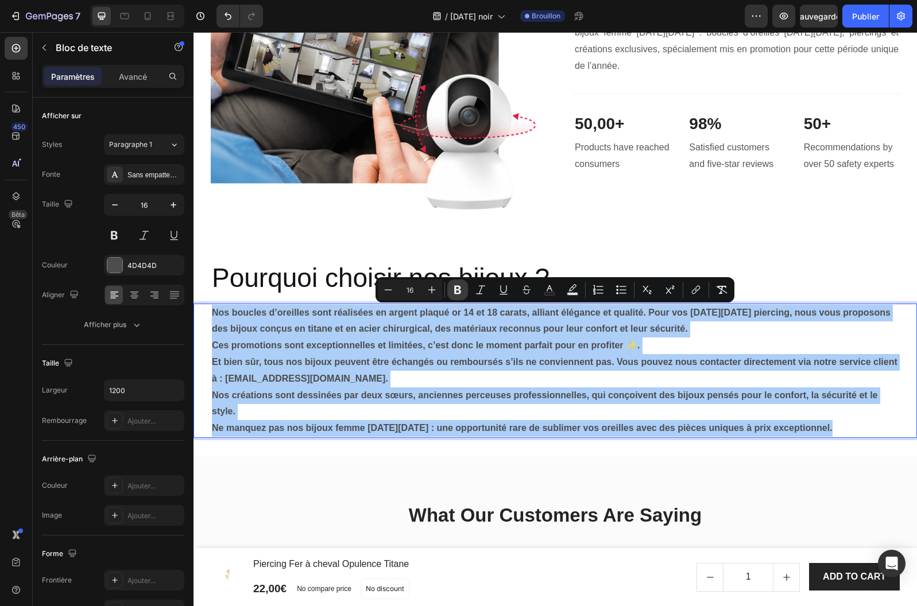
click at [459, 291] on icon "Editor contextual toolbar" at bounding box center [457, 290] width 7 height 9
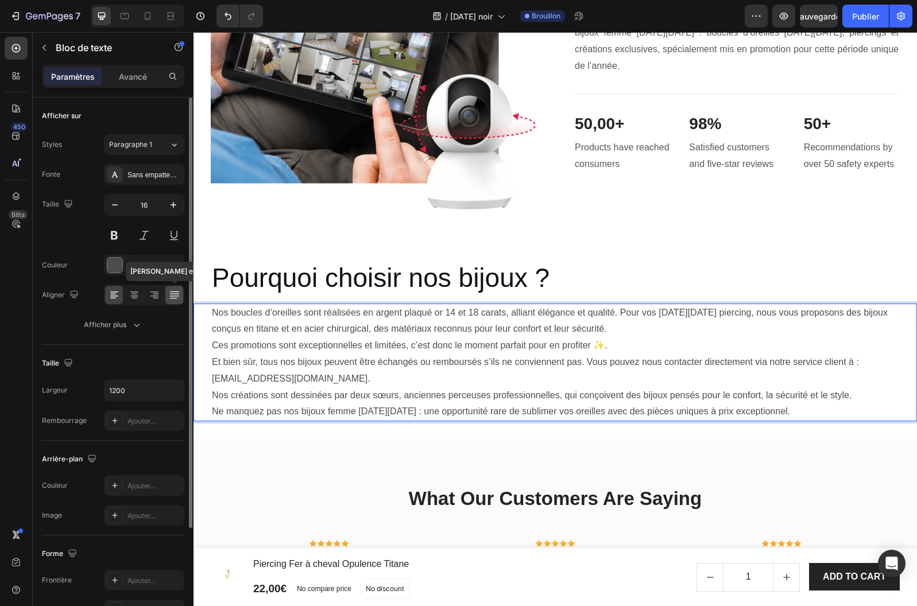
click at [172, 295] on icon at bounding box center [174, 294] width 11 height 11
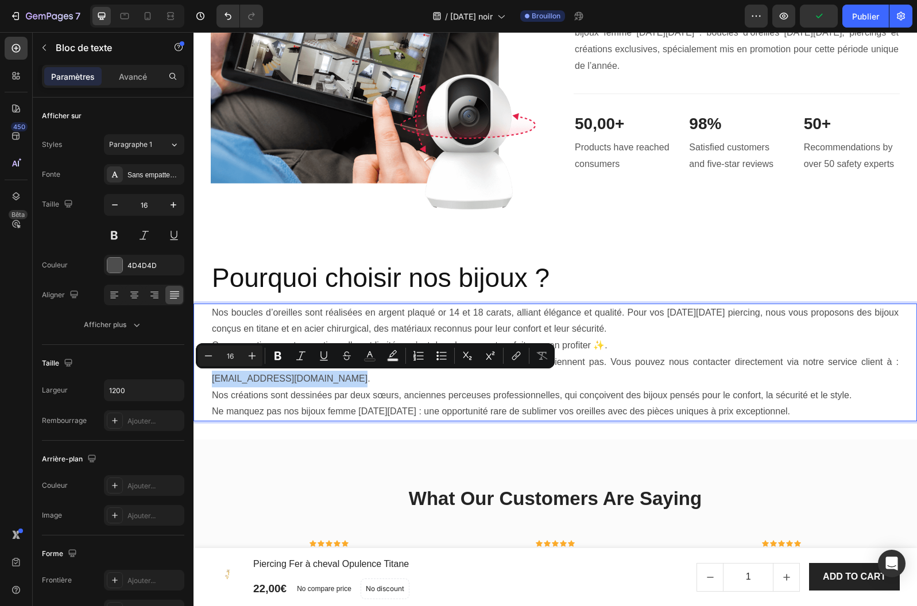
drag, startPoint x: 344, startPoint y: 381, endPoint x: 214, endPoint y: 383, distance: 130.3
click at [213, 384] on p "Et bien sûr, tous nos bijoux peuvent être échangés ou remboursés s’ils ne convi…" at bounding box center [555, 370] width 686 height 33
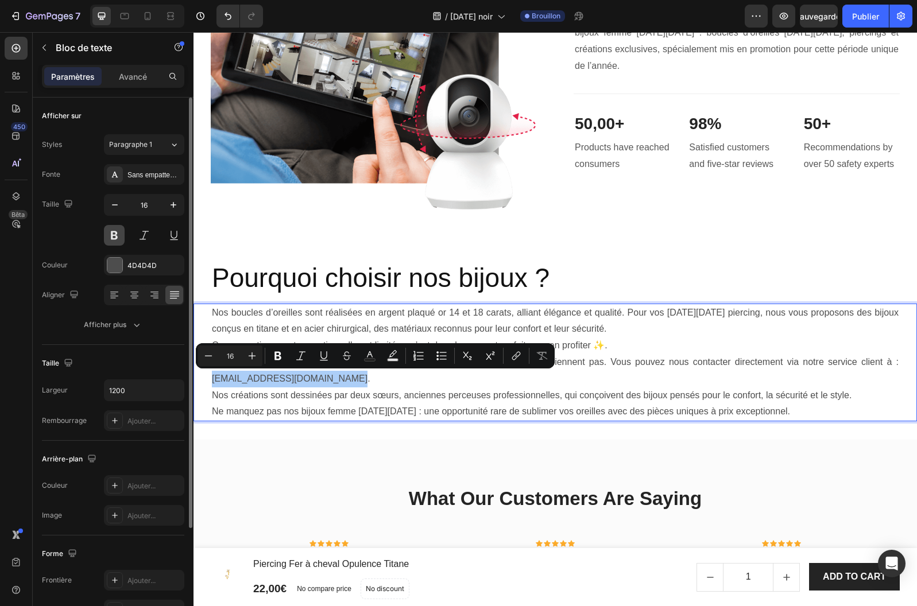
click at [113, 235] on button at bounding box center [114, 235] width 21 height 21
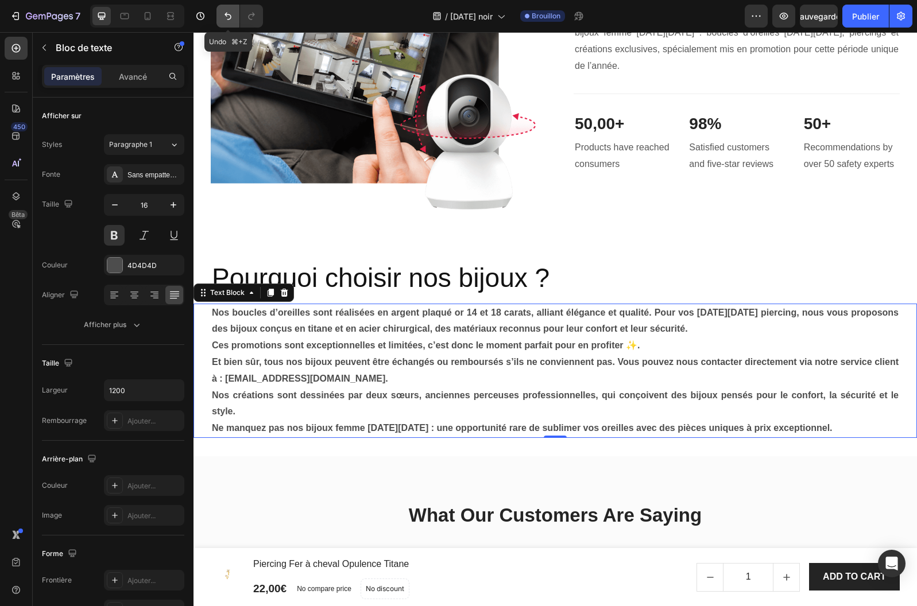
click at [225, 15] on icon "Annuler/Rétablir" at bounding box center [227, 15] width 11 height 11
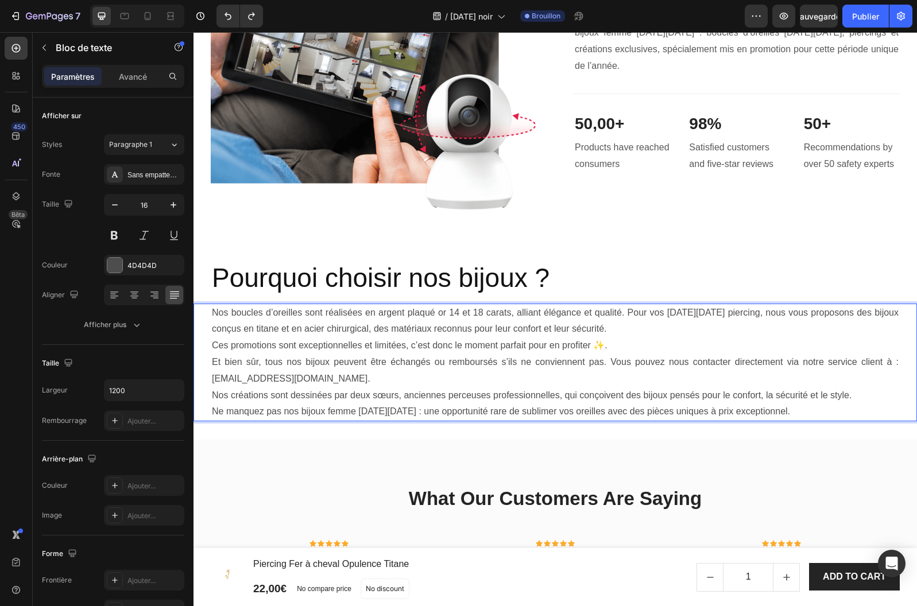
drag, startPoint x: 378, startPoint y: 378, endPoint x: 364, endPoint y: 379, distance: 13.9
click at [378, 377] on p "Et bien sûr, tous nos bijoux peuvent être échangés ou remboursés s’ils ne convi…" at bounding box center [555, 370] width 686 height 33
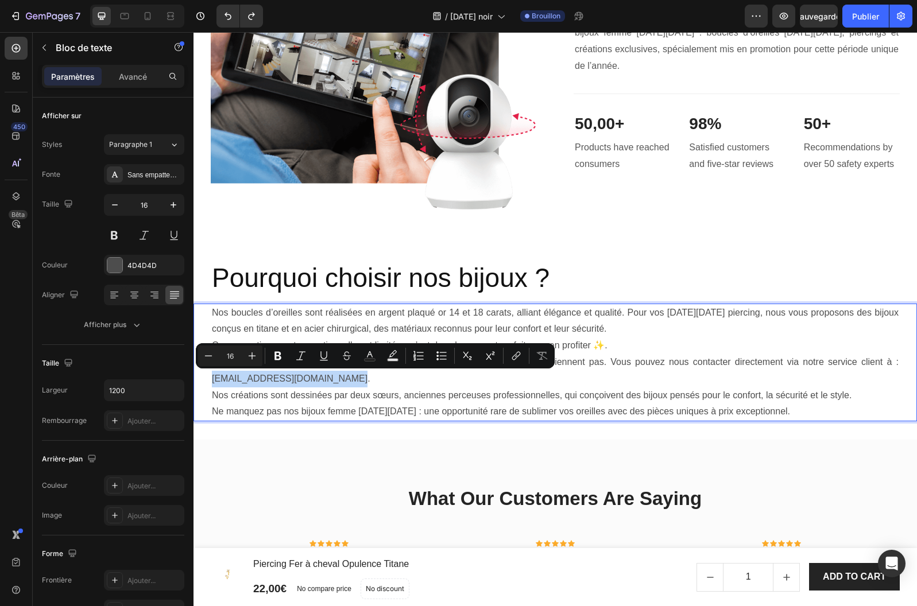
drag, startPoint x: 213, startPoint y: 379, endPoint x: 341, endPoint y: 377, distance: 128.0
click at [341, 377] on p "Et bien sûr, tous nos bijoux peuvent être échangés ou remboursés s’ils ne convi…" at bounding box center [555, 370] width 686 height 33
click at [277, 356] on icon "Editor contextual toolbar" at bounding box center [277, 356] width 7 height 9
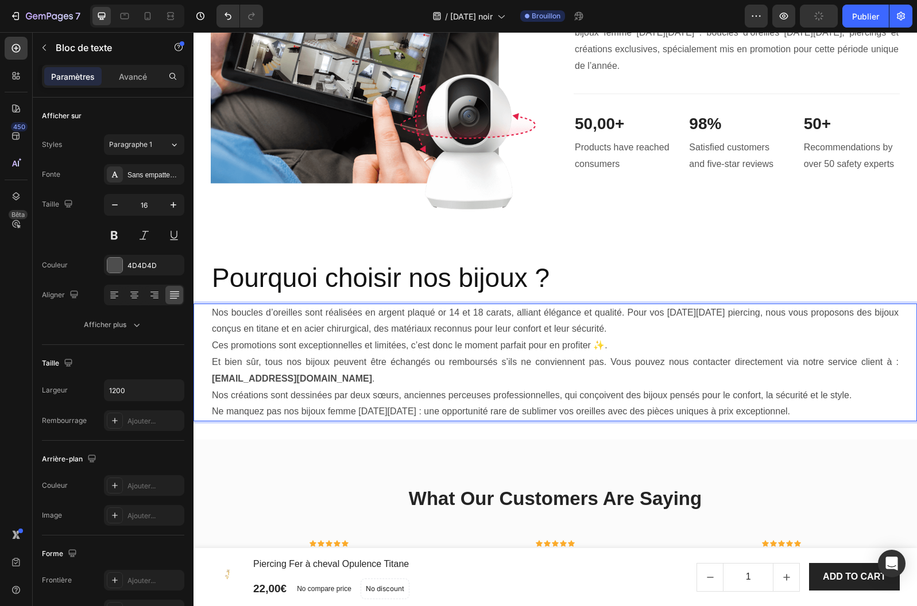
click at [436, 375] on p "Et bien sûr, tous nos bijoux peuvent être échangés ou remboursés s’ils ne convi…" at bounding box center [555, 370] width 686 height 33
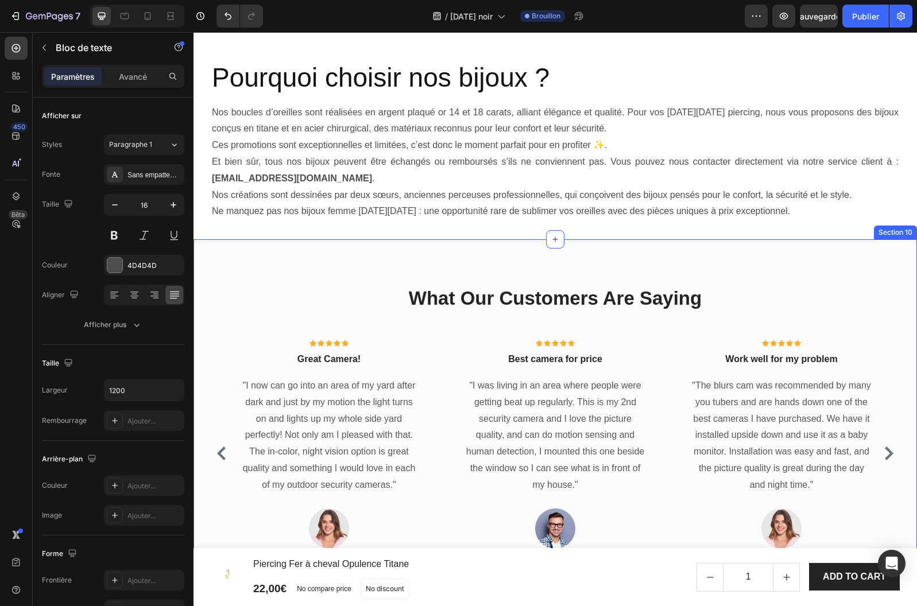
scroll to position [2180, 0]
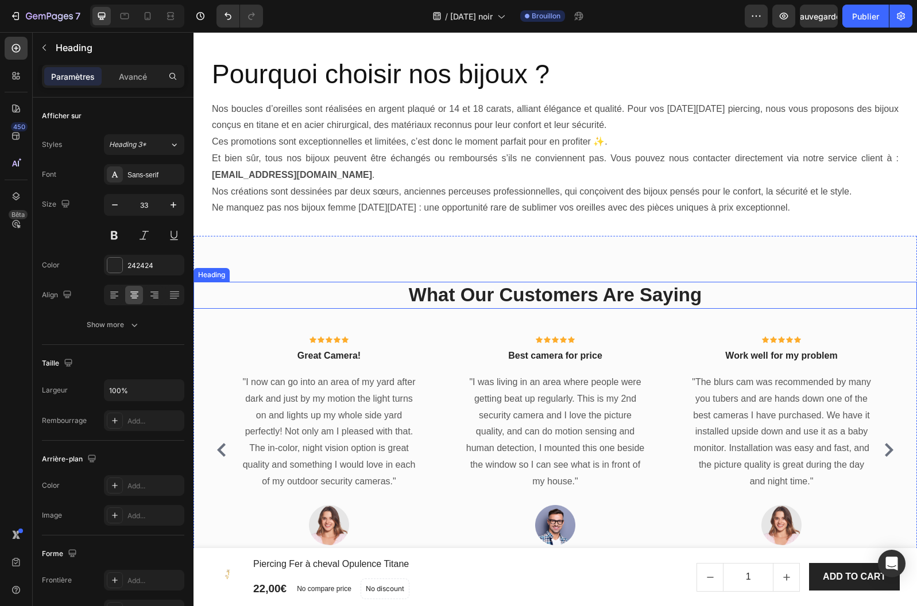
click at [560, 301] on p "What Our Customers Are Saying" at bounding box center [555, 295] width 721 height 25
click at [707, 297] on p "What Our Customers Are Saying" at bounding box center [555, 295] width 721 height 25
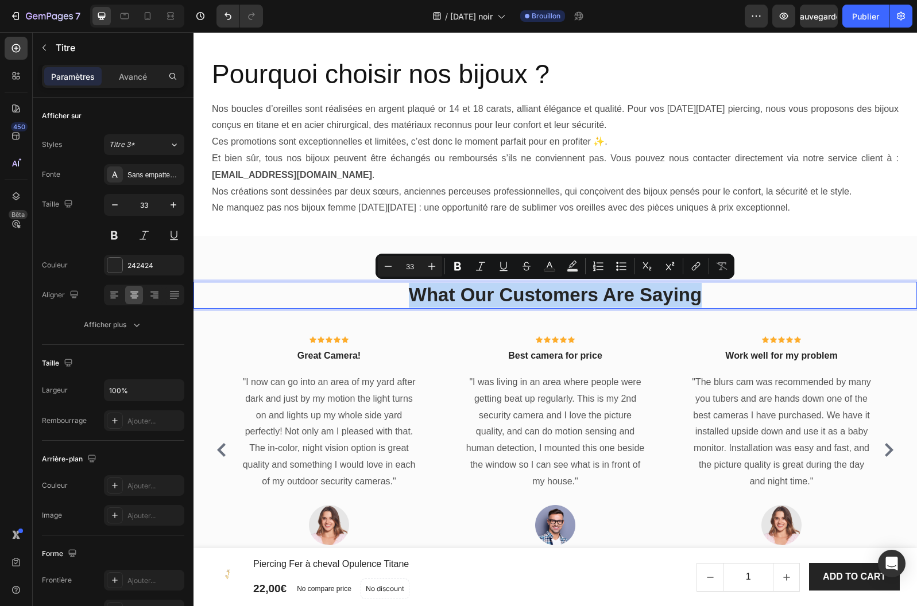
drag, startPoint x: 707, startPoint y: 297, endPoint x: 367, endPoint y: 291, distance: 340.4
click at [367, 291] on p "What Our Customers Are Saying" at bounding box center [555, 295] width 721 height 25
copy p "What Our Customers Are Saying"
click at [475, 293] on p "What Our Customers Are Saying" at bounding box center [555, 295] width 721 height 25
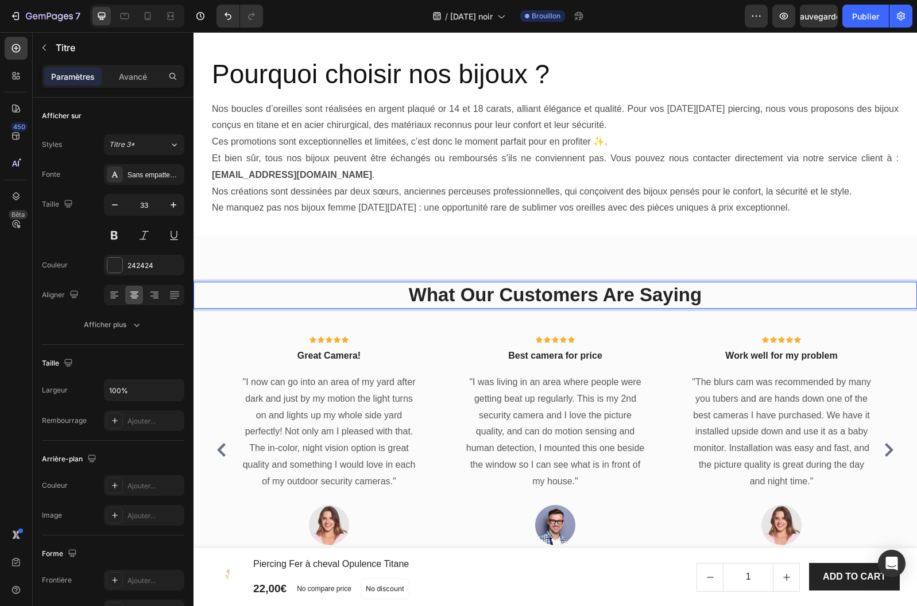
click at [475, 293] on p "What Our Customers Are Saying" at bounding box center [555, 295] width 721 height 25
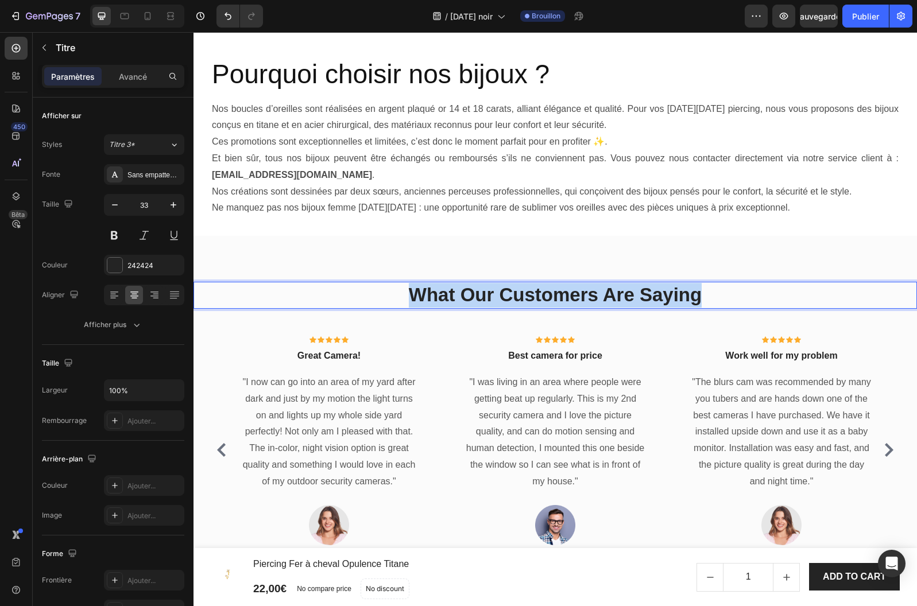
click at [475, 293] on p "What Our Customers Are Saying" at bounding box center [555, 295] width 721 height 25
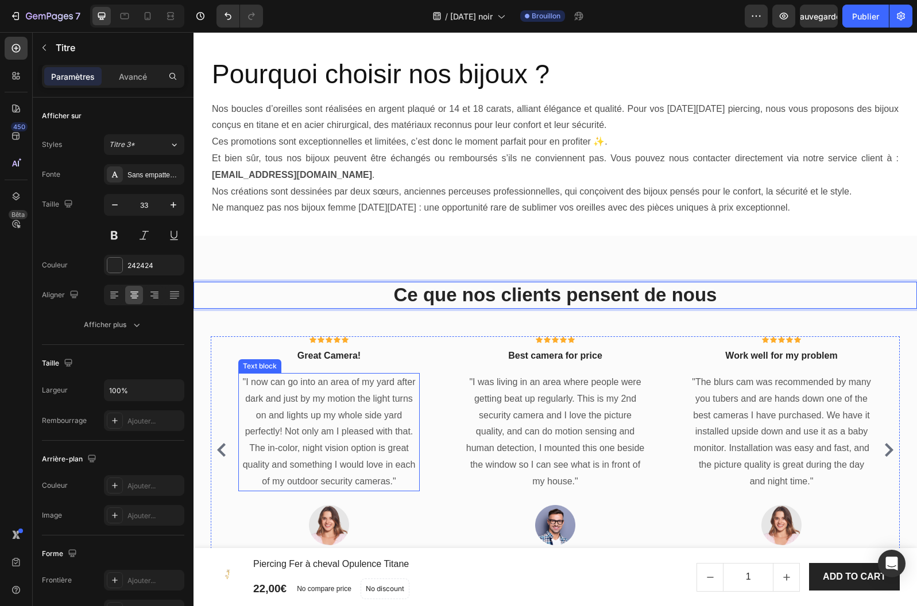
click at [363, 441] on p ""I now can go into an area of my yard after dark and just by my motion the ligh…" at bounding box center [328, 432] width 179 height 116
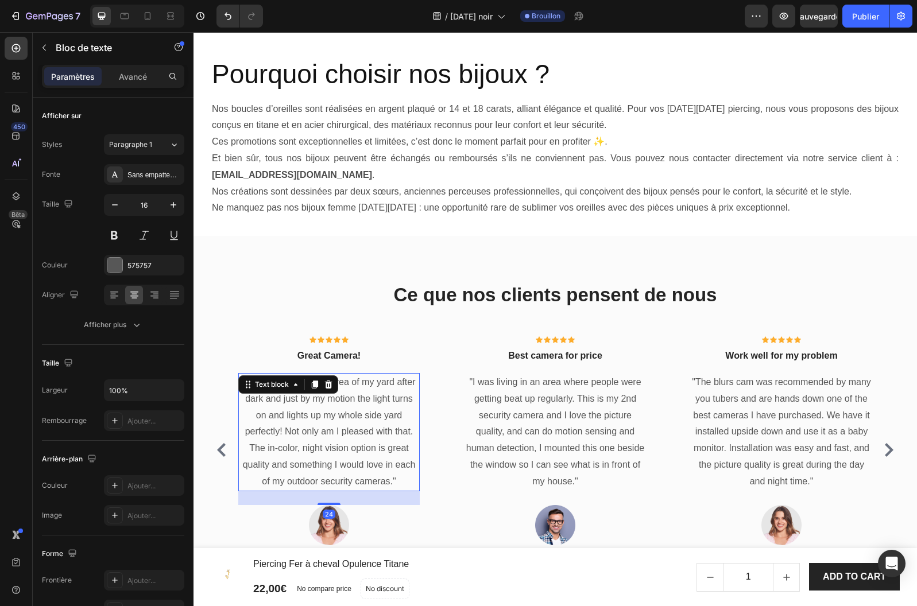
click at [383, 484] on p ""I now can go into an area of my yard after dark and just by my motion the ligh…" at bounding box center [328, 432] width 179 height 116
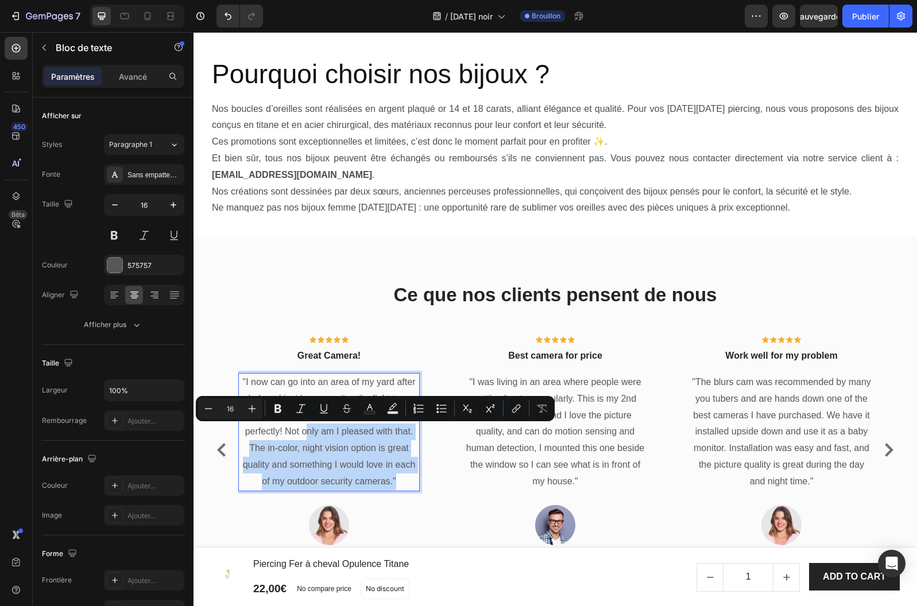
drag, startPoint x: 395, startPoint y: 479, endPoint x: 376, endPoint y: 471, distance: 19.8
click at [306, 427] on p ""I now can go into an area of my yard after dark and just by my motion the ligh…" at bounding box center [328, 432] width 179 height 116
drag, startPoint x: 391, startPoint y: 470, endPoint x: 398, endPoint y: 480, distance: 11.9
click at [391, 470] on p ""I now can go into an area of my yard after dark and just by my motion the ligh…" at bounding box center [328, 432] width 179 height 116
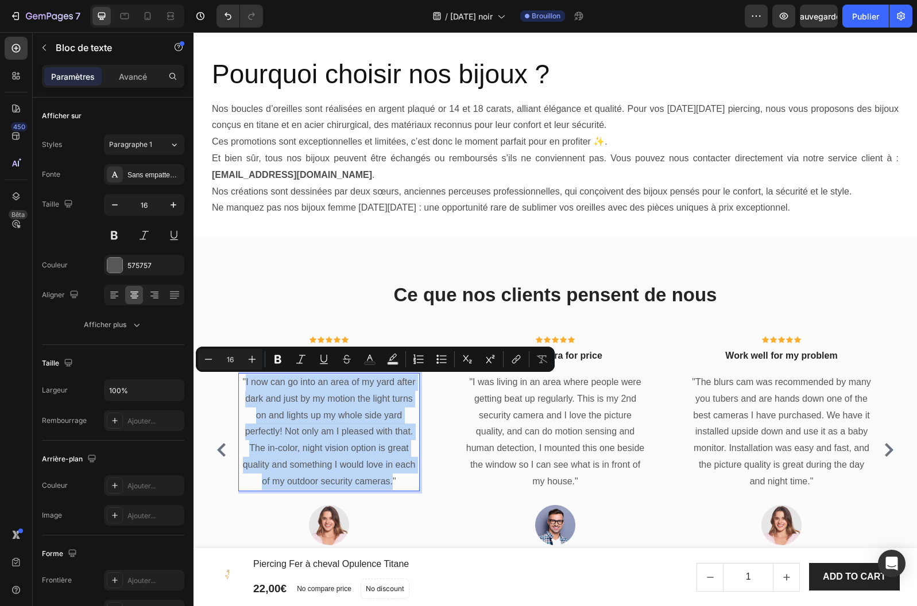
drag, startPoint x: 393, startPoint y: 484, endPoint x: 246, endPoint y: 385, distance: 178.1
click at [246, 385] on p ""I now can go into an area of my yard after dark and just by my motion the ligh…" at bounding box center [328, 432] width 179 height 116
type input "13"
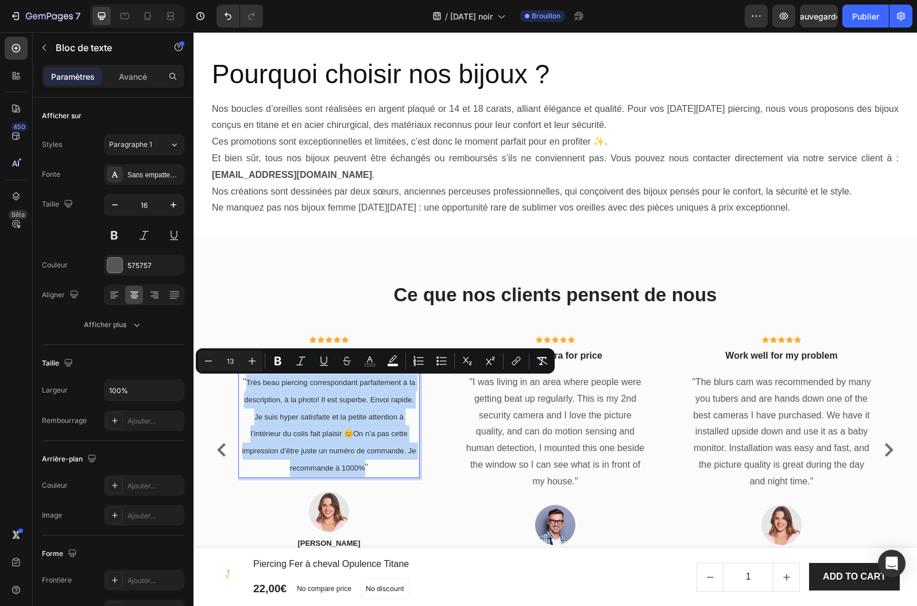
drag, startPoint x: 364, startPoint y: 472, endPoint x: 247, endPoint y: 382, distance: 147.7
click at [247, 382] on p "" Très beau piercing correspondant parfaitement à la description, à la photo! I…" at bounding box center [328, 425] width 179 height 103
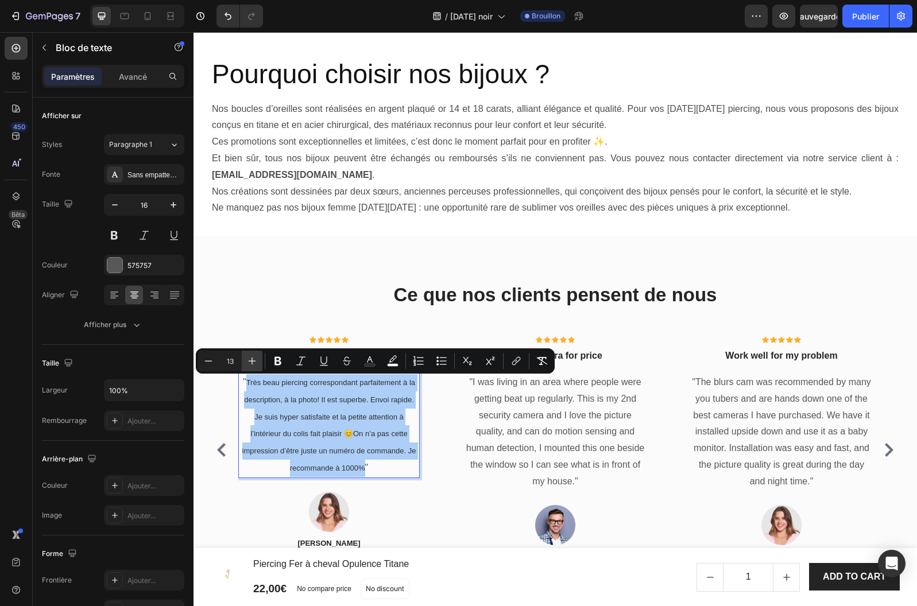
click at [249, 359] on icon "Editor contextual toolbar" at bounding box center [251, 360] width 11 height 11
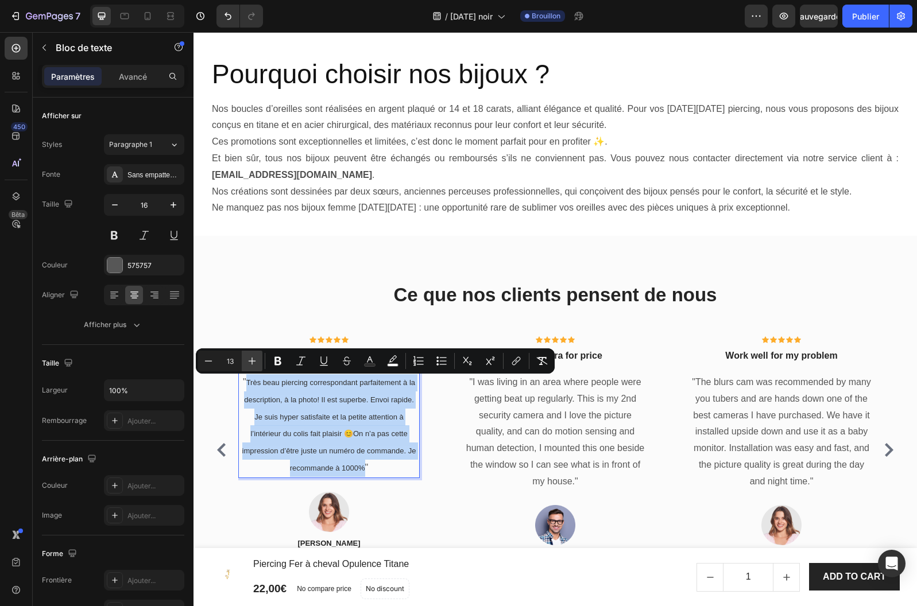
type input "14"
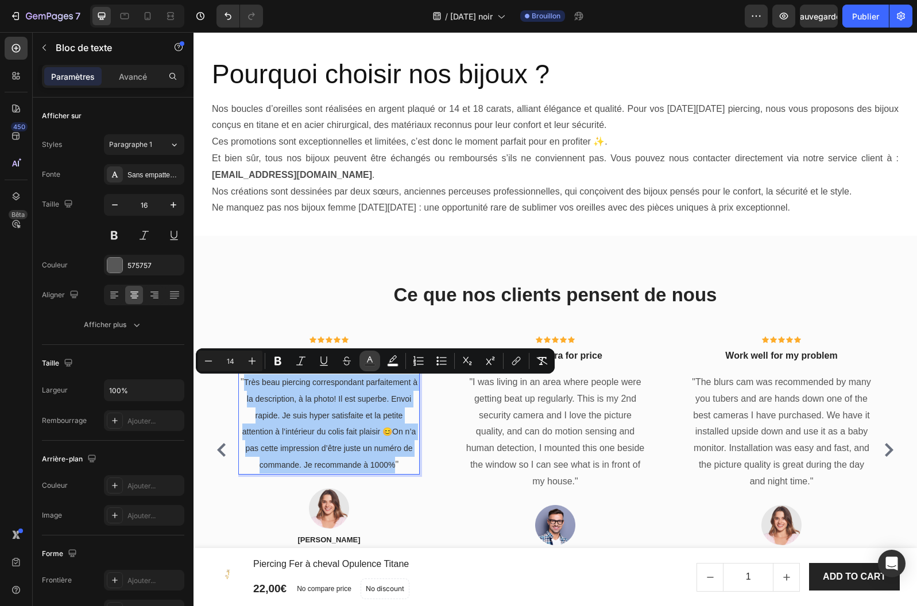
click at [371, 366] on rect "Editor contextual toolbar" at bounding box center [369, 365] width 11 height 3
type input "303030"
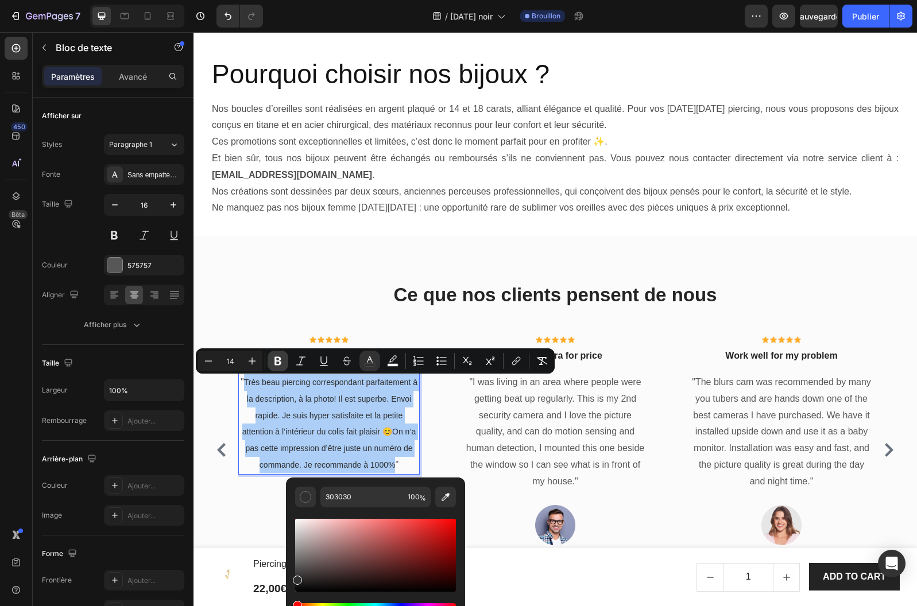
click at [281, 358] on icon "Editor contextual toolbar" at bounding box center [277, 360] width 11 height 11
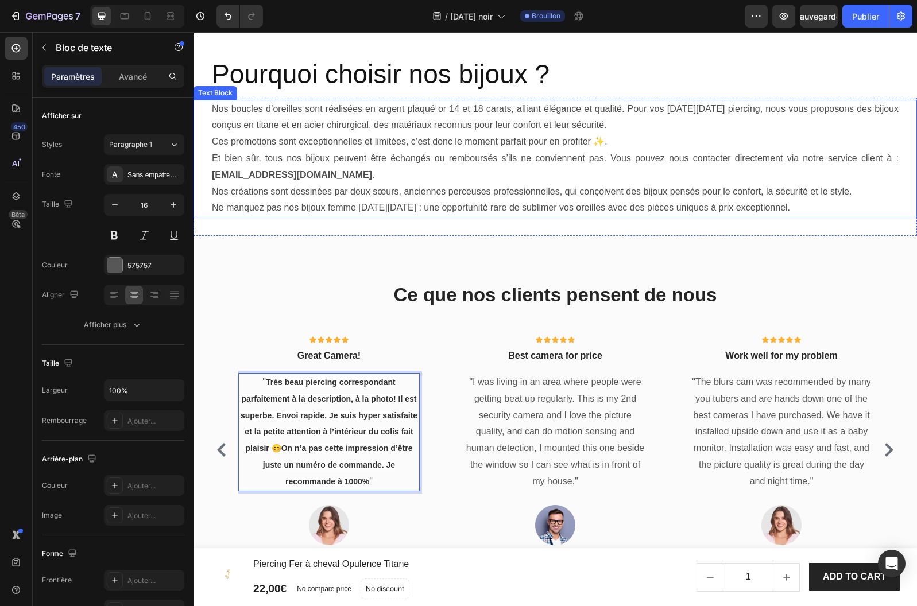
scroll to position [2191, 0]
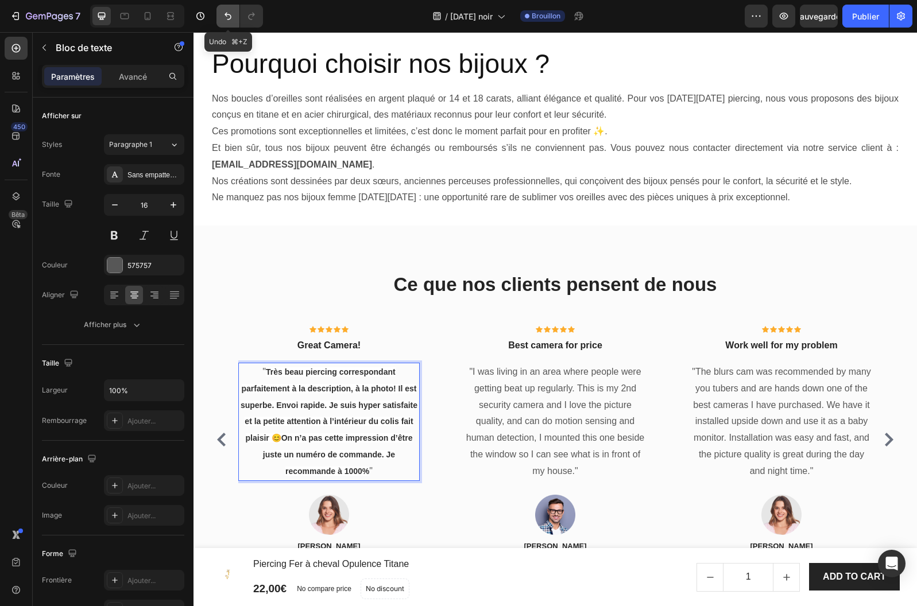
click at [228, 19] on icon "Annuler/Rétablir" at bounding box center [227, 16] width 7 height 7
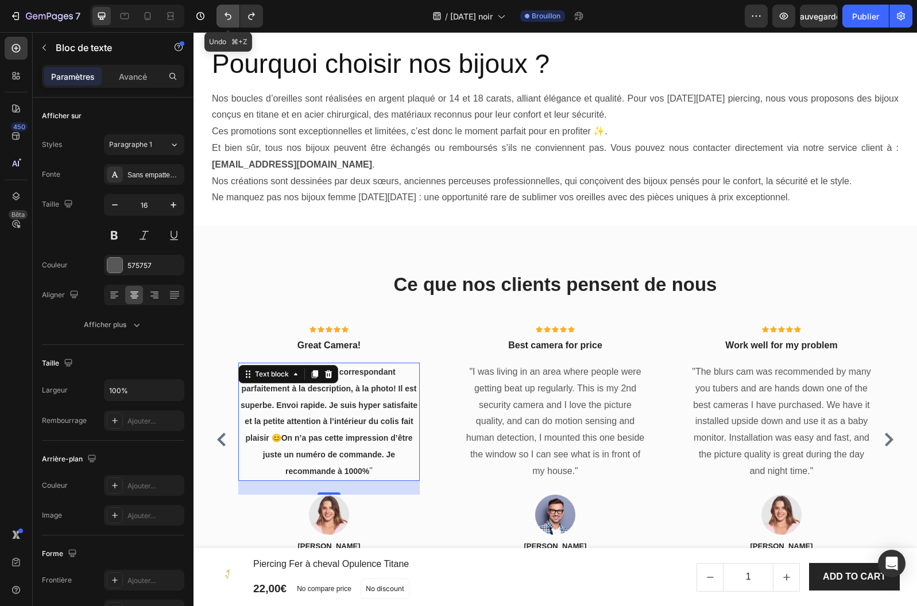
click at [230, 19] on icon "Annuler/Rétablir" at bounding box center [227, 15] width 11 height 11
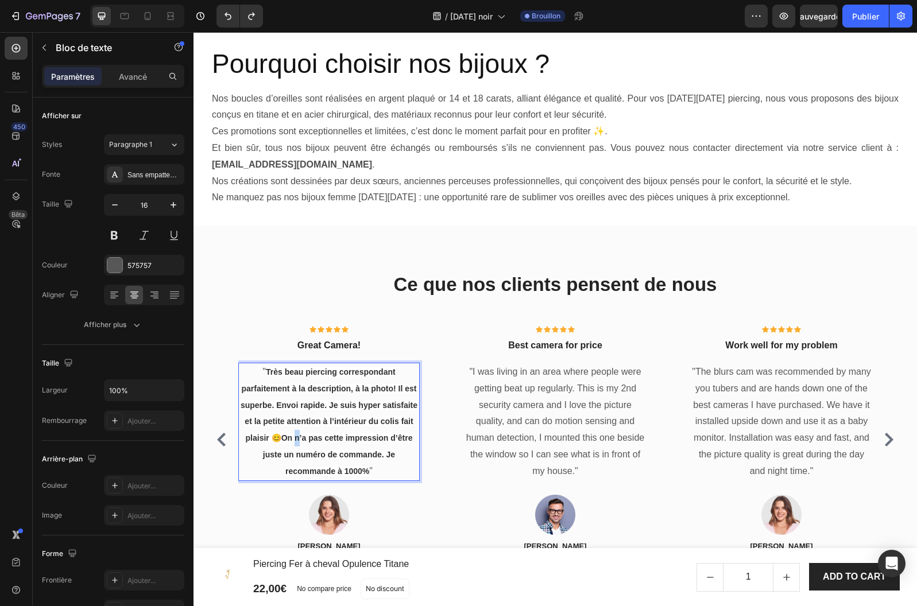
drag, startPoint x: 299, startPoint y: 437, endPoint x: 268, endPoint y: 434, distance: 31.1
drag, startPoint x: 278, startPoint y: 436, endPoint x: 289, endPoint y: 438, distance: 11.3
click at [279, 436] on strong "Très beau piercing correspondant parfaitement à la description, à la photo! Il …" at bounding box center [328, 421] width 177 height 108
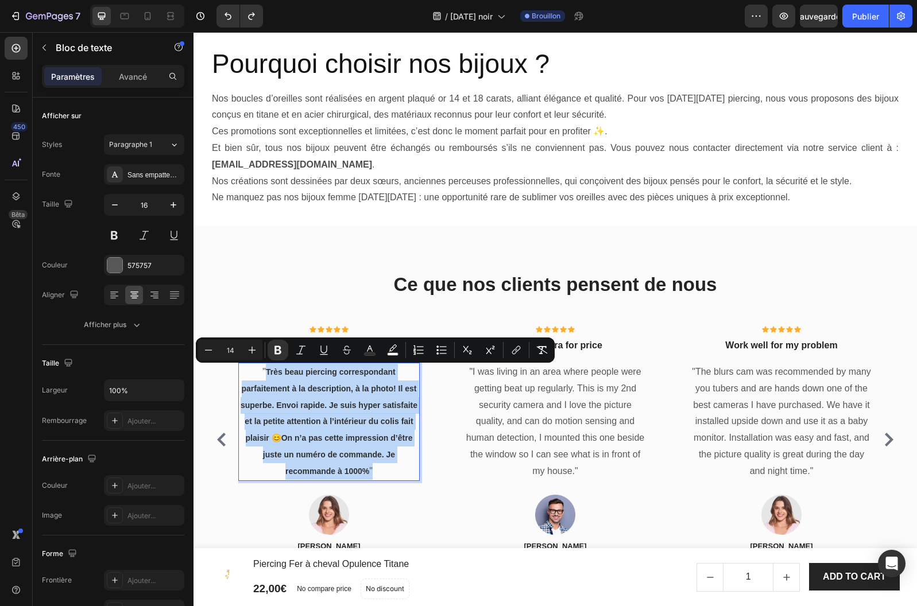
drag, startPoint x: 371, startPoint y: 476, endPoint x: 265, endPoint y: 375, distance: 145.7
click at [265, 375] on p "" Très beau piercing correspondant parfaitement à la description, à la photo! I…" at bounding box center [328, 422] width 179 height 116
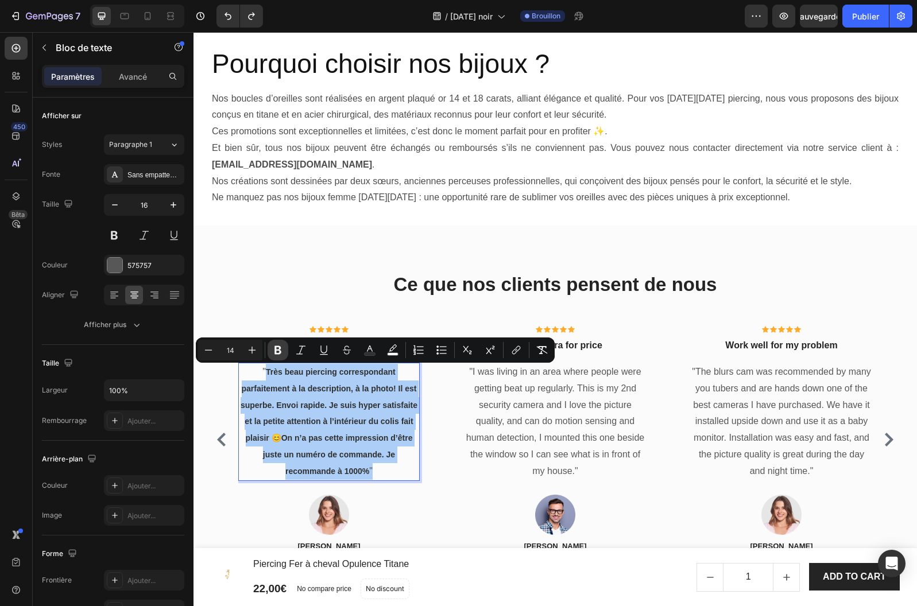
click at [275, 347] on icon "Editor contextual toolbar" at bounding box center [277, 350] width 7 height 9
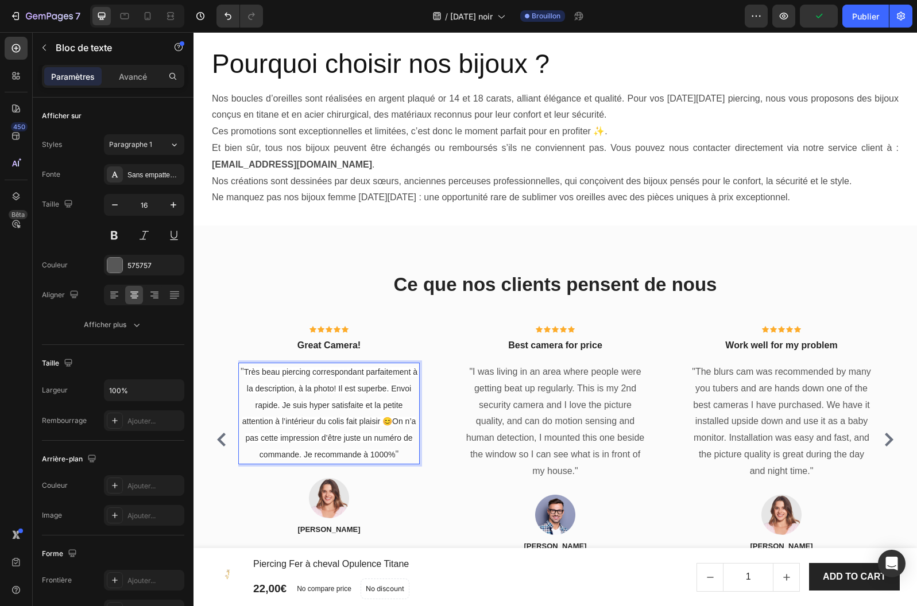
click at [399, 459] on p "" Très beau piercing correspondant parfaitement à la description, à la photo! I…" at bounding box center [328, 413] width 179 height 99
click at [522, 413] on p ""I was living in an area where people were getting beat up regularly. This is m…" at bounding box center [554, 422] width 179 height 116
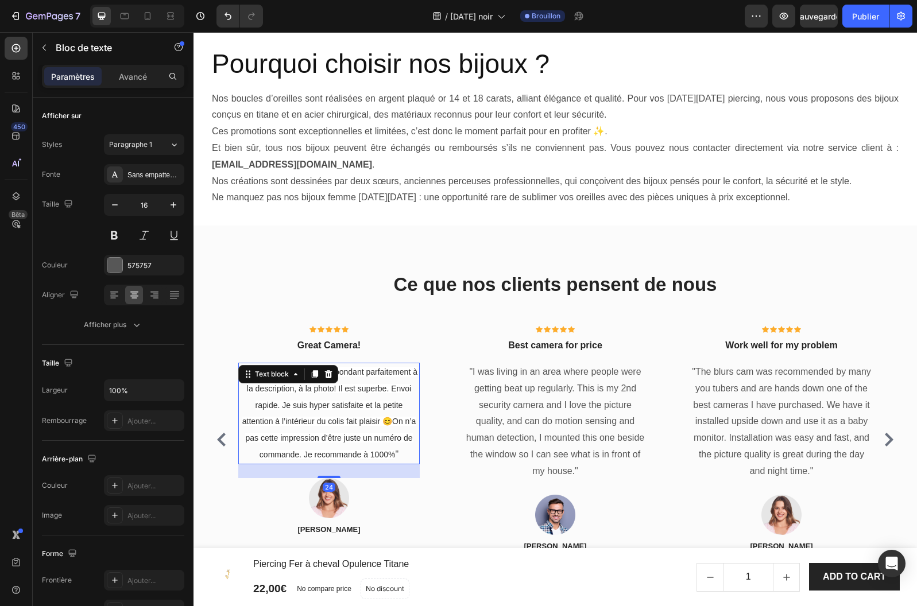
click at [403, 420] on span "Très beau piercing correspondant parfaitement à la description, à la photo! Il …" at bounding box center [329, 413] width 175 height 92
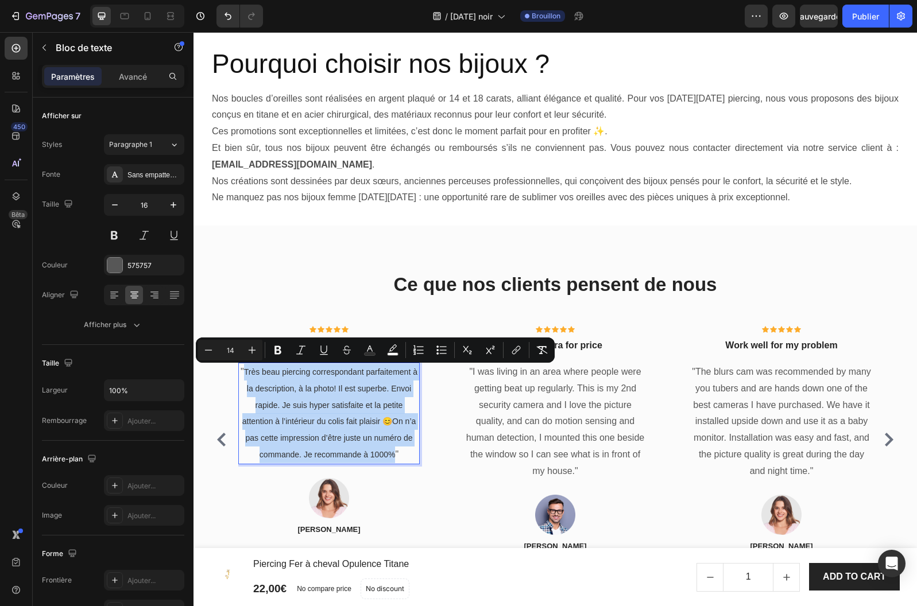
drag, startPoint x: 395, startPoint y: 460, endPoint x: 244, endPoint y: 375, distance: 172.4
click at [244, 375] on p "" Très beau piercing correspondant parfaitement à la description, à la photo! I…" at bounding box center [328, 413] width 179 height 99
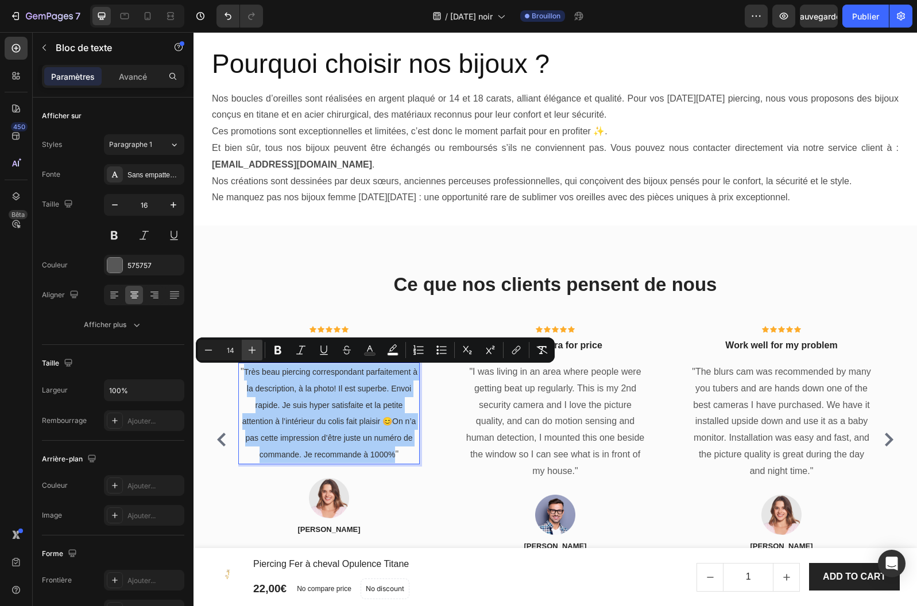
click at [254, 348] on icon "Editor contextual toolbar" at bounding box center [251, 349] width 11 height 11
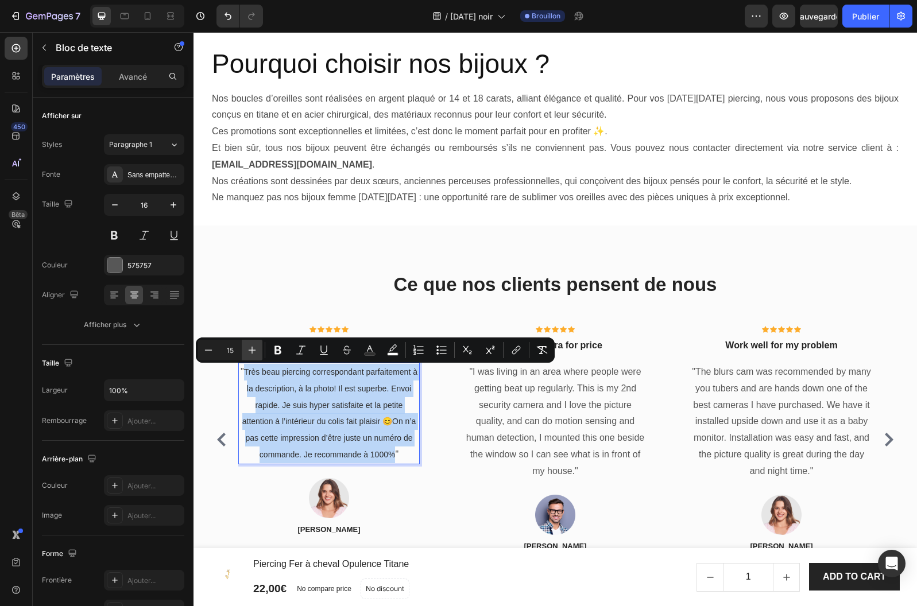
type input "16"
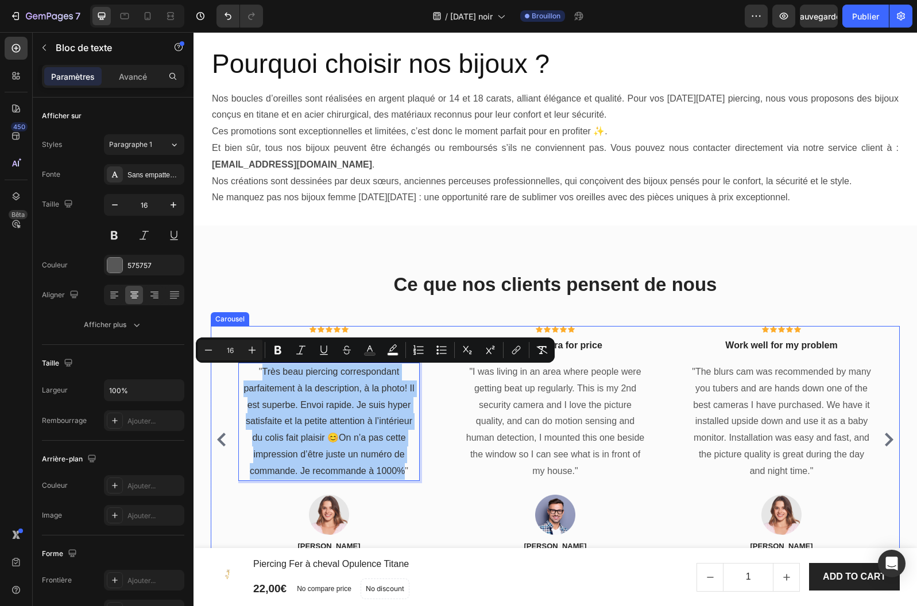
click at [459, 476] on div "Icon Icon Icon Icon Icon Icon List Hoz Great Camera! Text block " Très beau pie…" at bounding box center [555, 439] width 634 height 227
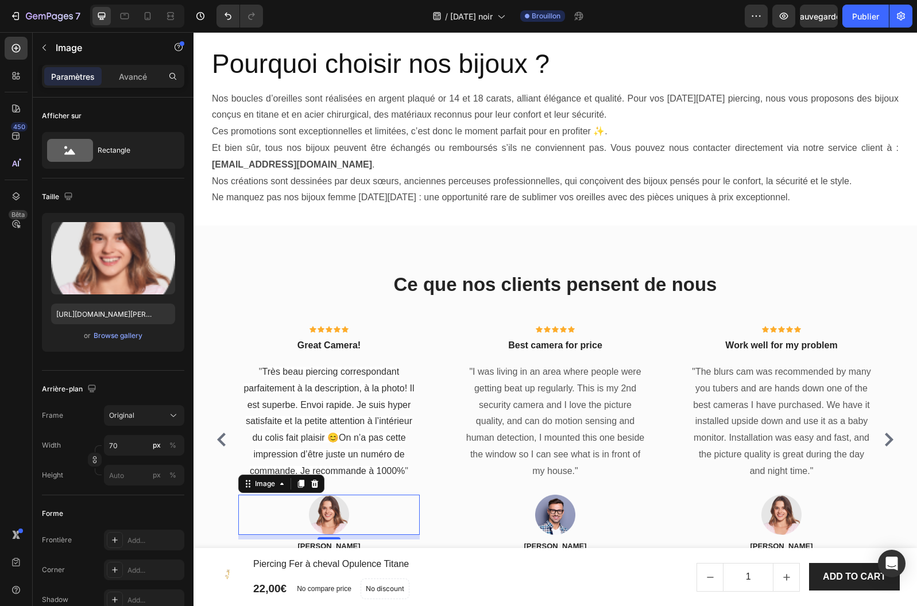
click at [322, 512] on img at bounding box center [329, 515] width 40 height 40
click at [317, 484] on icon at bounding box center [314, 483] width 9 height 9
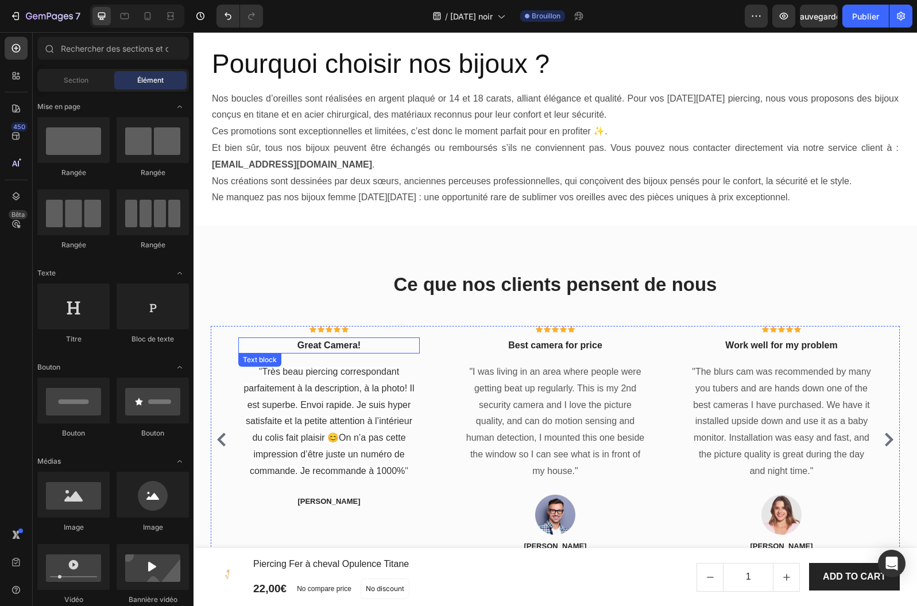
click at [331, 346] on p "Great Camera!" at bounding box center [328, 346] width 179 height 14
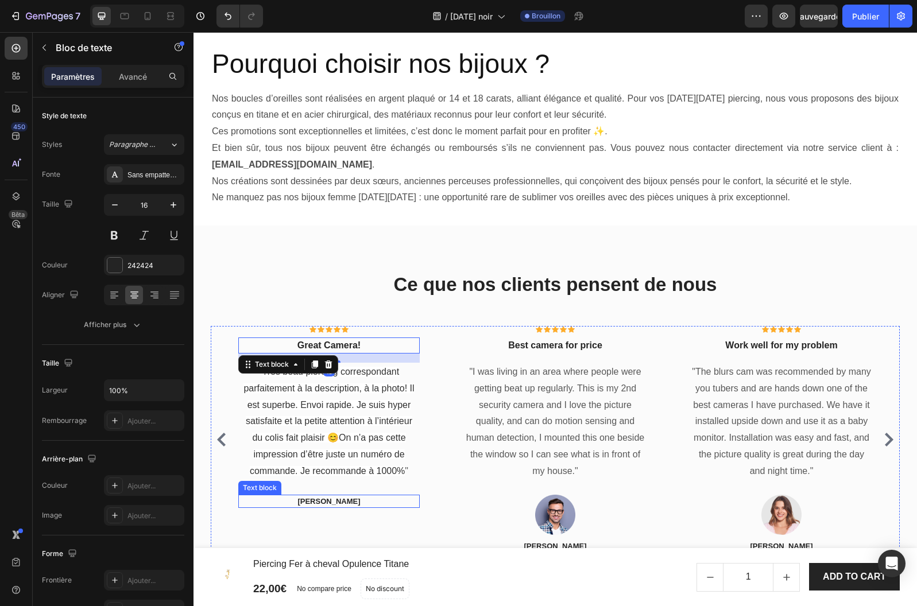
click at [346, 495] on div "[PERSON_NAME]" at bounding box center [328, 502] width 181 height 14
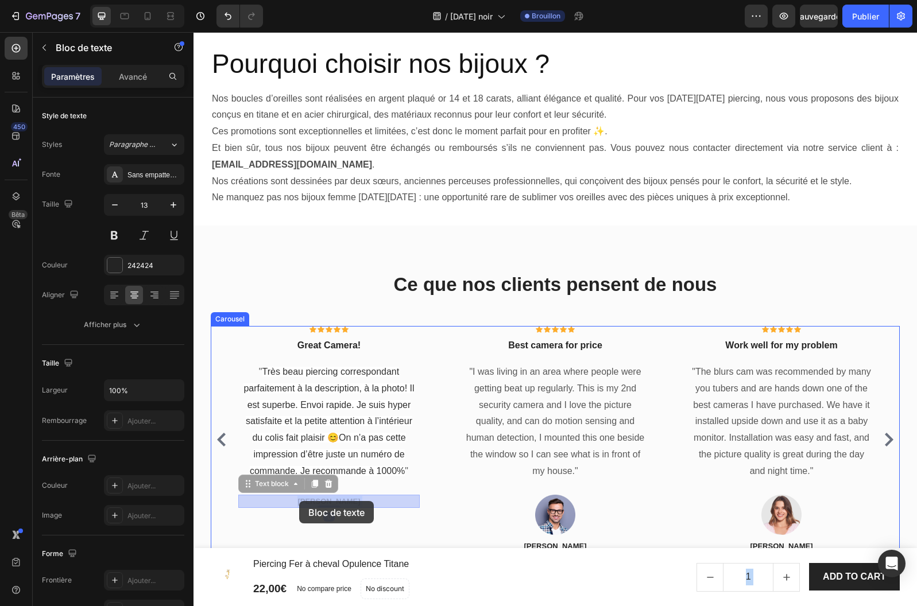
drag, startPoint x: 358, startPoint y: 501, endPoint x: 308, endPoint y: 501, distance: 49.9
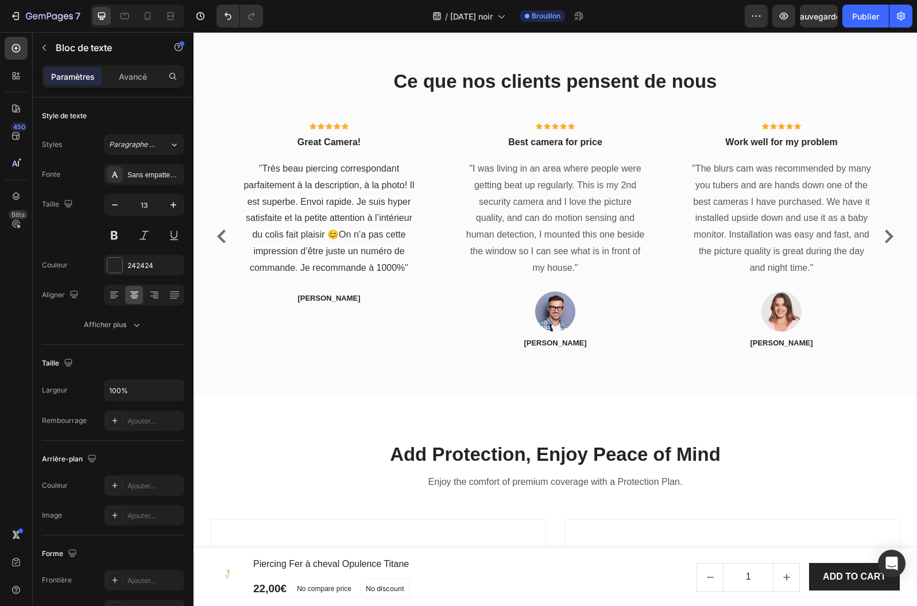
scroll to position [2451, 0]
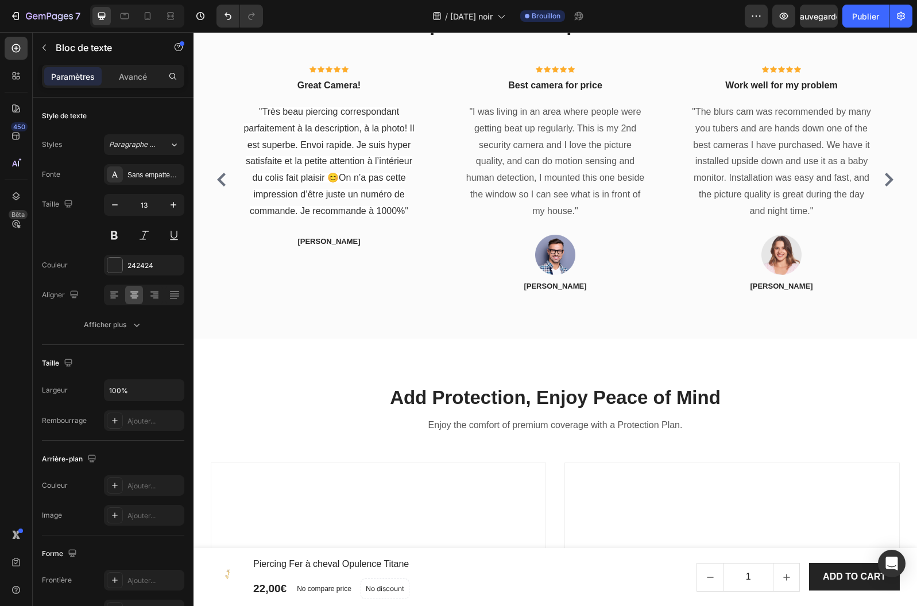
click at [321, 239] on p "[PERSON_NAME]" at bounding box center [328, 241] width 179 height 11
click at [323, 242] on p "[PERSON_NAME]" at bounding box center [328, 241] width 179 height 11
click at [347, 242] on p "[PERSON_NAME]" at bounding box center [328, 241] width 179 height 11
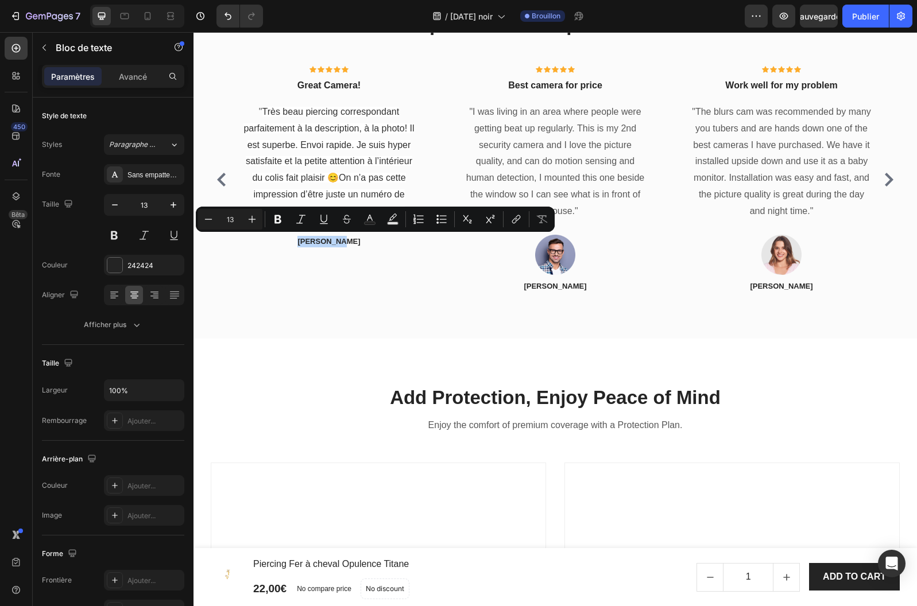
drag, startPoint x: 348, startPoint y: 241, endPoint x: 300, endPoint y: 242, distance: 48.2
click at [300, 242] on p "[PERSON_NAME]" at bounding box center [328, 241] width 179 height 11
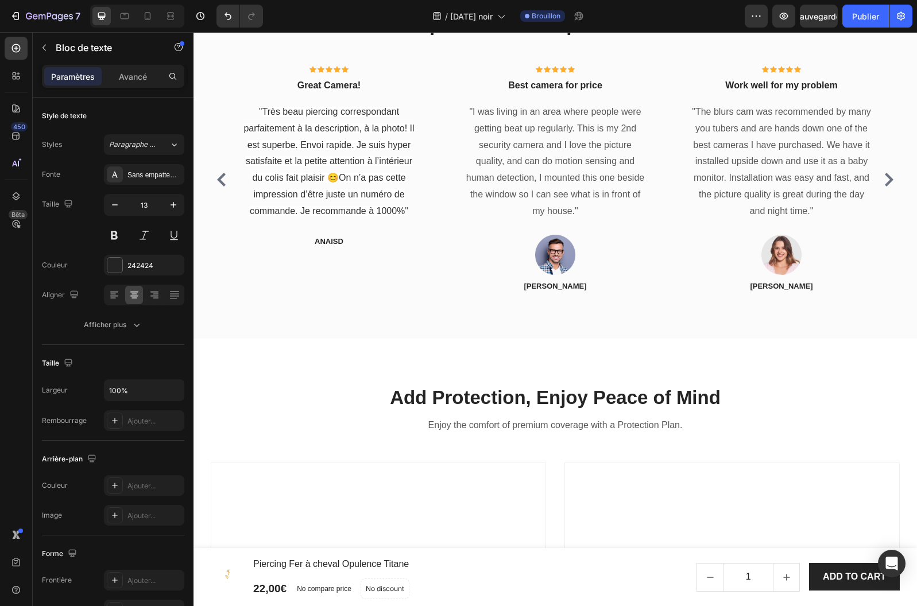
drag, startPoint x: 339, startPoint y: 240, endPoint x: 341, endPoint y: 247, distance: 6.7
click at [339, 240] on p "AnaisD" at bounding box center [328, 241] width 179 height 11
click at [557, 255] on img at bounding box center [555, 255] width 40 height 40
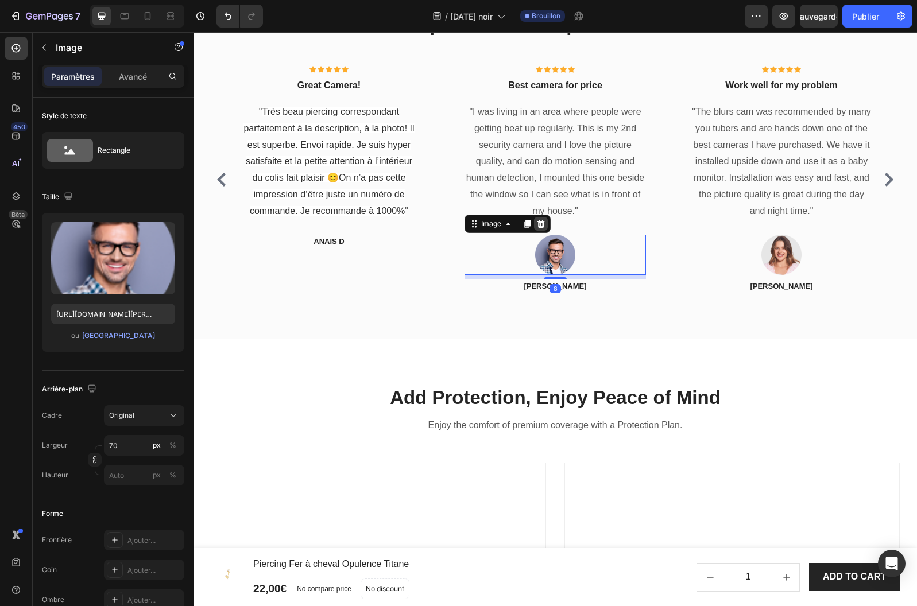
click at [545, 223] on icon at bounding box center [540, 223] width 9 height 9
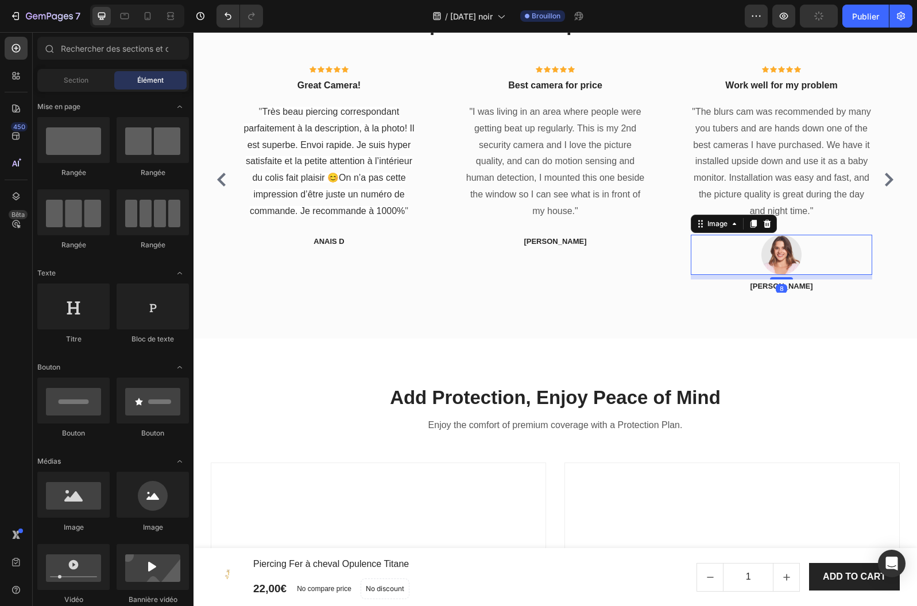
click at [779, 242] on img at bounding box center [781, 255] width 40 height 40
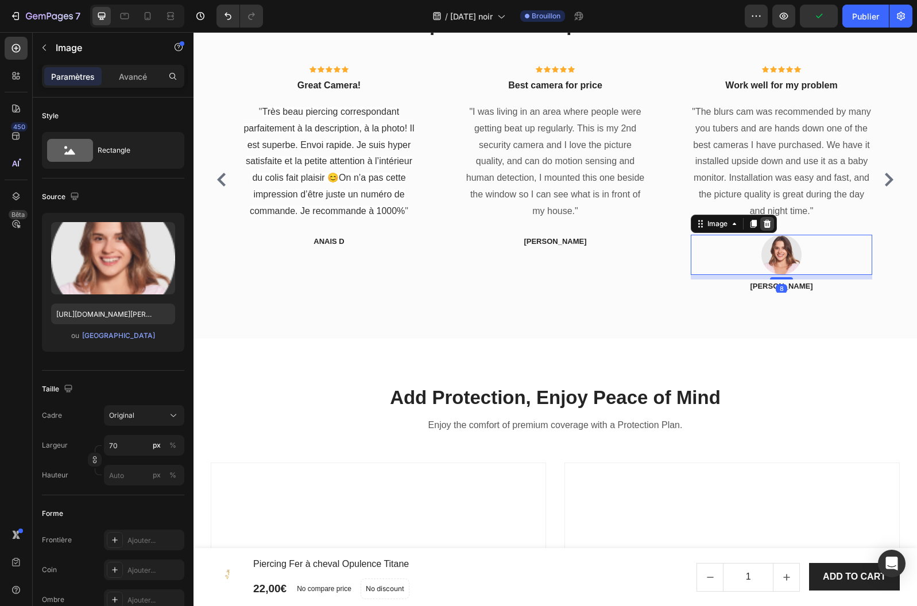
click at [763, 224] on icon at bounding box center [766, 223] width 9 height 9
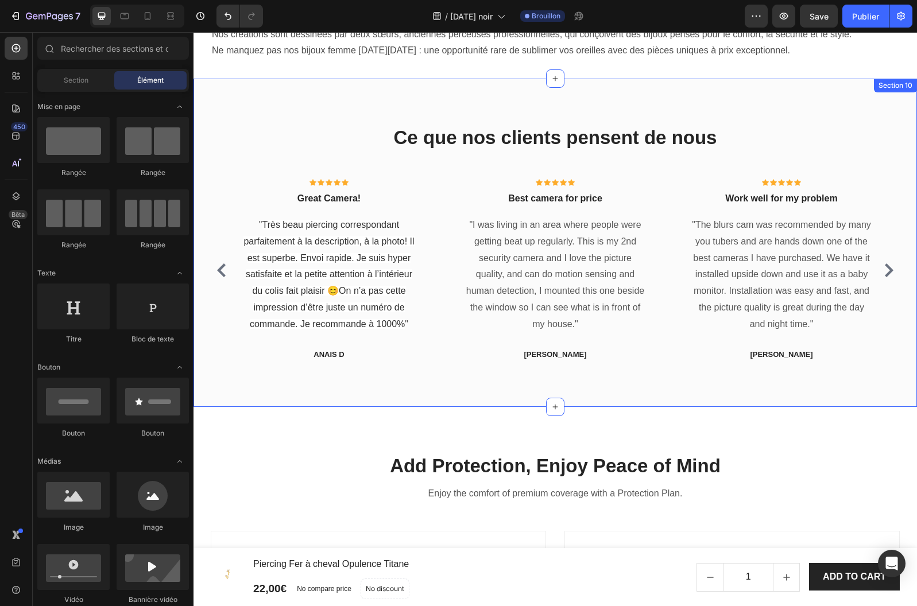
scroll to position [2334, 0]
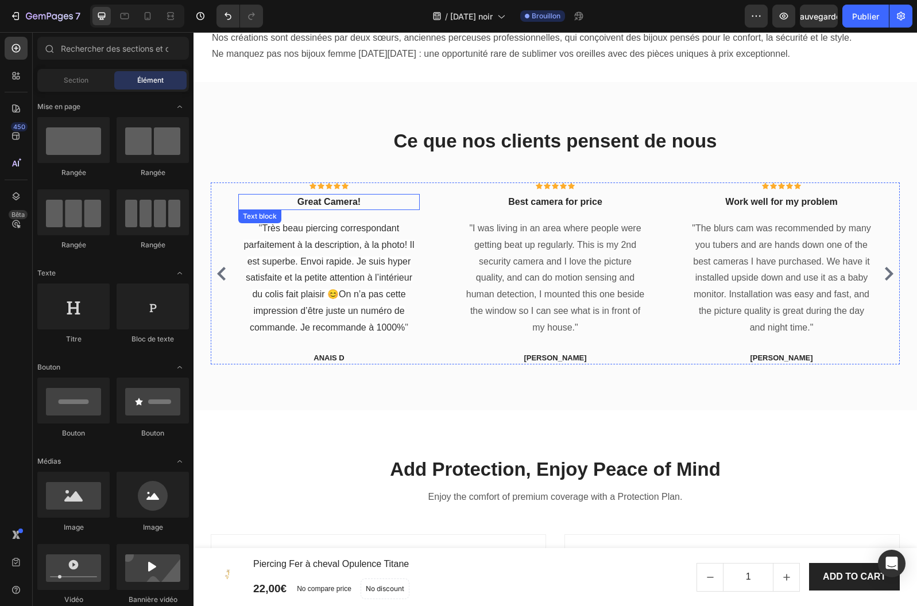
click at [345, 201] on p "Great Camera!" at bounding box center [328, 202] width 179 height 14
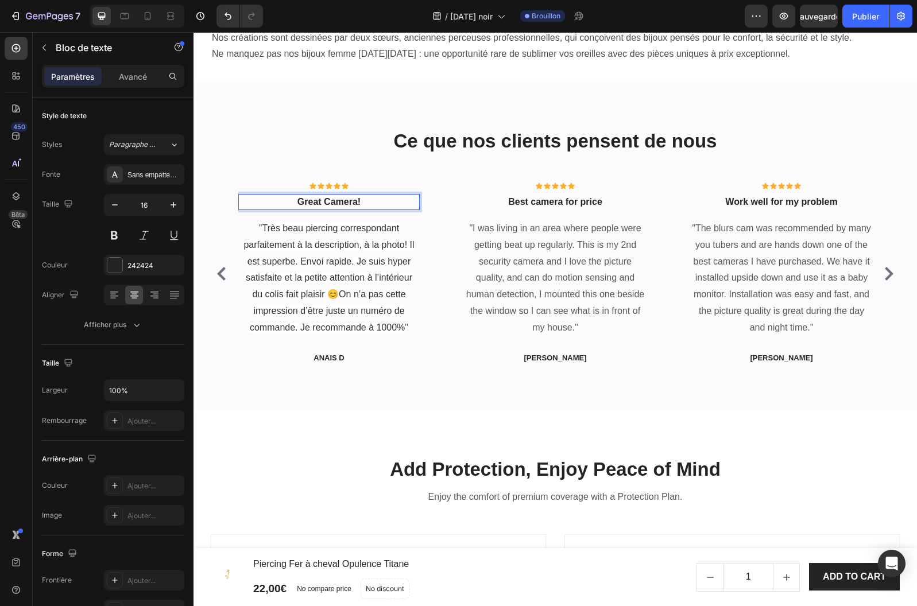
click at [340, 201] on p "Great Camera!" at bounding box center [328, 202] width 179 height 14
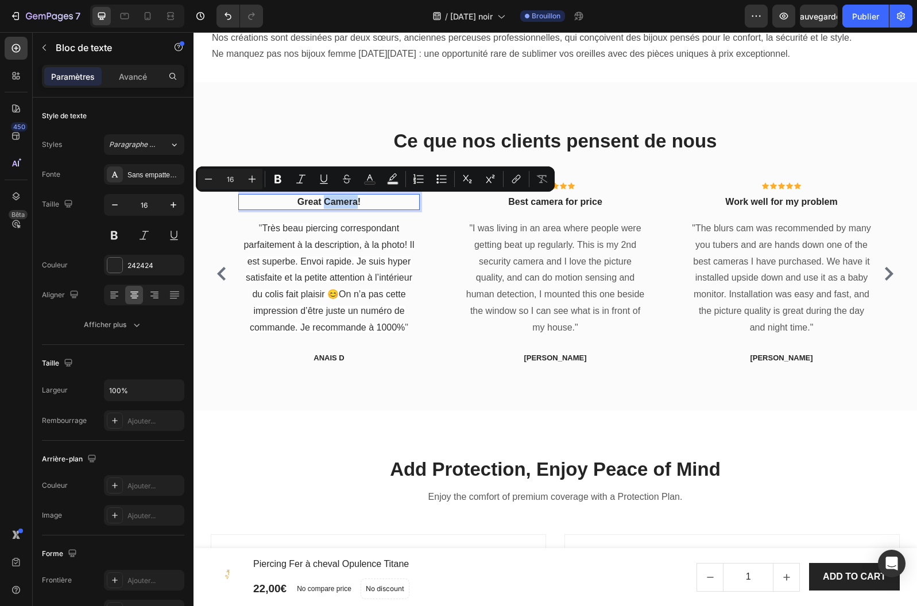
click at [352, 201] on p "Great Camera!" at bounding box center [328, 202] width 179 height 14
click at [356, 204] on p "Great Camera!" at bounding box center [328, 202] width 179 height 14
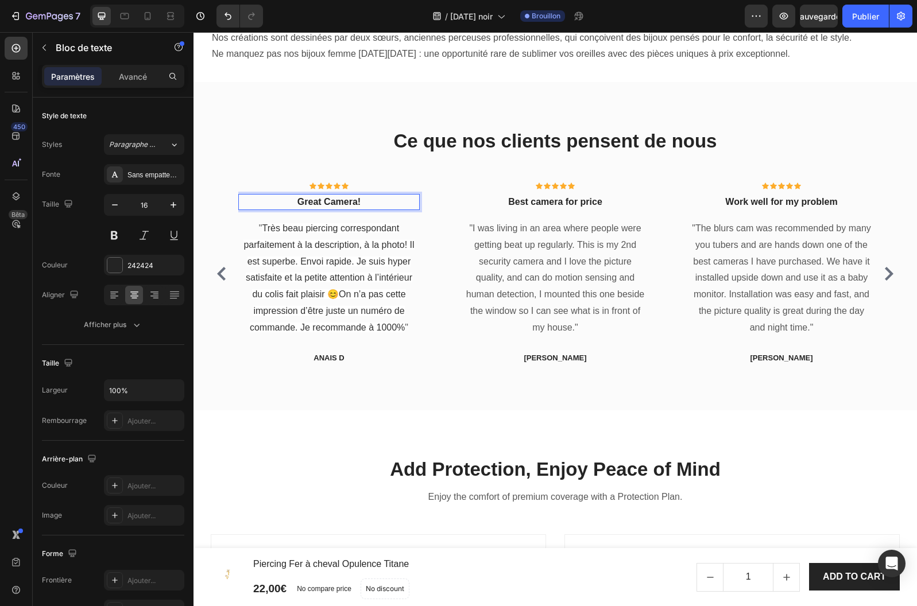
drag, startPoint x: 356, startPoint y: 205, endPoint x: 296, endPoint y: 203, distance: 59.7
click at [296, 203] on p "Great Camera!" at bounding box center [328, 202] width 179 height 14
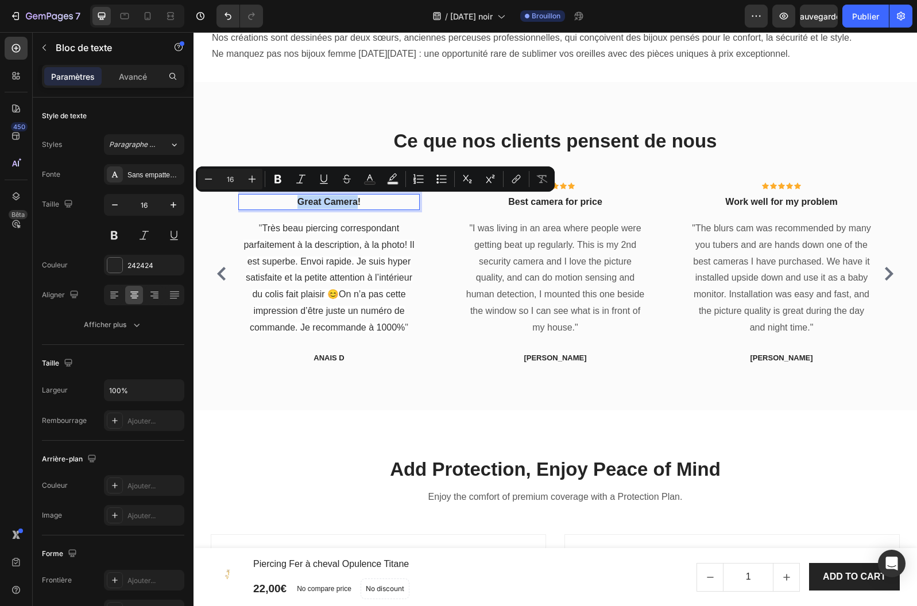
drag, startPoint x: 296, startPoint y: 203, endPoint x: 347, endPoint y: 205, distance: 51.1
click at [347, 205] on p "Great Camera!" at bounding box center [328, 202] width 179 height 14
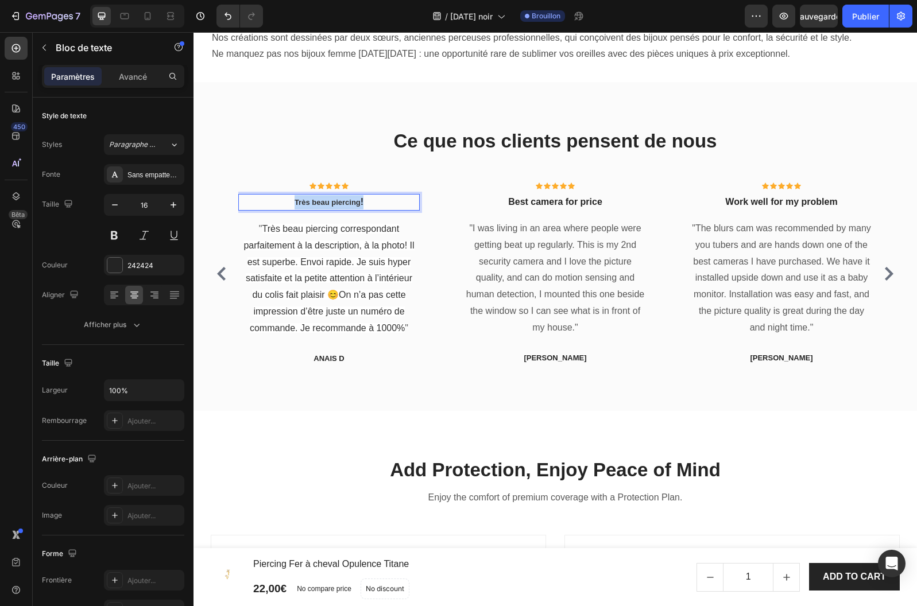
drag, startPoint x: 351, startPoint y: 205, endPoint x: 426, endPoint y: 199, distance: 75.4
click at [290, 200] on p "Très beau piercing !" at bounding box center [328, 202] width 179 height 14
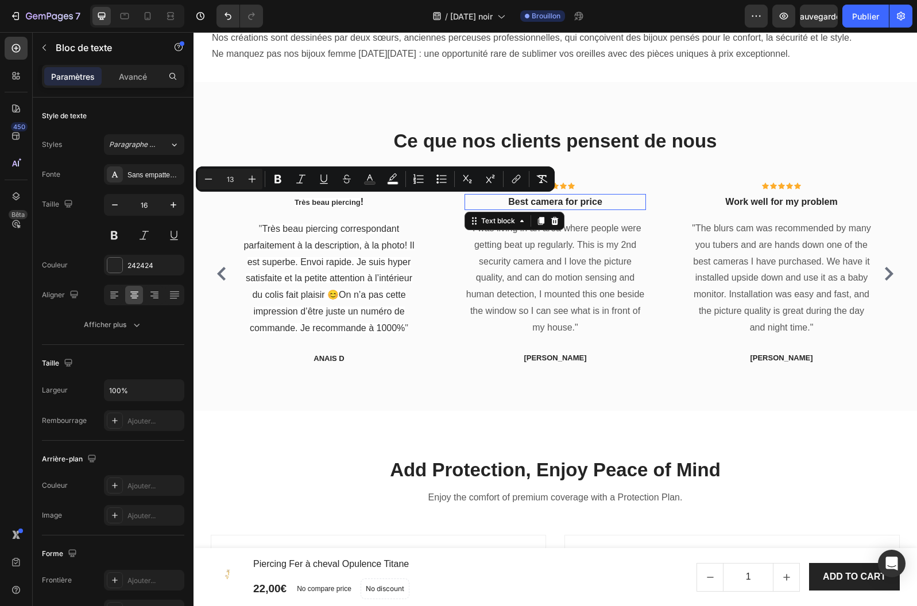
click at [574, 202] on p "Best camera for price" at bounding box center [554, 202] width 179 height 14
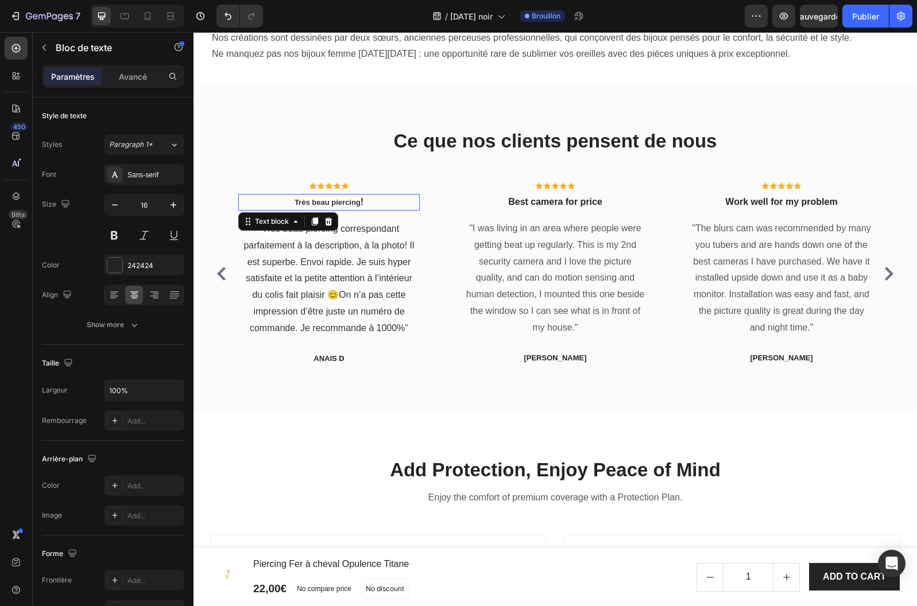
click at [337, 204] on span "Très beau piercing" at bounding box center [327, 202] width 66 height 9
click at [351, 201] on span "Très beau piercing" at bounding box center [327, 202] width 66 height 9
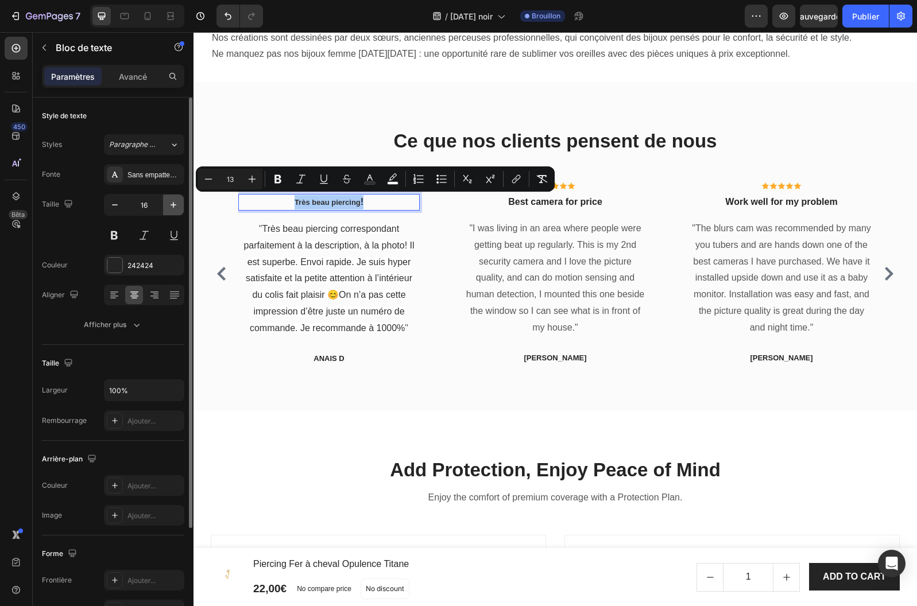
click at [172, 204] on icon "button" at bounding box center [173, 204] width 11 height 11
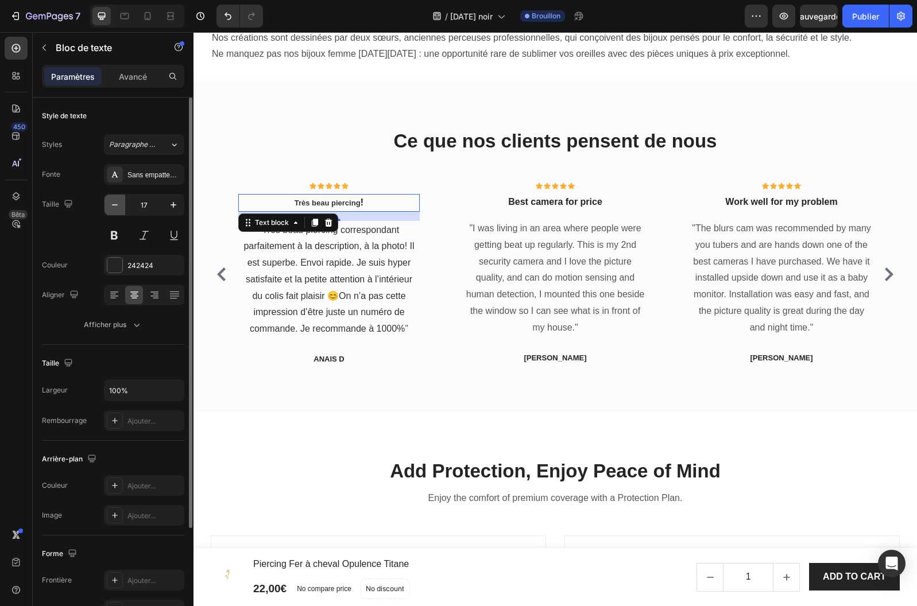
click at [114, 205] on icon "button" at bounding box center [114, 204] width 11 height 11
type input "16"
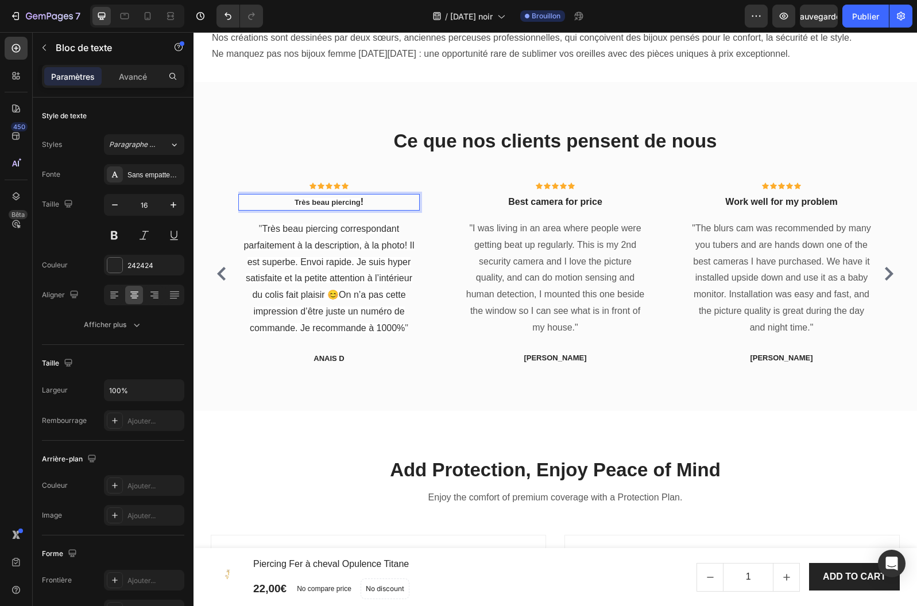
click at [357, 203] on span "Très beau piercing" at bounding box center [327, 202] width 66 height 9
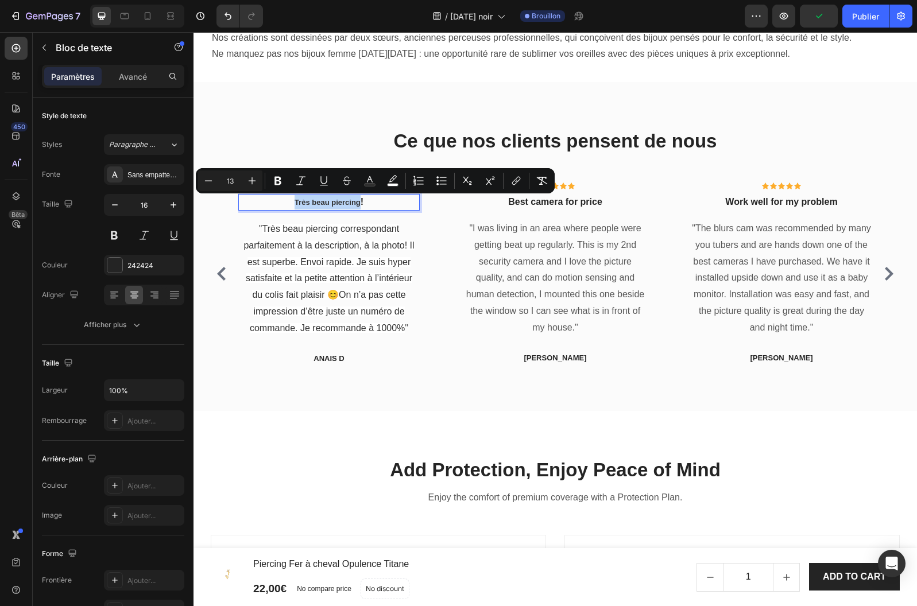
drag, startPoint x: 359, startPoint y: 204, endPoint x: 291, endPoint y: 204, distance: 67.7
click at [291, 204] on p "Très beau piercing !" at bounding box center [328, 202] width 179 height 14
click at [252, 184] on icon "Editor contextual toolbar" at bounding box center [251, 180] width 11 height 11
click at [252, 184] on icon "Barre d'outils contextuelle de l'éditeur" at bounding box center [251, 180] width 11 height 11
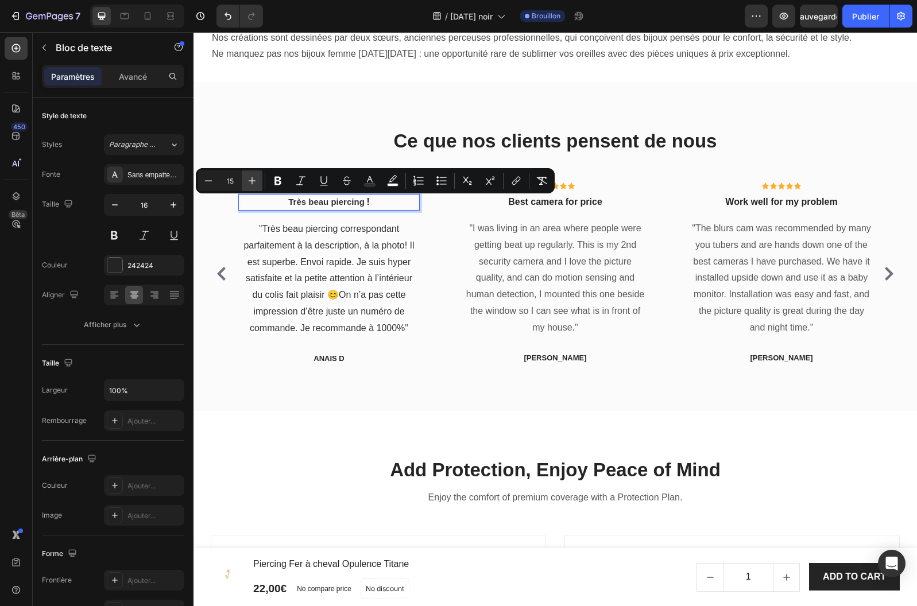
type input "16"
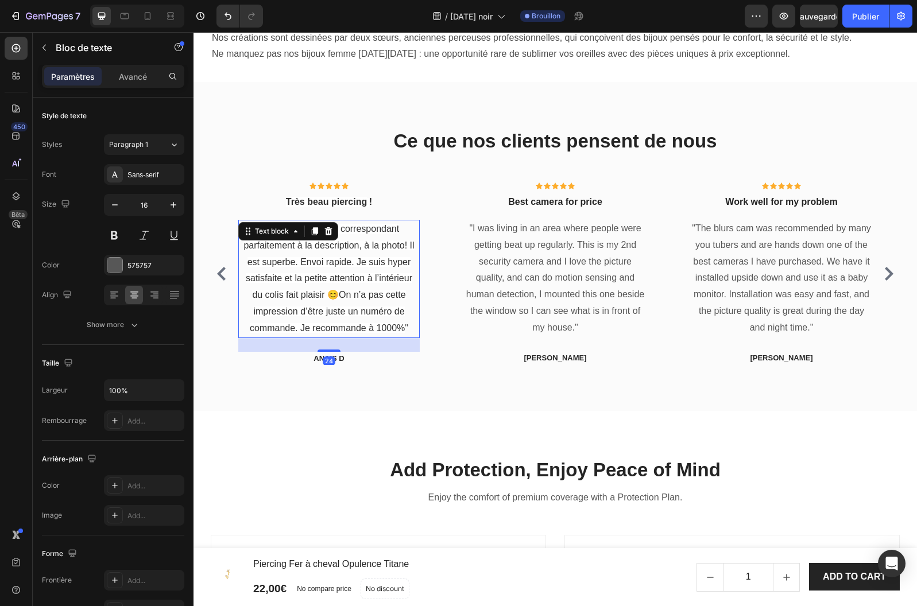
click at [316, 243] on span "Très beau piercing correspondant parfaitement à la description, à la photo! Il …" at bounding box center [328, 278] width 170 height 109
click at [349, 232] on span "Très beau piercing correspondant parfaitement à la description, à la photo! Il …" at bounding box center [328, 278] width 170 height 109
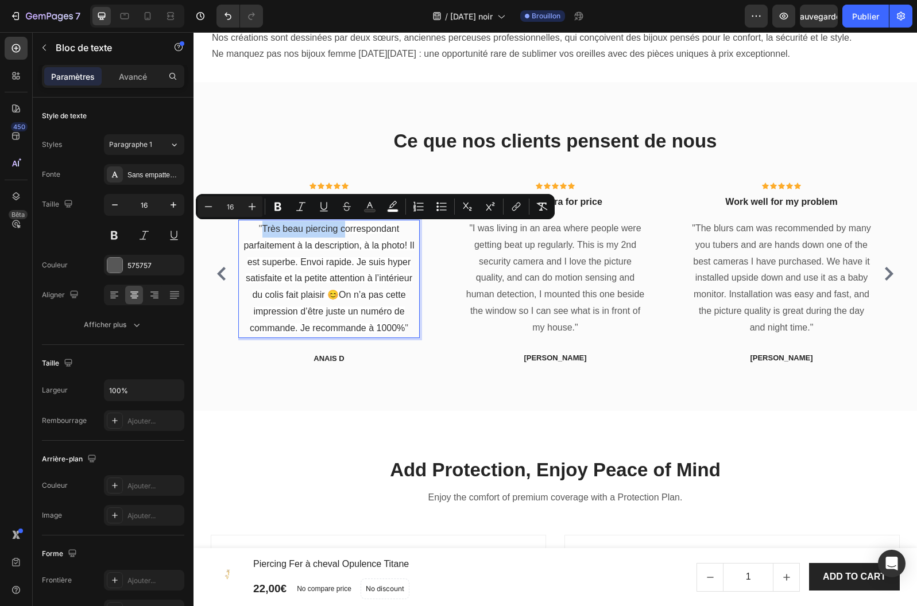
drag, startPoint x: 339, startPoint y: 232, endPoint x: 262, endPoint y: 235, distance: 77.5
click at [262, 235] on p "" Très beau piercing correspondant parfaitement à la description, à la photo! I…" at bounding box center [328, 279] width 179 height 116
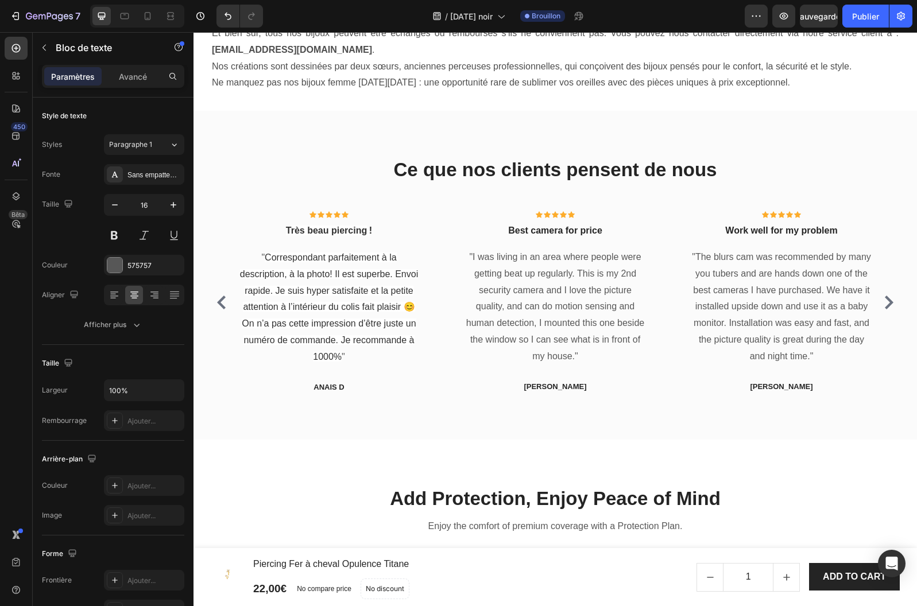
scroll to position [2309, 0]
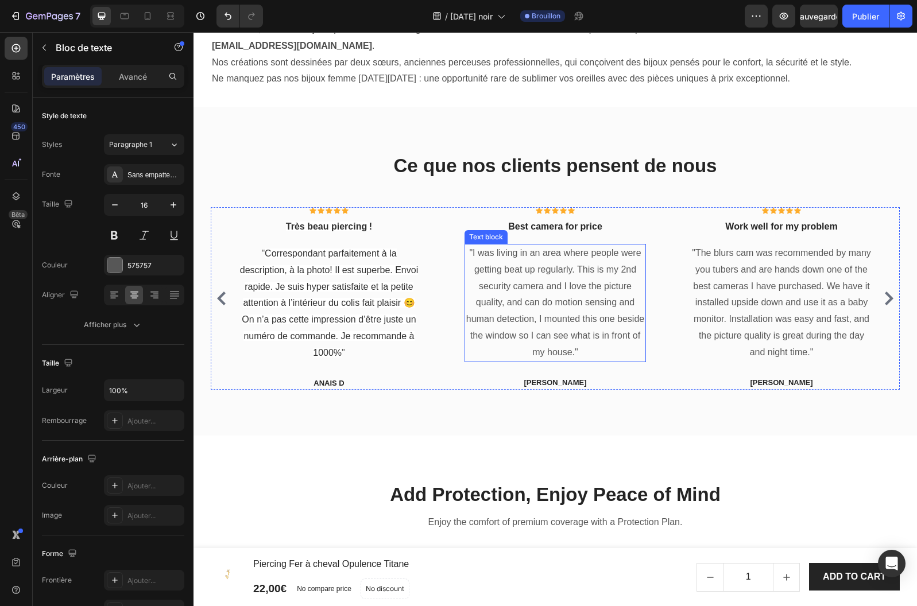
click at [525, 258] on p ""I was living in an area where people were getting beat up regularly. This is m…" at bounding box center [554, 303] width 179 height 116
click at [542, 297] on p ""I was living in an area where people were getting beat up regularly. This is m…" at bounding box center [554, 303] width 179 height 116
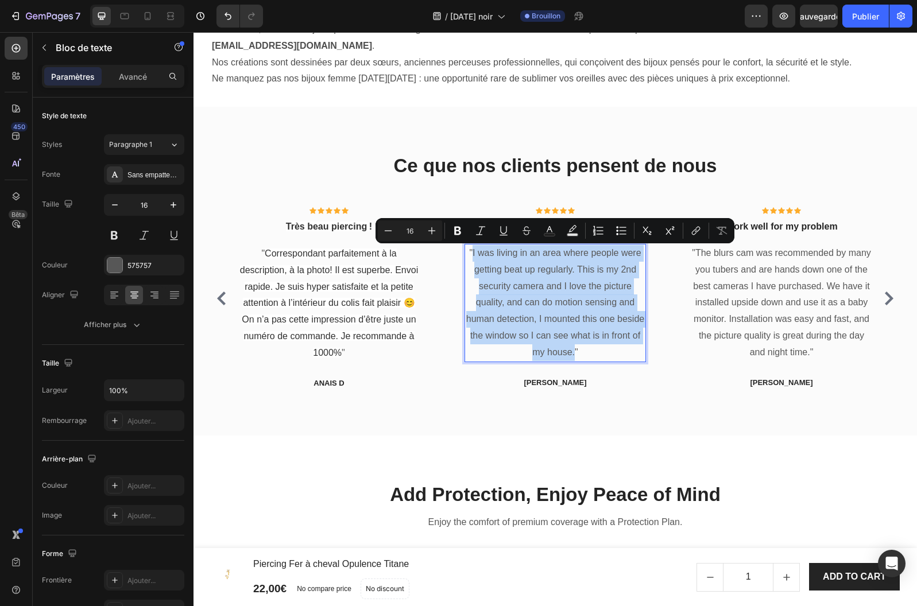
drag, startPoint x: 573, startPoint y: 354, endPoint x: 473, endPoint y: 254, distance: 141.6
click at [473, 254] on p ""I was living in an area where people were getting beat up regularly. This is m…" at bounding box center [554, 303] width 179 height 116
type input "13"
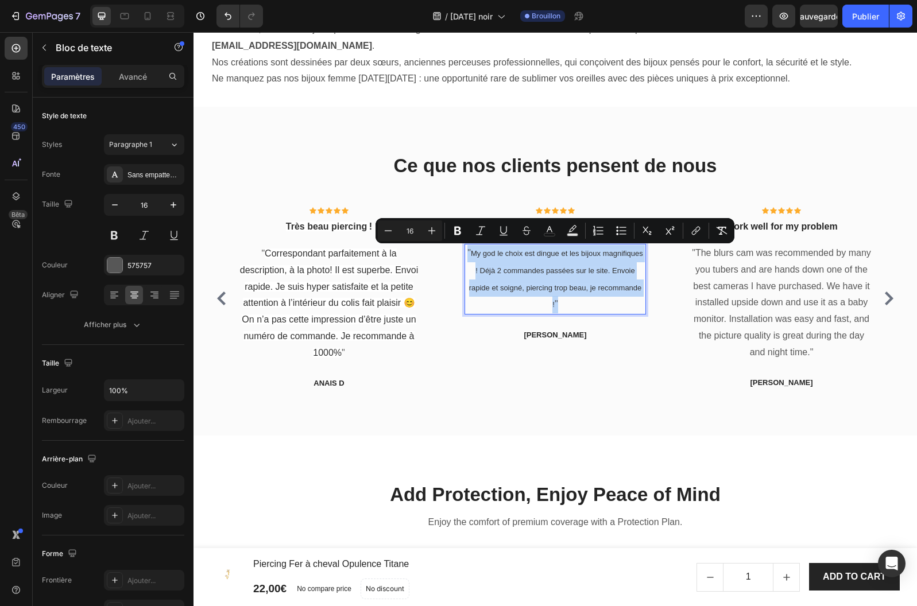
drag, startPoint x: 557, startPoint y: 309, endPoint x: 465, endPoint y: 252, distance: 107.8
click at [465, 252] on p "" My god le choix est dingue et les bijoux magnifiques ! Déjà 2 commandes passé…" at bounding box center [554, 279] width 179 height 68
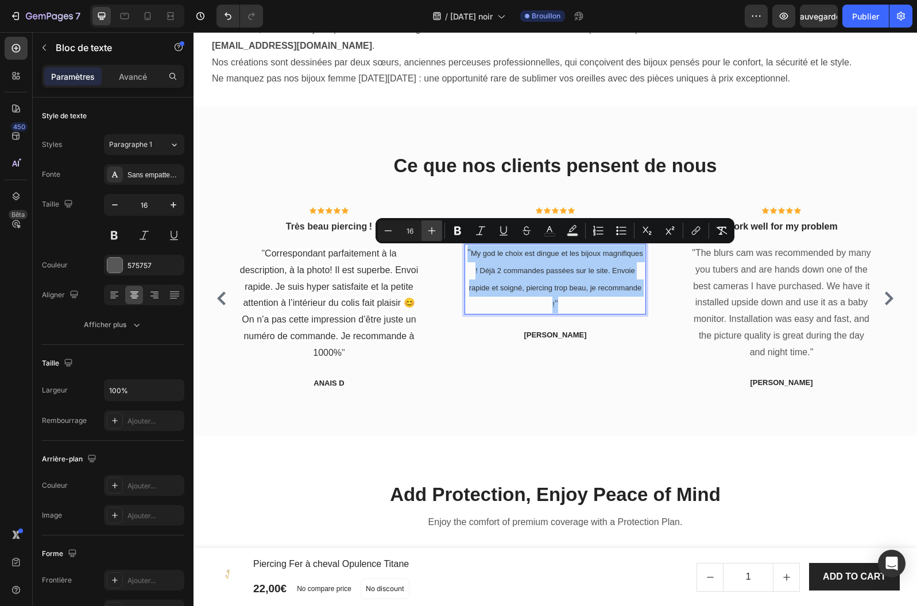
click at [437, 230] on button "Plus" at bounding box center [431, 230] width 21 height 21
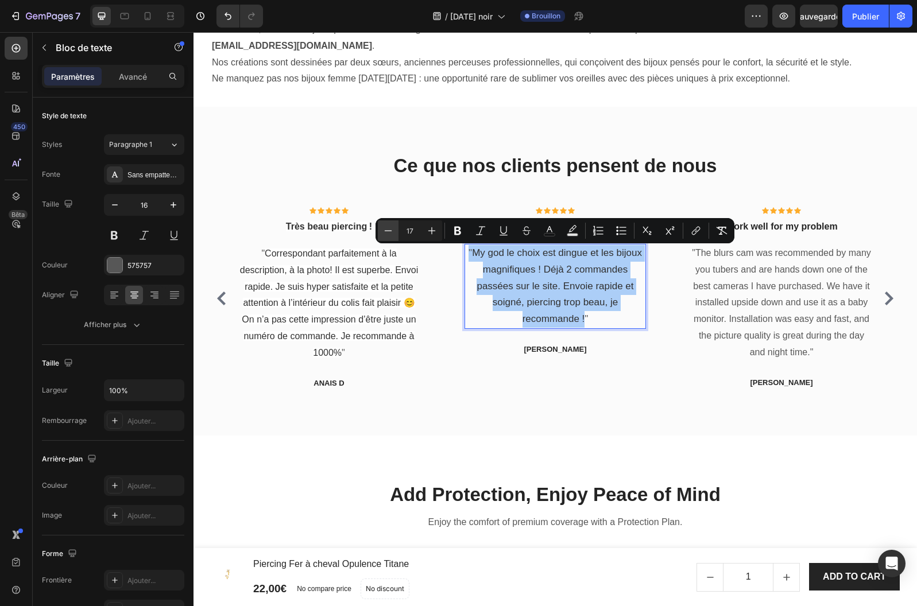
click at [385, 231] on icon "Editor contextual toolbar" at bounding box center [388, 230] width 7 height 1
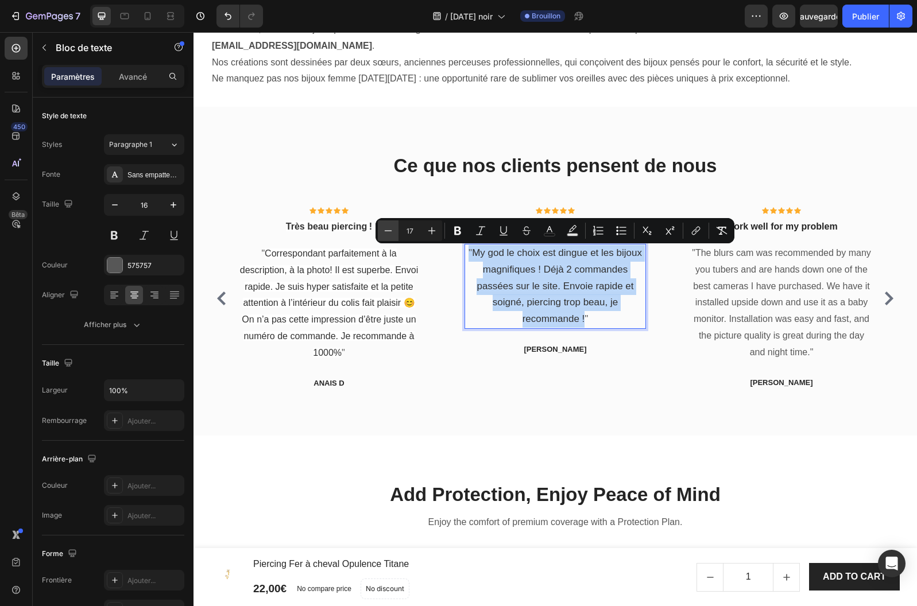
type input "16"
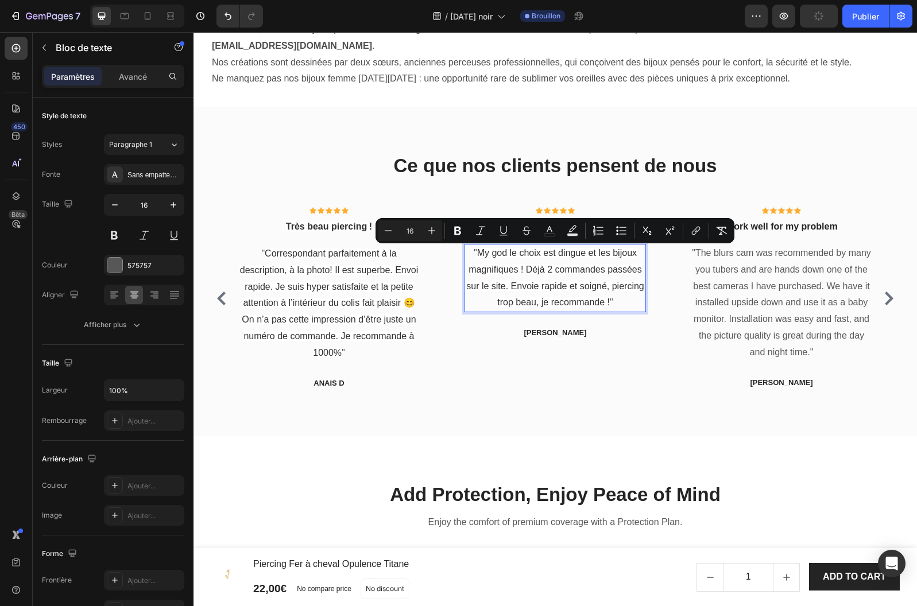
click at [522, 269] on span "My god le choix est dingue et les bijoux magnifiques ! Déjà 2 commandes passées…" at bounding box center [555, 277] width 178 height 59
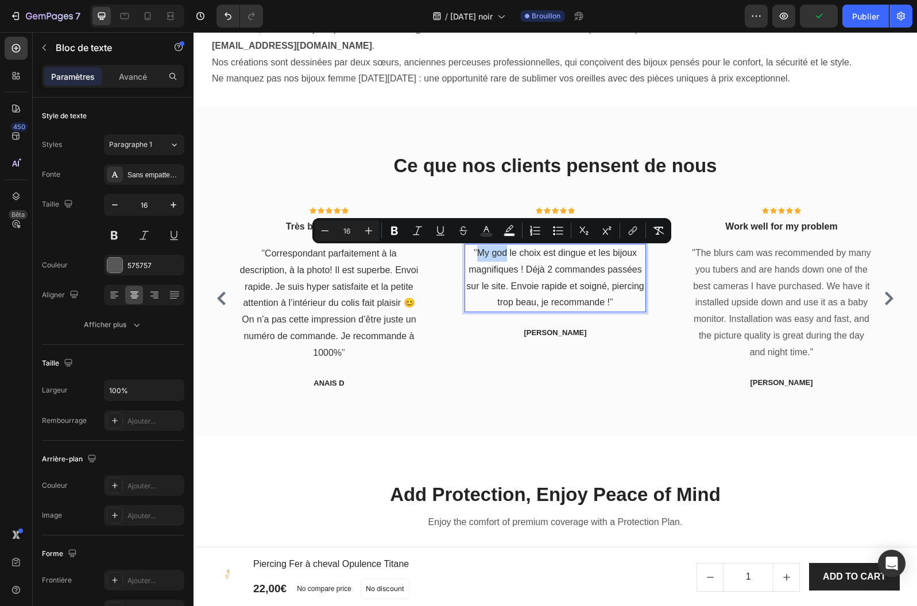
drag, startPoint x: 508, startPoint y: 255, endPoint x: 478, endPoint y: 255, distance: 29.8
click at [478, 255] on span "My god le choix est dingue et les bijoux magnifiques ! Déjà 2 commandes passées…" at bounding box center [555, 277] width 178 height 59
copy span "My [DEMOGRAPHIC_DATA]"
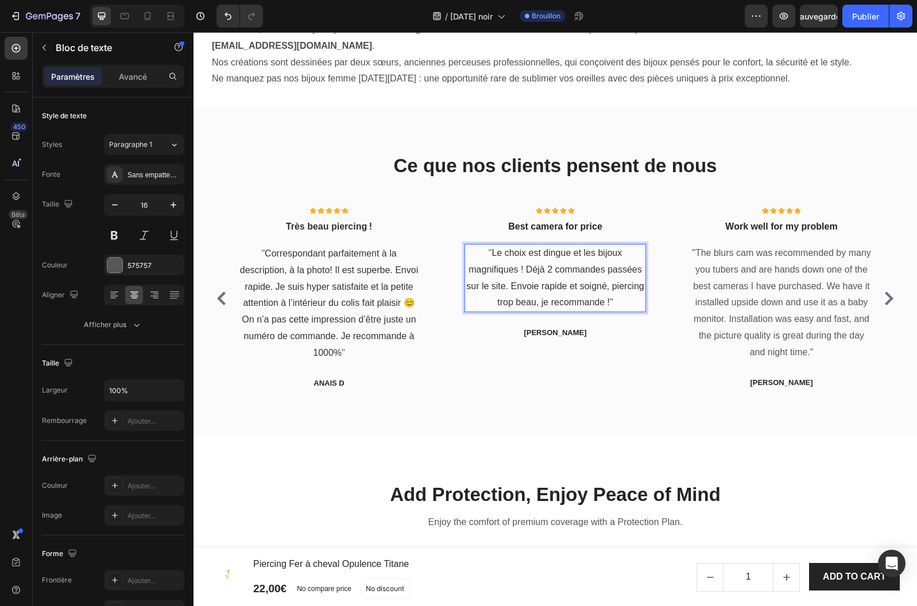
scroll to position [2309, 0]
click at [553, 224] on p "Best camera for price" at bounding box center [554, 227] width 179 height 14
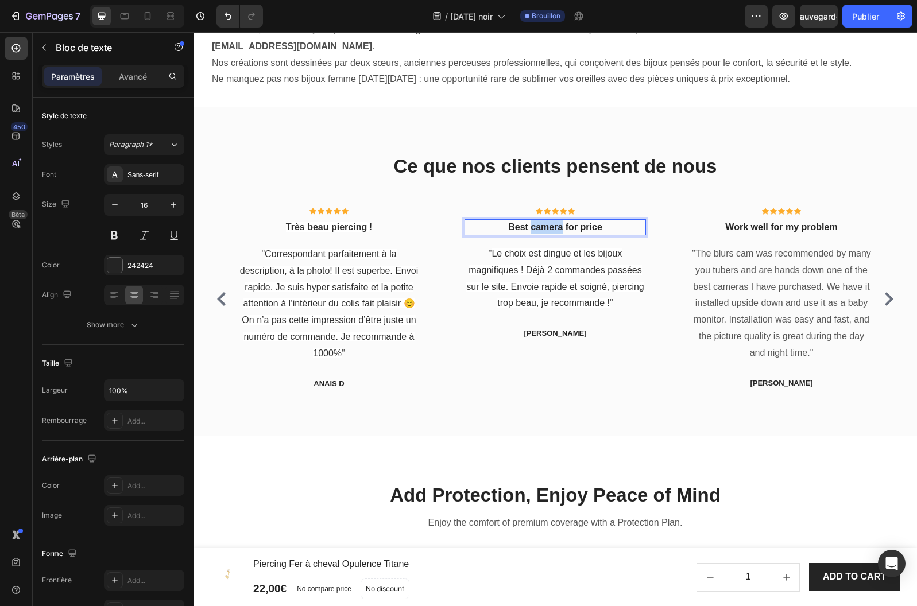
click at [553, 224] on p "Best camera for price" at bounding box center [554, 227] width 179 height 14
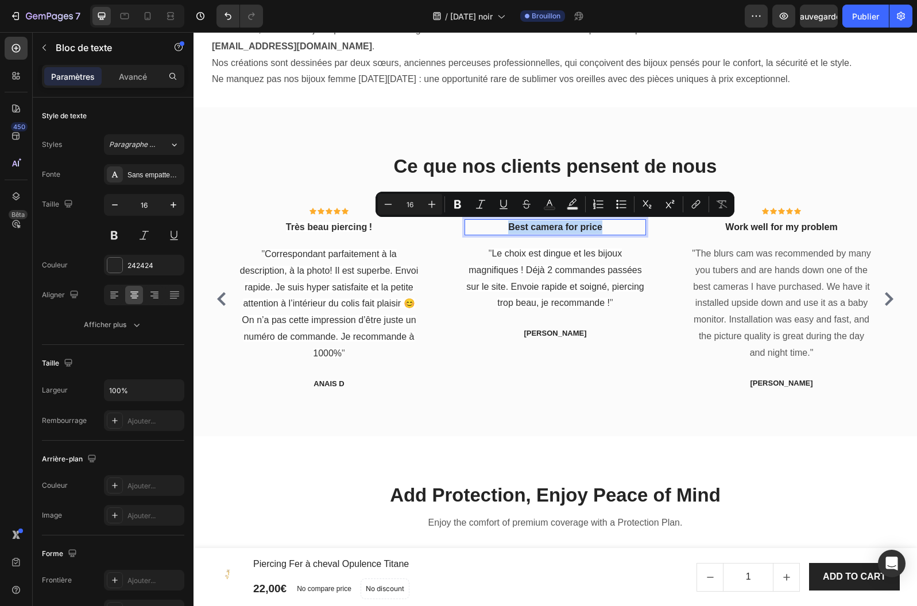
drag, startPoint x: 558, startPoint y: 227, endPoint x: 495, endPoint y: 227, distance: 63.7
click at [495, 227] on p "Best camera for price" at bounding box center [554, 227] width 179 height 14
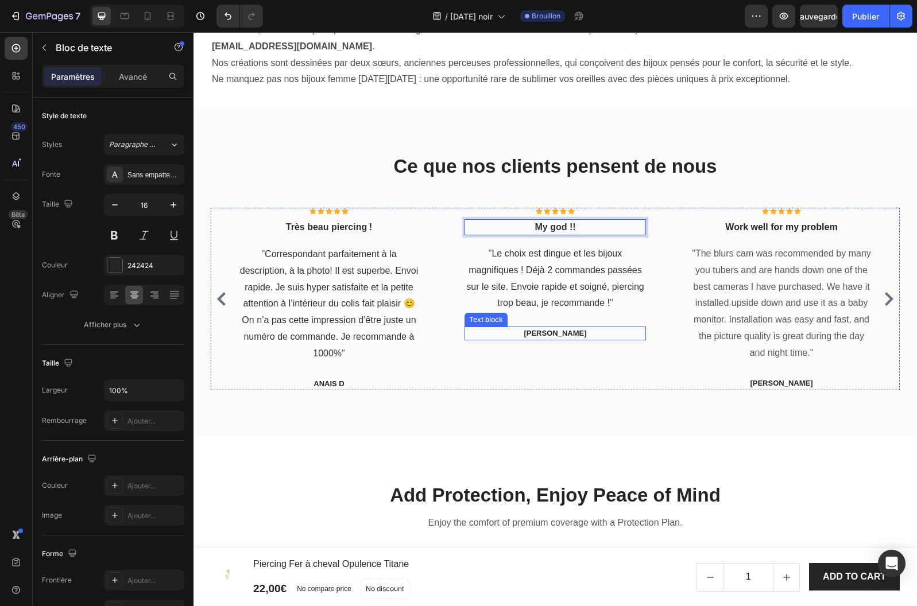
click at [564, 332] on p "[PERSON_NAME]" at bounding box center [554, 333] width 179 height 11
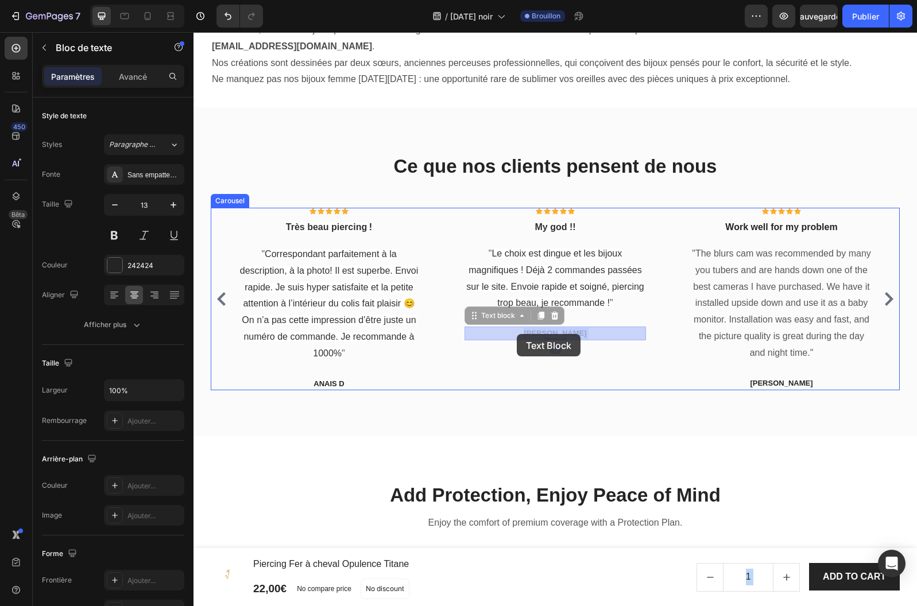
drag, startPoint x: 573, startPoint y: 333, endPoint x: 518, endPoint y: 334, distance: 55.1
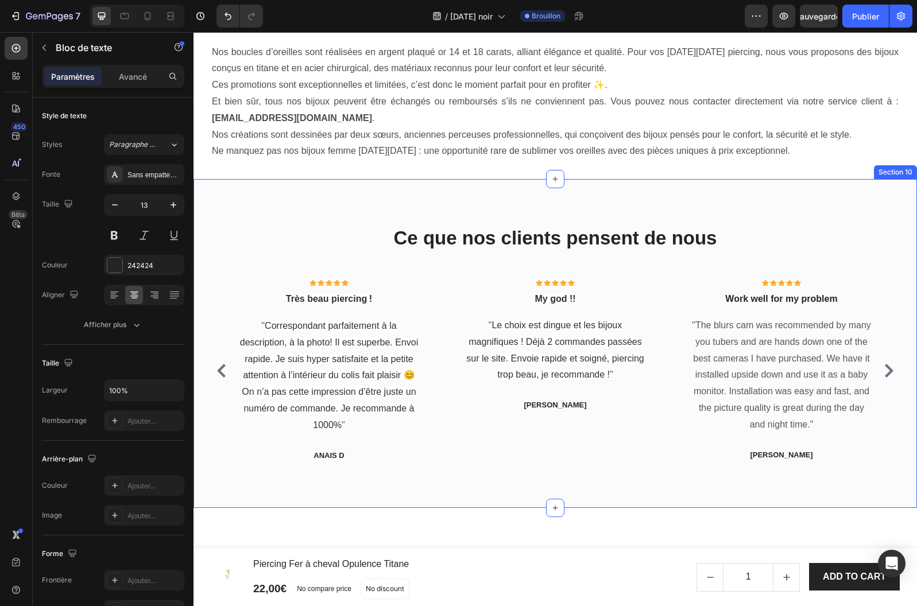
scroll to position [2177, 0]
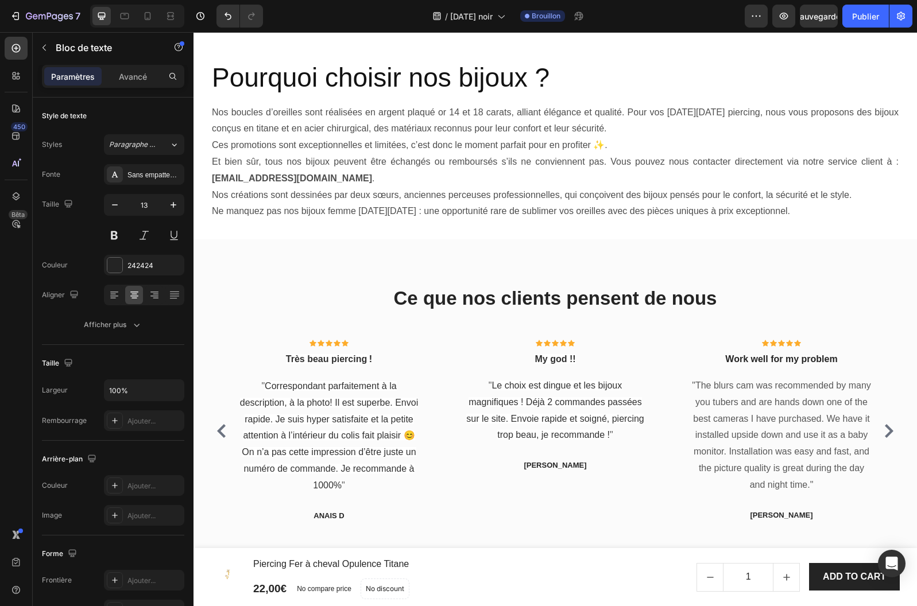
click at [558, 463] on p "[PERSON_NAME]" at bounding box center [554, 465] width 179 height 11
click at [566, 465] on p "[PERSON_NAME]" at bounding box center [554, 465] width 179 height 11
drag, startPoint x: 574, startPoint y: 465, endPoint x: 523, endPoint y: 469, distance: 51.3
click at [523, 469] on p "[PERSON_NAME]" at bounding box center [554, 465] width 179 height 11
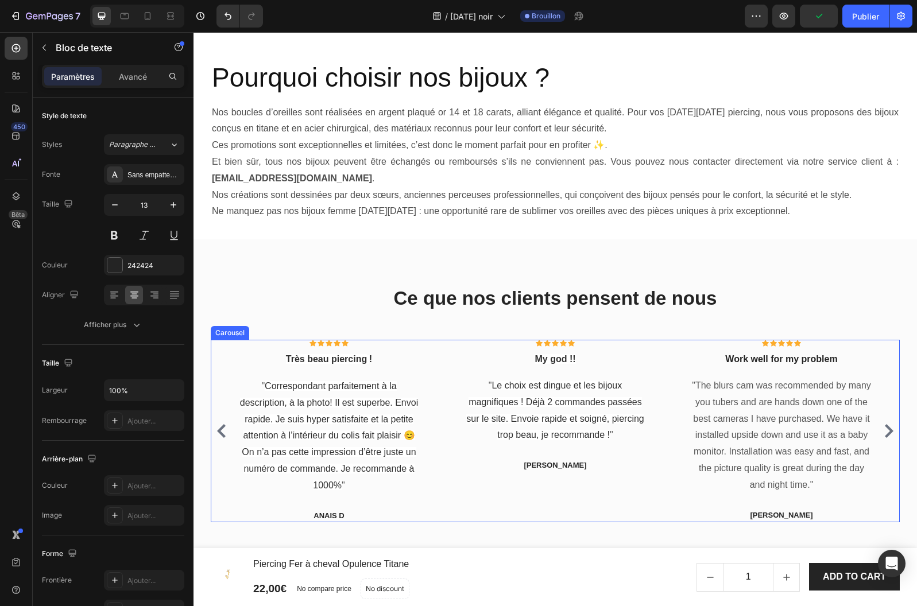
click at [889, 429] on icon "Carousel Next Arrow" at bounding box center [888, 431] width 9 height 14
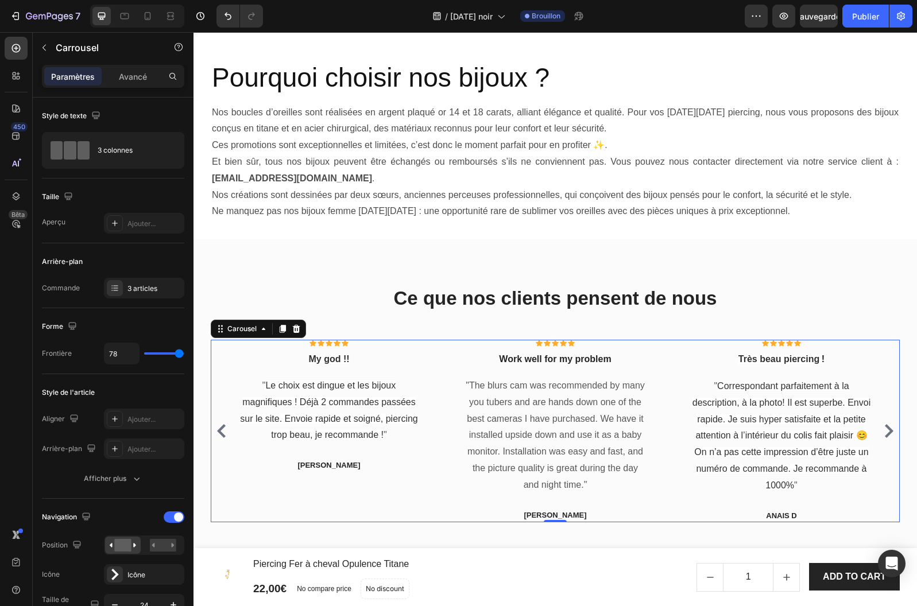
click at [220, 422] on button "Carousel Back Arrow" at bounding box center [221, 431] width 18 height 18
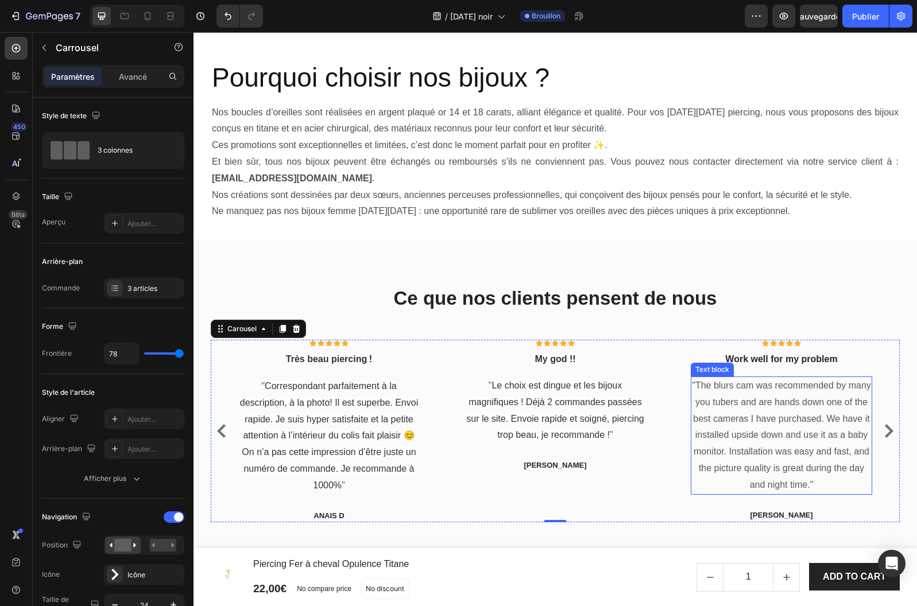
click at [733, 422] on p ""The blurs cam was recommended by many you tubers and are hands down one of the…" at bounding box center [781, 436] width 179 height 116
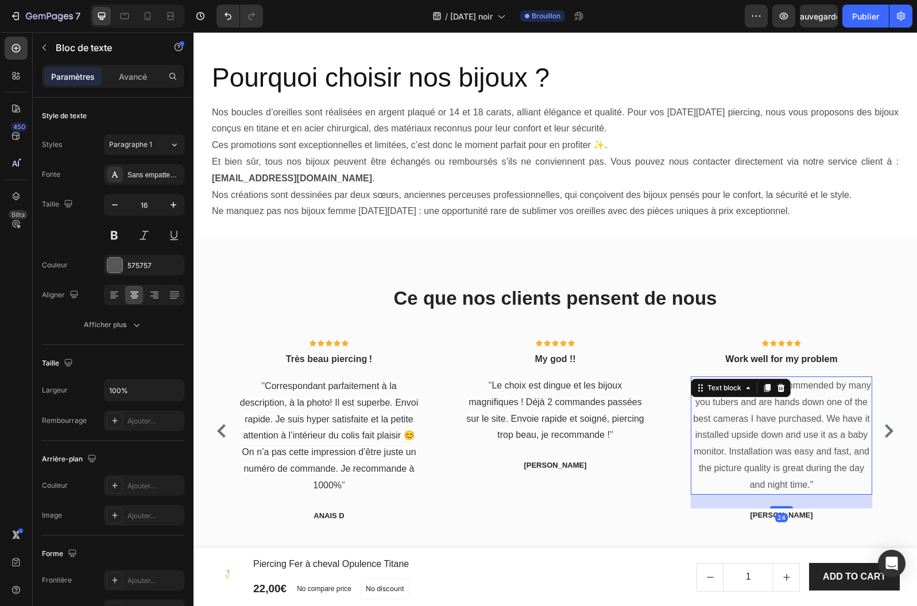
drag, startPoint x: 759, startPoint y: 438, endPoint x: 781, endPoint y: 464, distance: 33.7
click at [759, 438] on p ""The blurs cam was recommended by many you tubers and are hands down one of the…" at bounding box center [781, 436] width 179 height 116
click at [808, 489] on p ""The blurs cam was recommended by many you tubers and are hands down one of the…" at bounding box center [781, 436] width 179 height 116
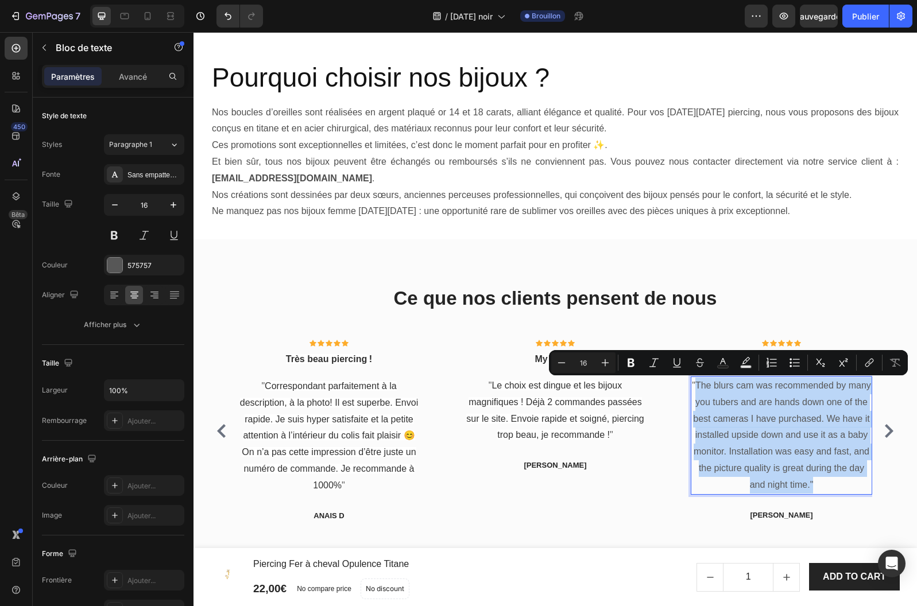
drag, startPoint x: 808, startPoint y: 488, endPoint x: 700, endPoint y: 386, distance: 149.0
click at [700, 386] on p ""The blurs cam was recommended by many you tubers and are hands down one of the…" at bounding box center [781, 436] width 179 height 116
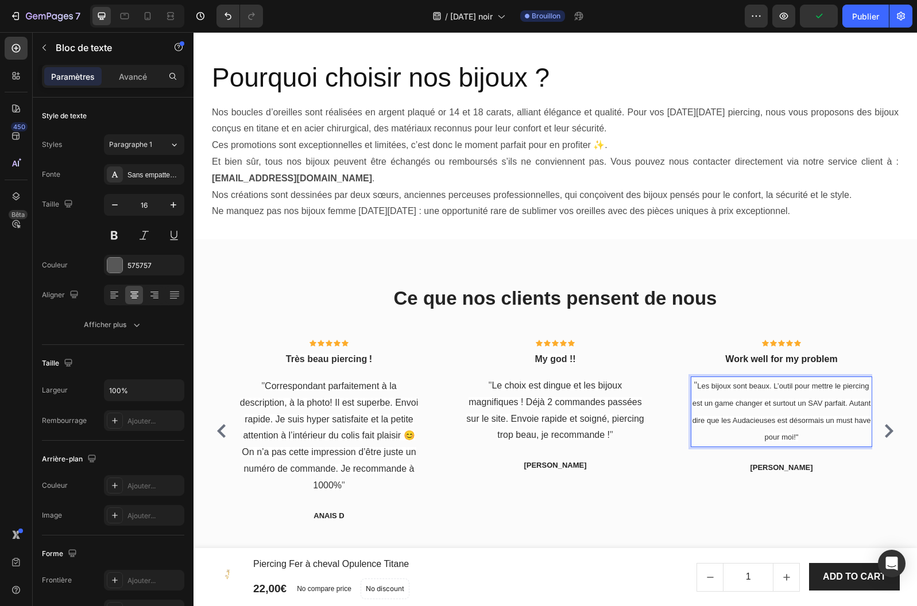
scroll to position [2181, 0]
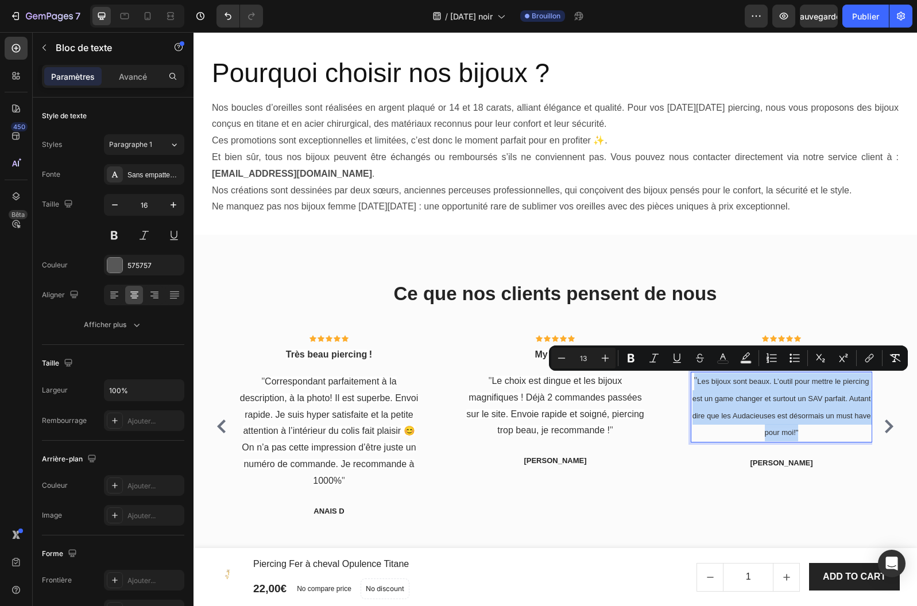
drag, startPoint x: 807, startPoint y: 437, endPoint x: 694, endPoint y: 380, distance: 126.3
click at [694, 380] on p "" Les bijoux sont beaux. L’outil pour mettre le piercing est un game changer et…" at bounding box center [781, 407] width 179 height 68
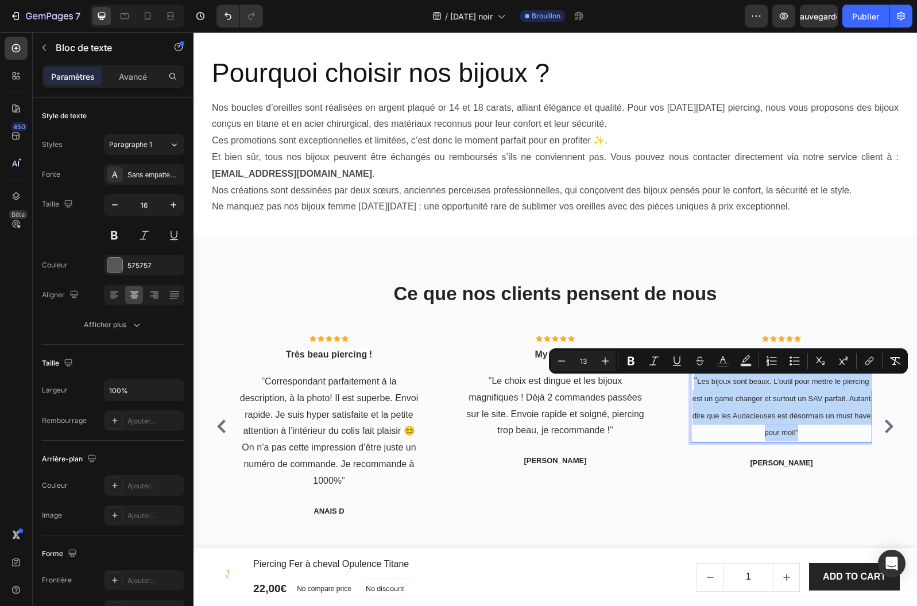
scroll to position [2178, 0]
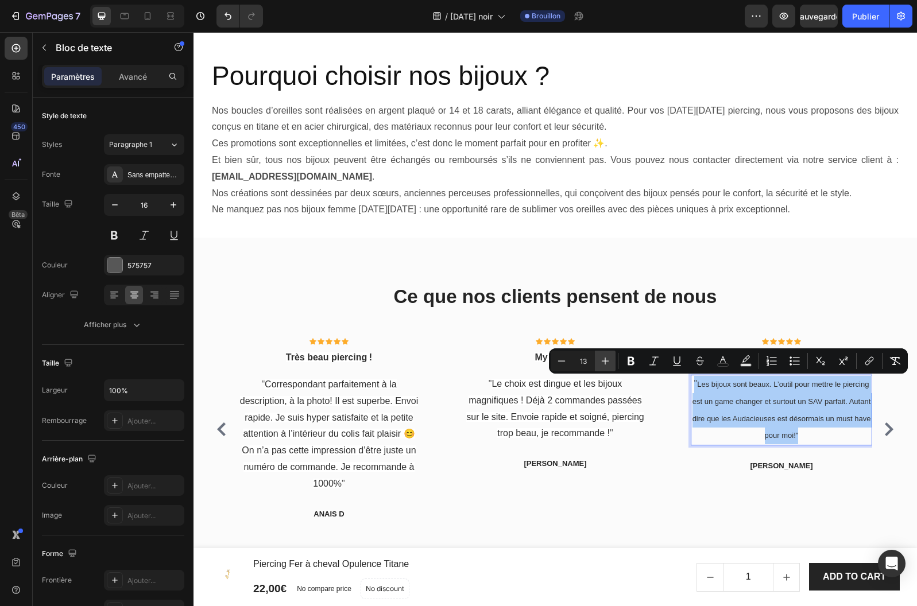
click at [608, 362] on icon "Editor contextual toolbar" at bounding box center [604, 360] width 11 height 11
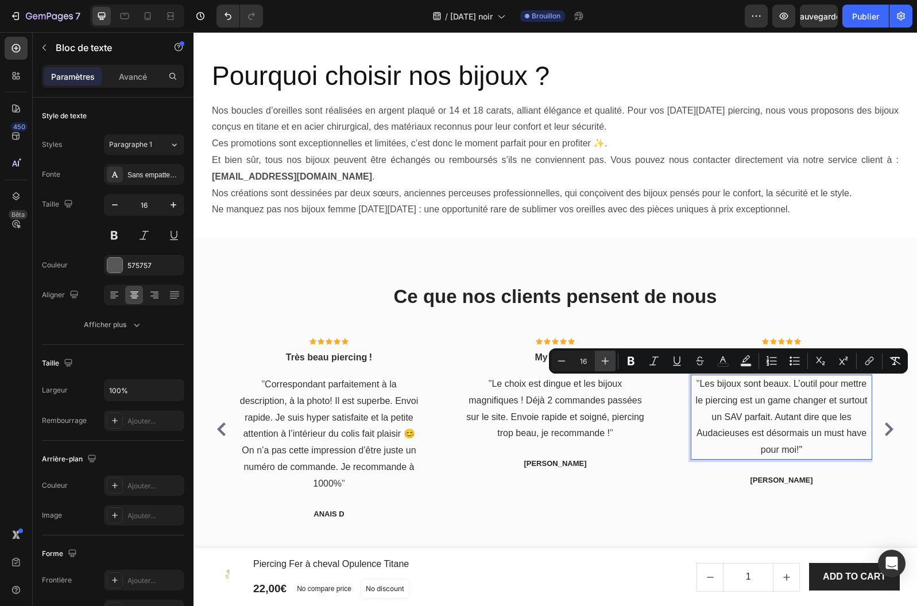
click at [608, 362] on icon "Editor contextual toolbar" at bounding box center [604, 360] width 11 height 11
click at [561, 361] on icon "Editor contextual toolbar" at bounding box center [561, 360] width 11 height 11
type input "16"
click at [784, 473] on div "[PERSON_NAME]" at bounding box center [780, 480] width 181 height 14
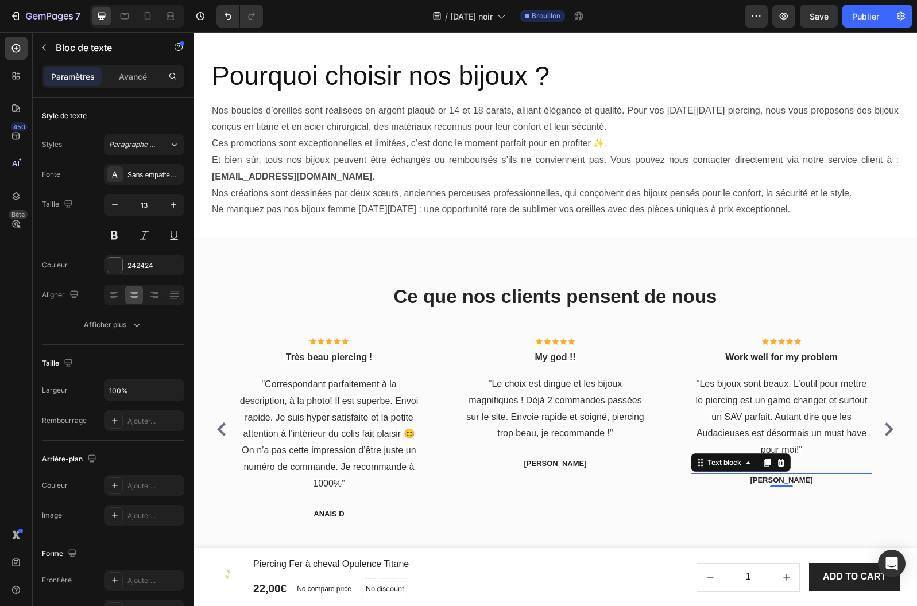
click at [788, 478] on p "[PERSON_NAME]" at bounding box center [781, 480] width 179 height 11
drag, startPoint x: 795, startPoint y: 479, endPoint x: 766, endPoint y: 479, distance: 29.3
click at [766, 479] on p "[PERSON_NAME]" at bounding box center [781, 480] width 179 height 11
click at [574, 462] on p "[PERSON_NAME]" at bounding box center [554, 463] width 179 height 11
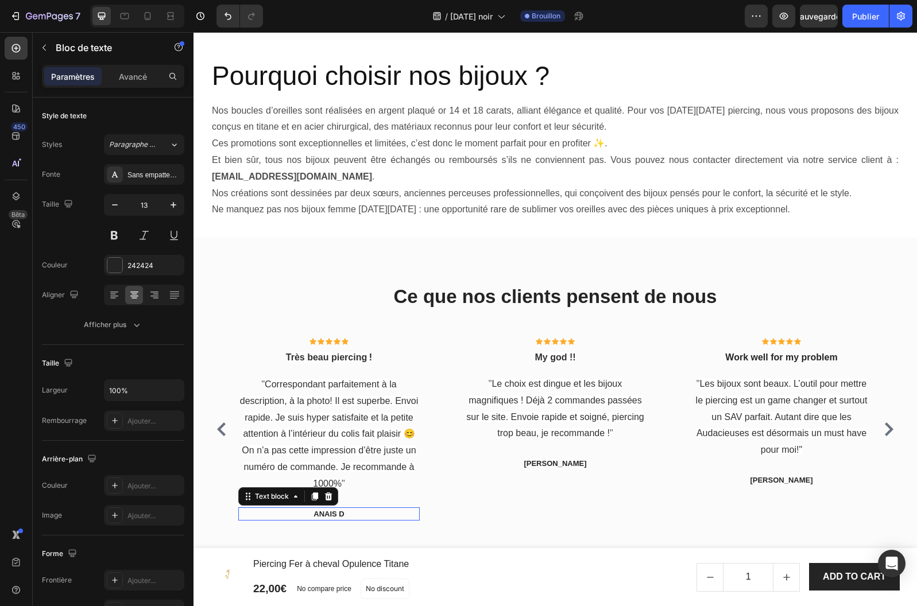
click at [337, 507] on div "Anais D" at bounding box center [328, 514] width 181 height 14
click at [342, 511] on p "Anais D" at bounding box center [328, 513] width 179 height 11
click at [778, 384] on span "Les bijoux sont beaux. L’outil pour mettre le piercing est un game changer et s…" at bounding box center [782, 417] width 172 height 76
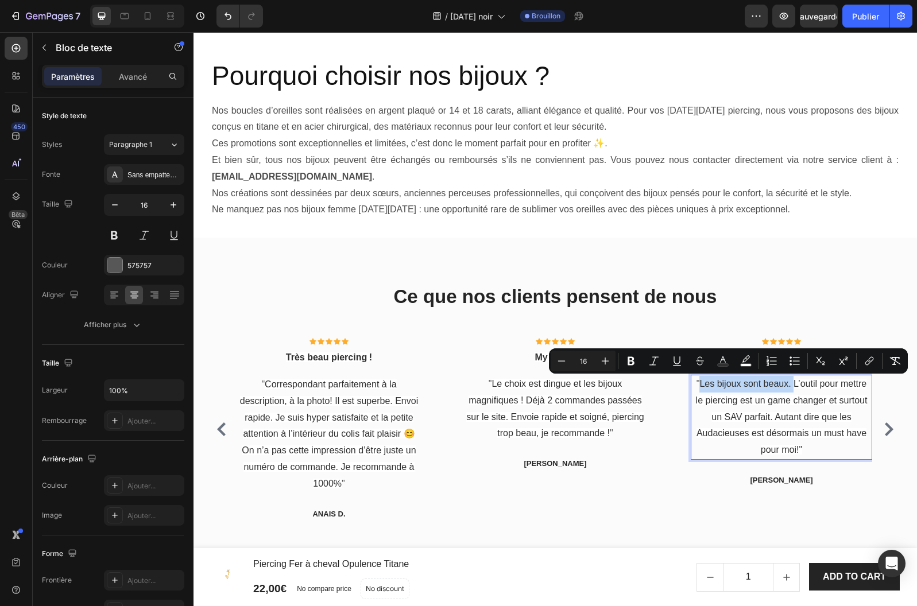
drag, startPoint x: 794, startPoint y: 387, endPoint x: 700, endPoint y: 387, distance: 94.1
click at [700, 387] on span "Les bijoux sont beaux. L’outil pour mettre le piercing est un game changer et s…" at bounding box center [782, 417] width 172 height 76
copy span "Les bijoux sont beaux."
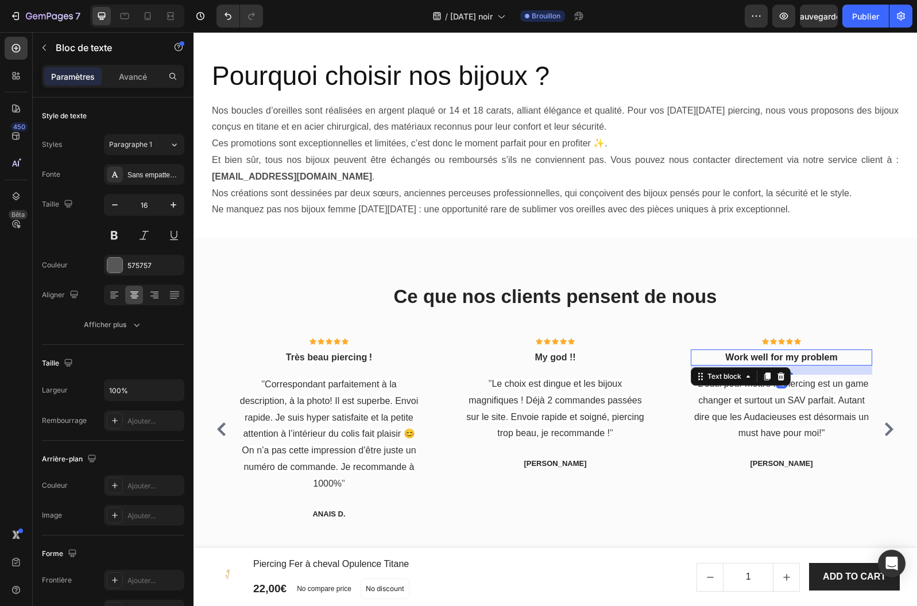
click at [768, 356] on p "Work well for my problem" at bounding box center [781, 358] width 179 height 14
click at [774, 358] on p "Work well for my problem" at bounding box center [781, 358] width 179 height 14
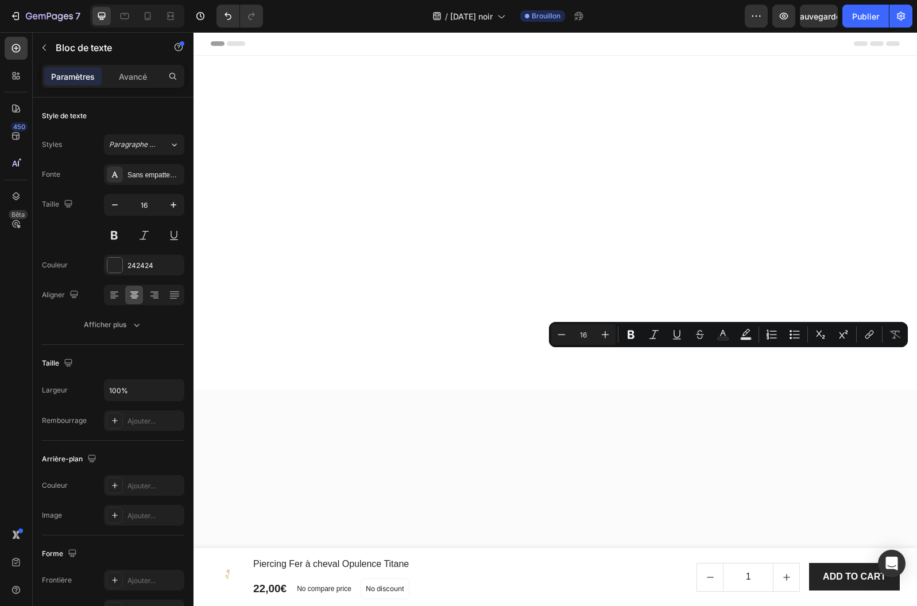
scroll to position [2178, 0]
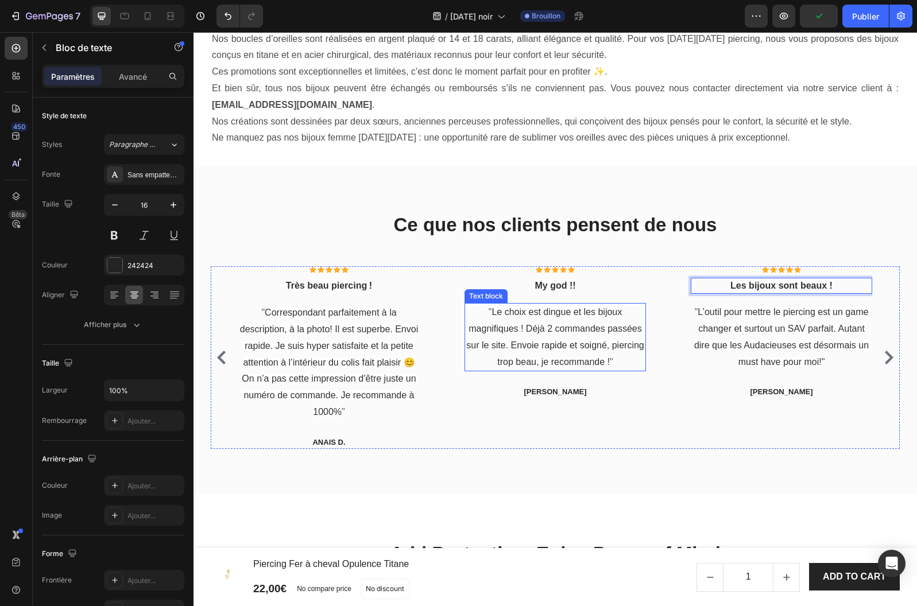
click at [500, 371] on div "" Le choix est dingue et les bijoux magnifiques ! Déjà 2 commandes passées sur …" at bounding box center [554, 337] width 181 height 68
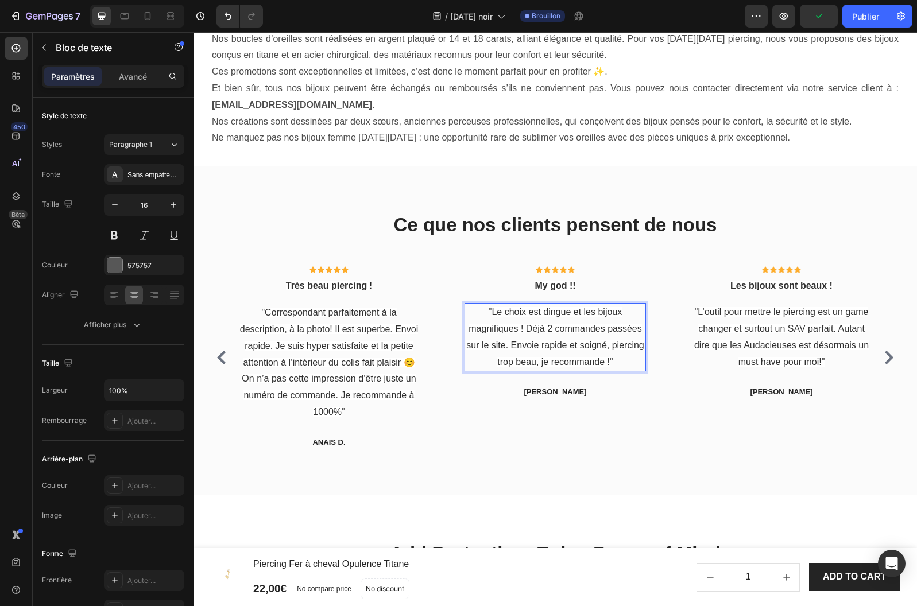
click at [521, 370] on p "" Le choix est dingue et les bijoux magnifiques ! Déjà 2 commandes passées sur …" at bounding box center [554, 337] width 179 height 66
click at [493, 366] on span "Le choix est dingue et les bijoux magnifiques ! Déjà 2 commandes passées sur le…" at bounding box center [555, 336] width 178 height 59
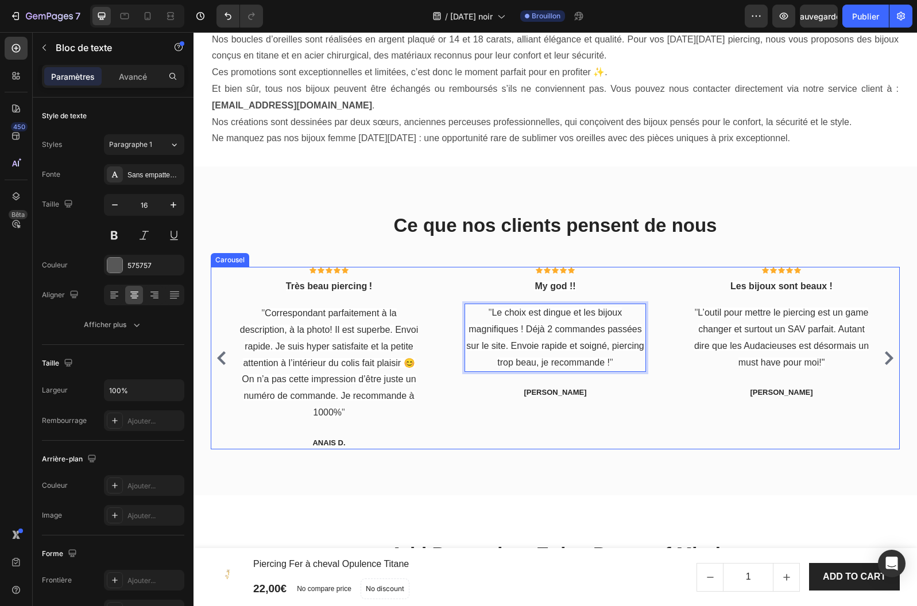
click at [889, 365] on icon "Carousel Next Arrow" at bounding box center [888, 358] width 14 height 14
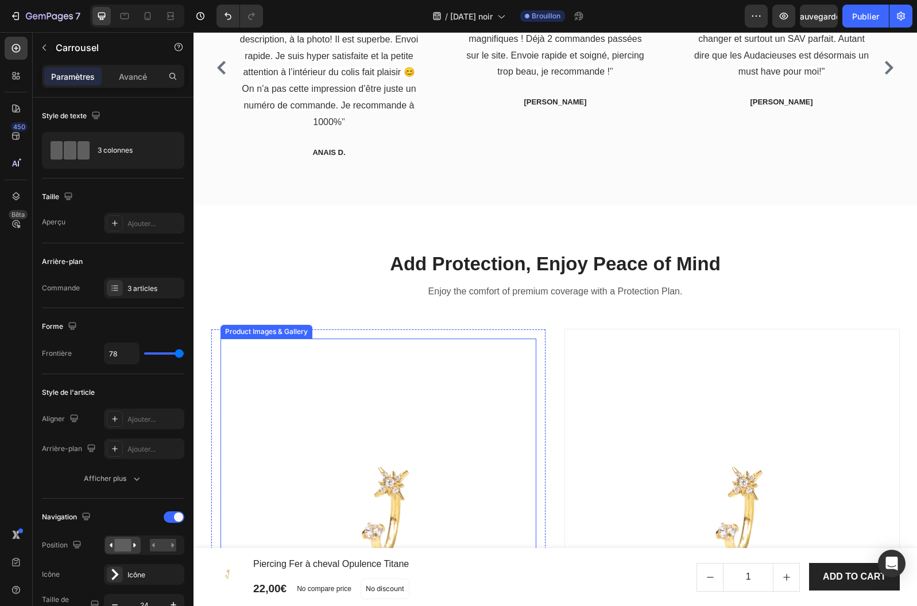
scroll to position [2532, 0]
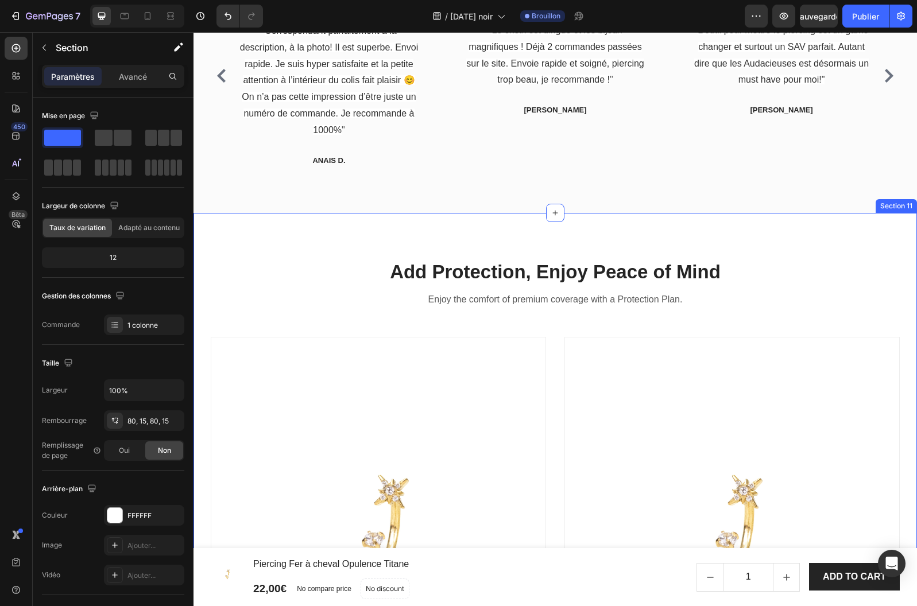
click at [270, 232] on div "Add Protection, Enjoy Peace of Mind Heading Enjoy the comfort of premium covera…" at bounding box center [554, 580] width 723 height 735
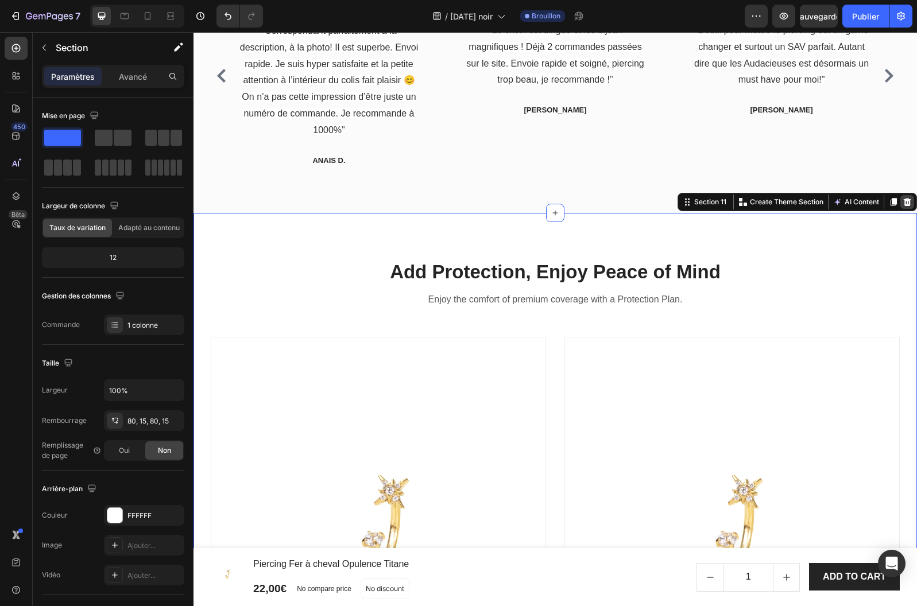
click at [905, 201] on icon at bounding box center [906, 201] width 9 height 9
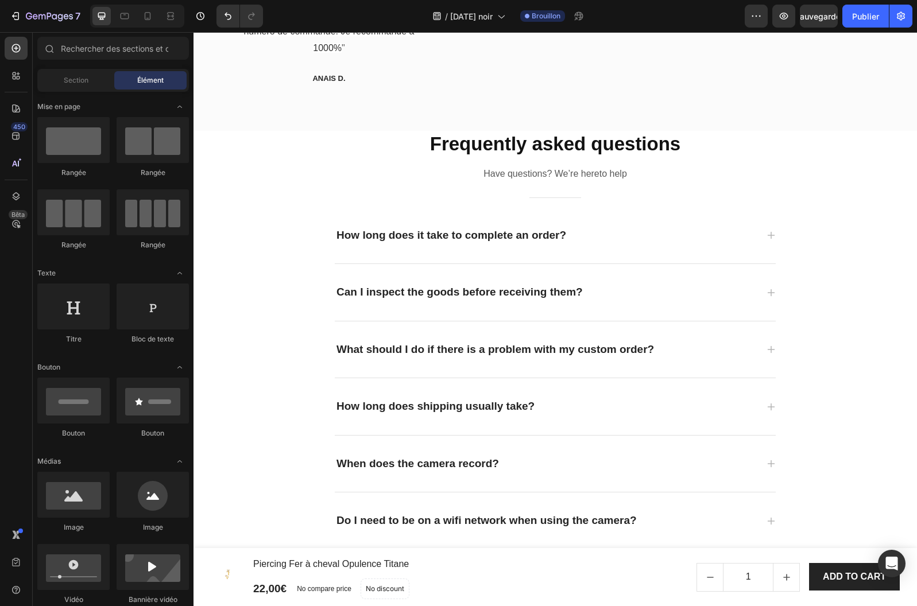
scroll to position [2619, 0]
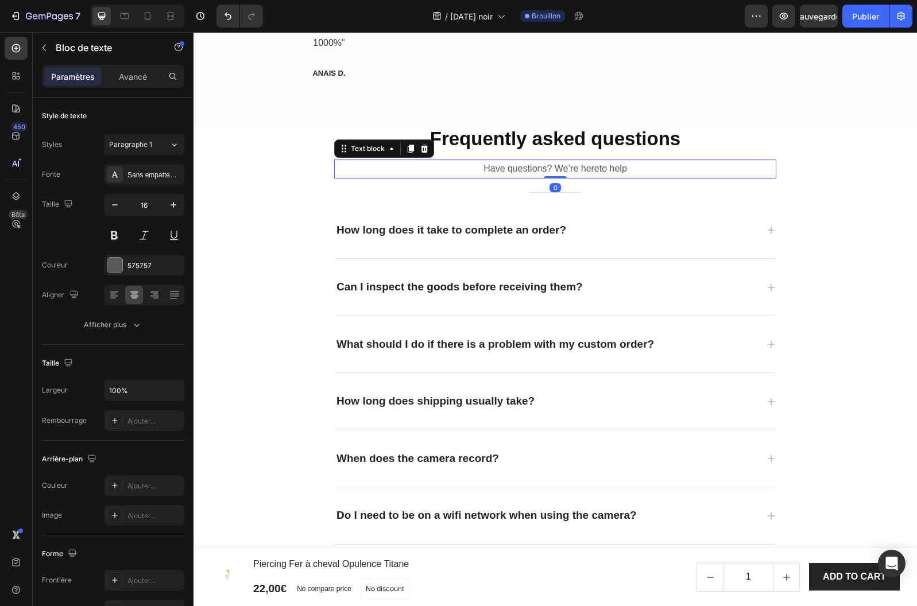
click at [662, 167] on p "Have questions? We’re hereto help" at bounding box center [555, 169] width 440 height 17
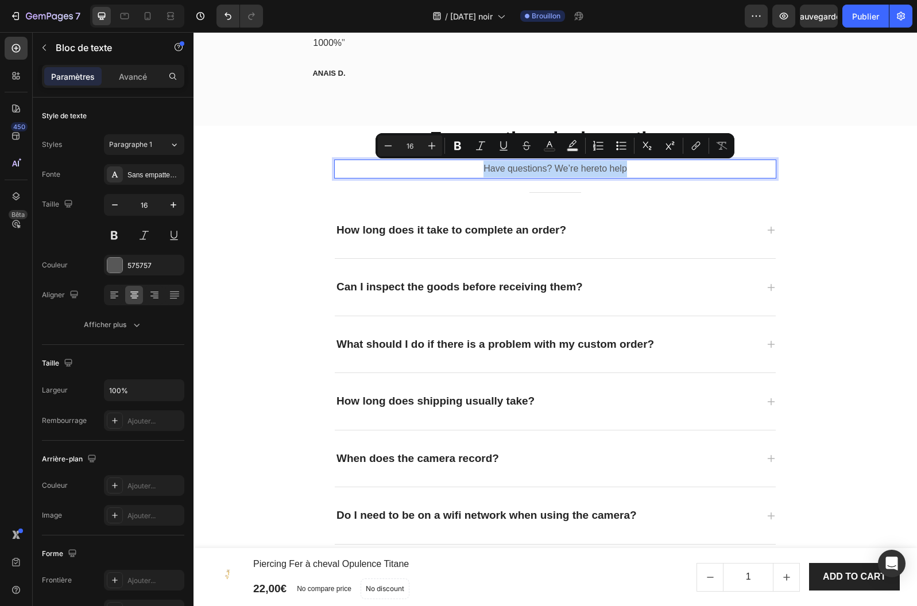
drag, startPoint x: 664, startPoint y: 168, endPoint x: 477, endPoint y: 164, distance: 187.1
click at [477, 164] on p "Have questions? We’re hereto help" at bounding box center [555, 169] width 440 height 17
copy p "Have questions? We’re hereto help"
click at [519, 170] on p "Have questions? We’re hereto help" at bounding box center [555, 169] width 440 height 17
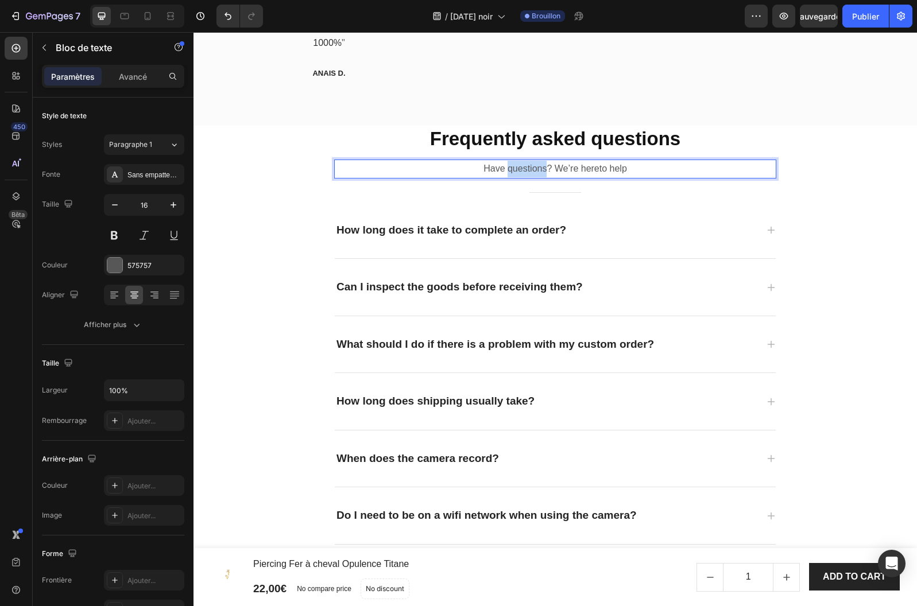
click at [519, 170] on p "Have questions? We’re hereto help" at bounding box center [555, 169] width 440 height 17
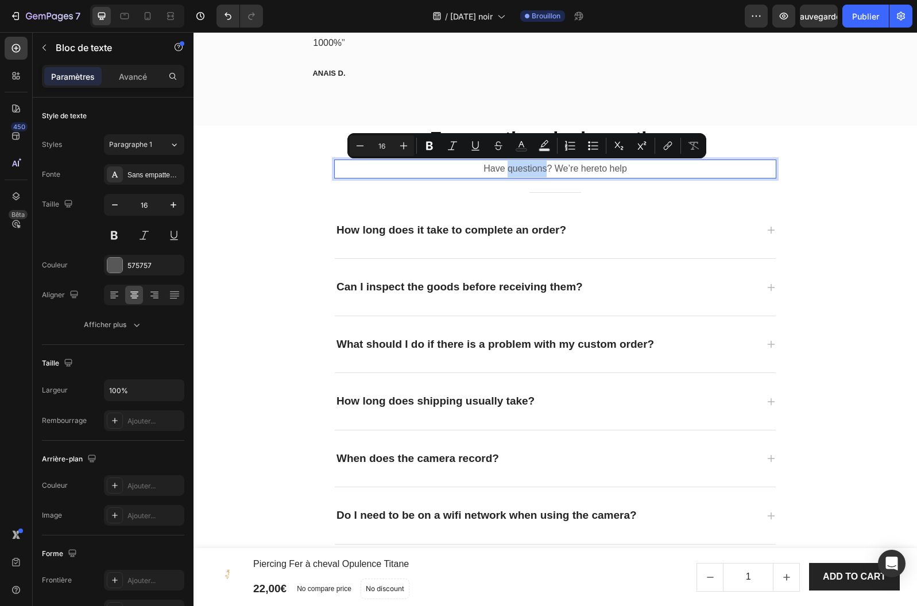
click at [521, 170] on p "Have questions? We’re hereto help" at bounding box center [555, 169] width 440 height 17
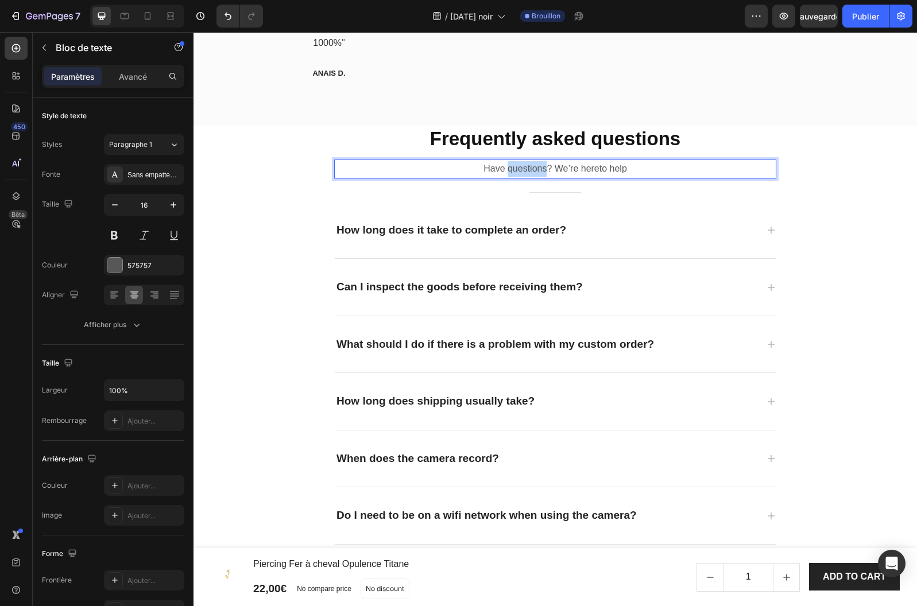
click at [521, 170] on p "Have questions? We’re hereto help" at bounding box center [555, 169] width 440 height 17
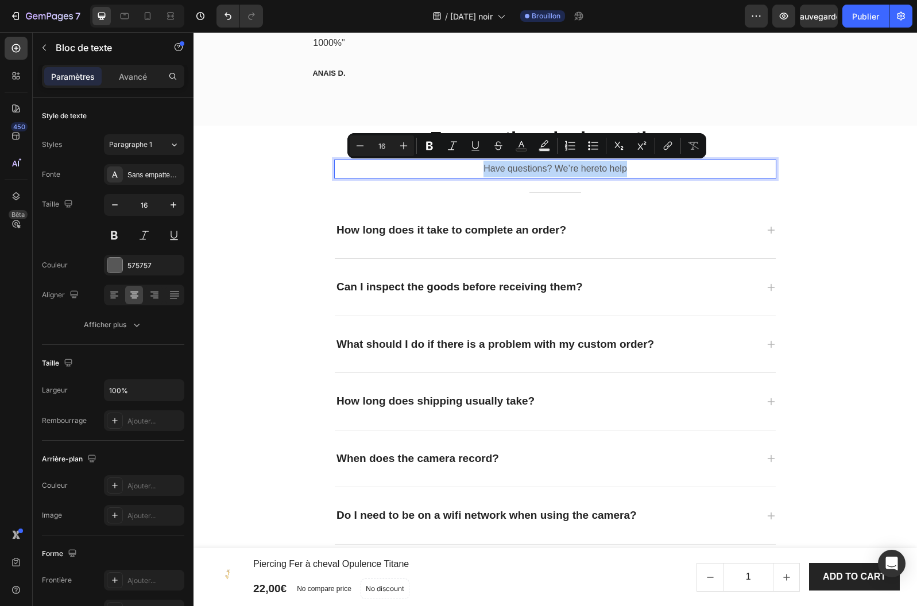
click at [521, 170] on p "Have questions? We’re hereto help" at bounding box center [555, 169] width 440 height 17
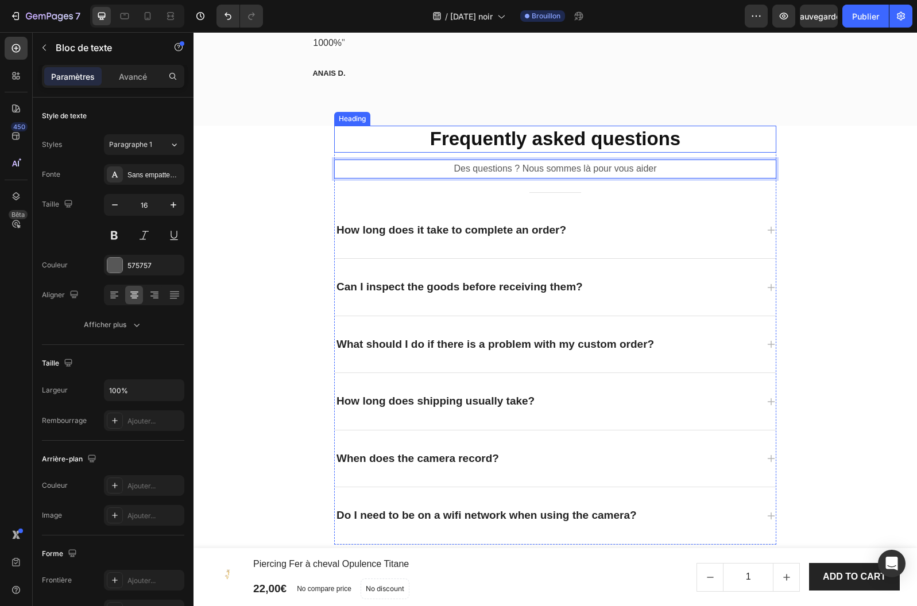
click at [666, 139] on p "Frequently asked questions" at bounding box center [555, 139] width 440 height 25
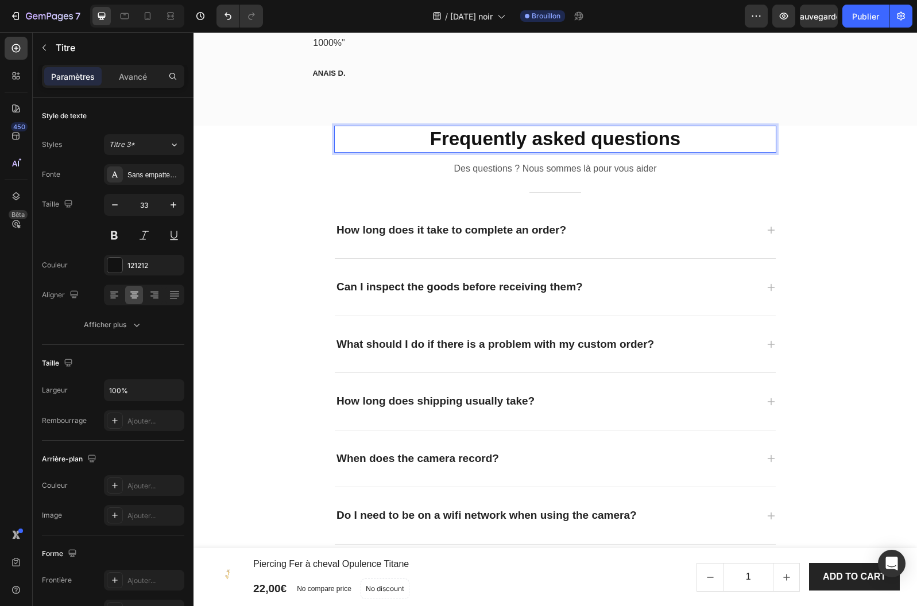
click at [685, 139] on p "Frequently asked questions" at bounding box center [555, 139] width 440 height 25
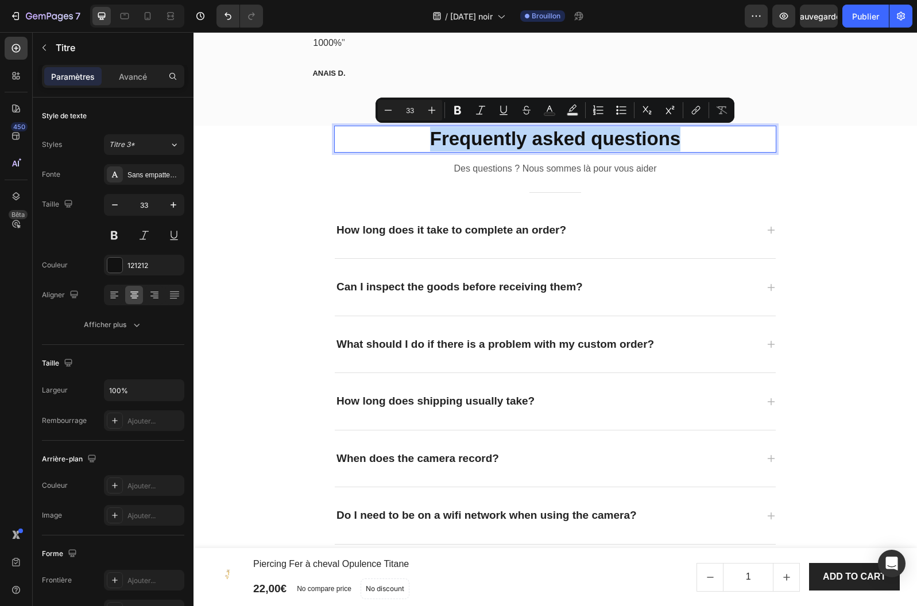
drag, startPoint x: 685, startPoint y: 139, endPoint x: 461, endPoint y: 127, distance: 223.5
click at [461, 128] on p "Frequently asked questions" at bounding box center [555, 139] width 440 height 25
copy p "Frequently asked questions"
click at [544, 139] on p "Frequently asked questions" at bounding box center [555, 139] width 440 height 25
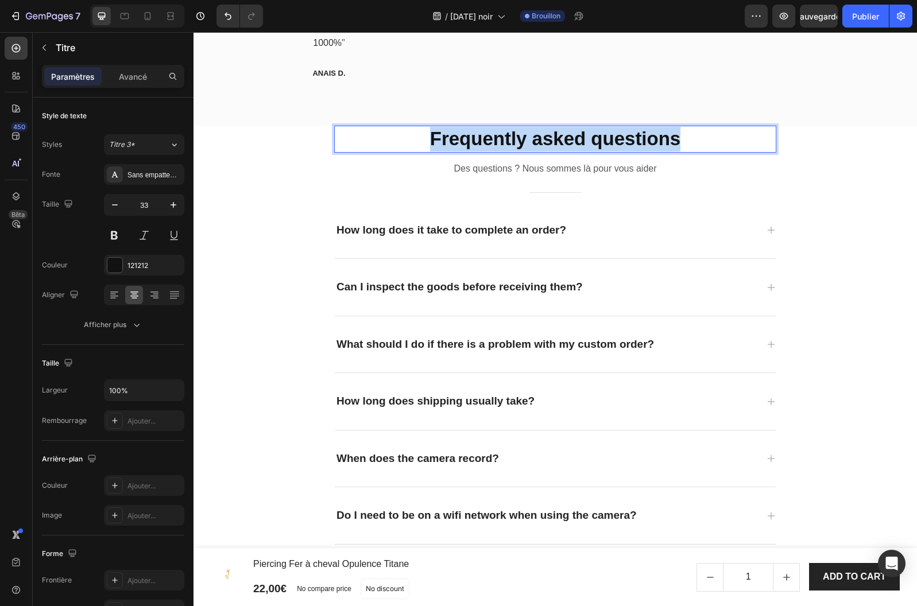
click at [544, 139] on p "Frequently asked questions" at bounding box center [555, 139] width 440 height 25
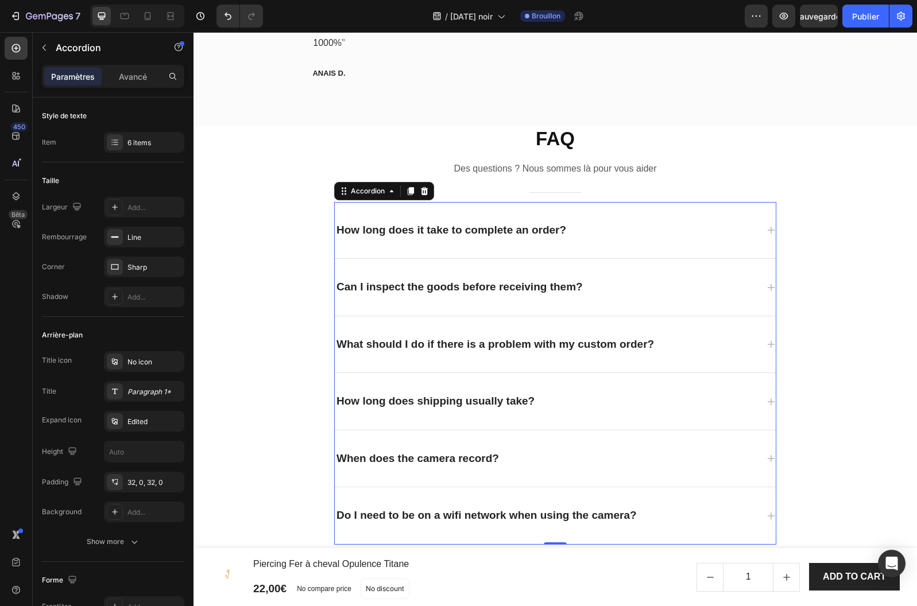
click at [475, 234] on div "How long does it take to complete an order?" at bounding box center [451, 230] width 233 height 20
click at [525, 232] on div "How long does it take to complete an order?" at bounding box center [451, 230] width 233 height 20
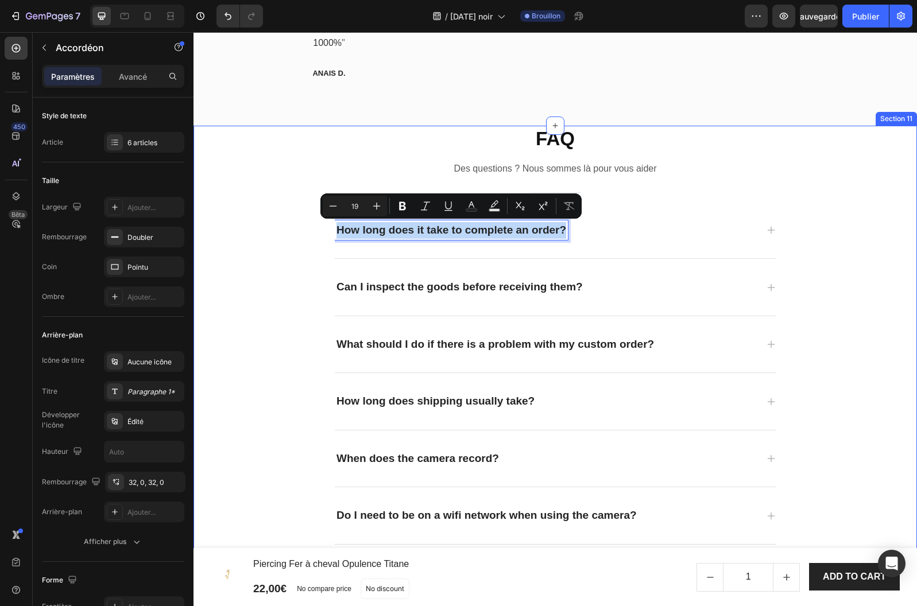
drag, startPoint x: 565, startPoint y: 232, endPoint x: 308, endPoint y: 230, distance: 256.5
click at [307, 230] on div "FAQ Heading Des questions ? Nous sommes là pour vous aider Text block Title Lin…" at bounding box center [555, 335] width 706 height 419
copy p "How long does it take to complete an order?"
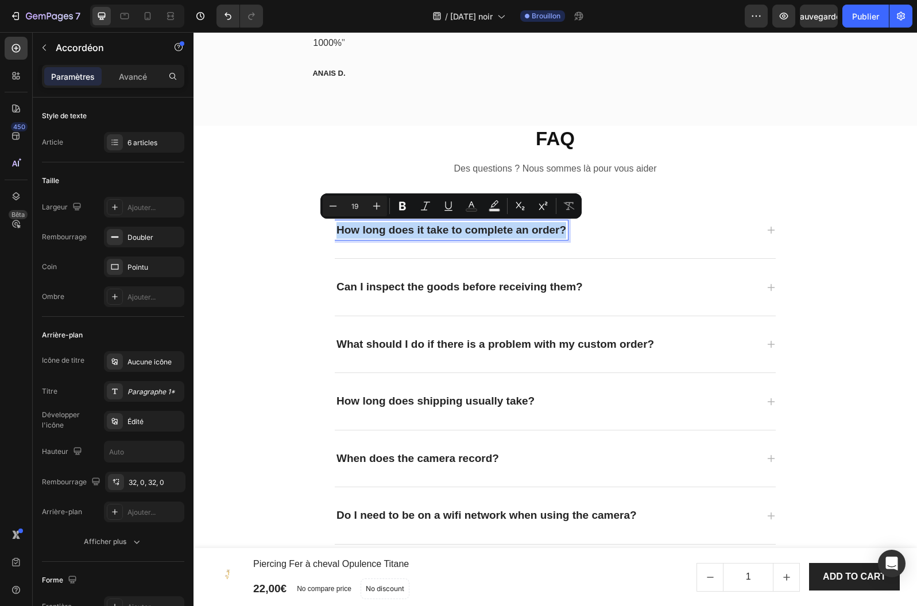
click at [772, 228] on icon at bounding box center [770, 230] width 9 height 9
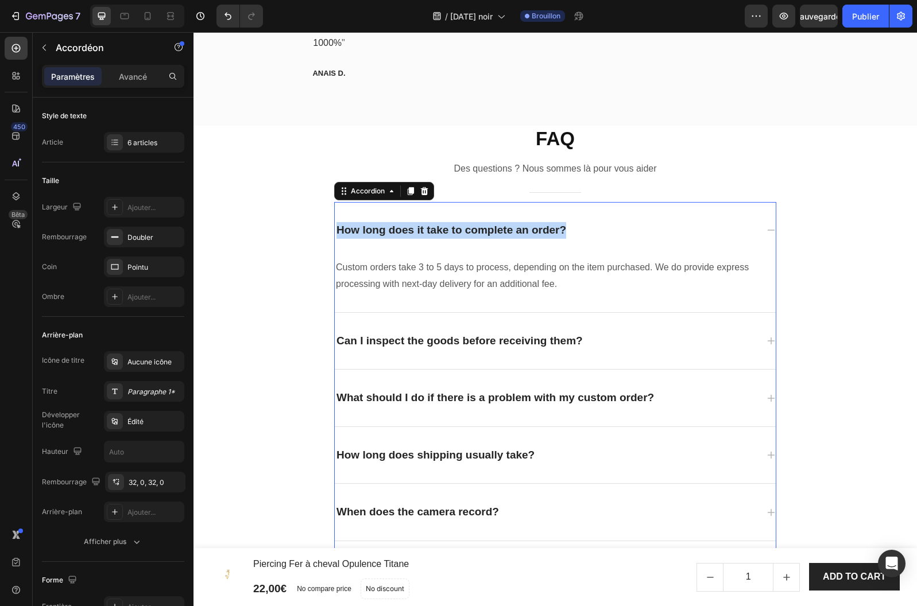
click at [772, 228] on icon at bounding box center [770, 230] width 9 height 9
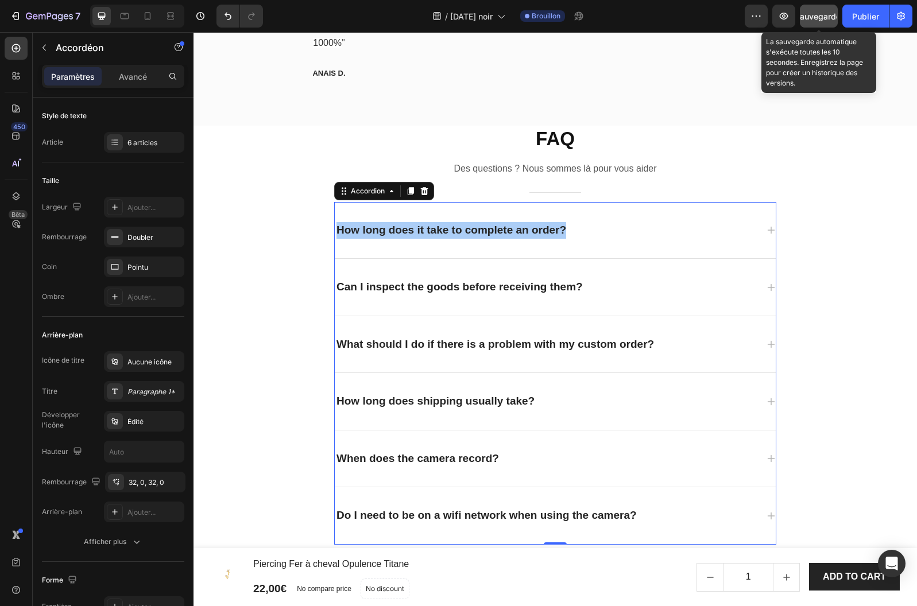
click at [807, 17] on font "Sauvegarder" at bounding box center [818, 16] width 49 height 10
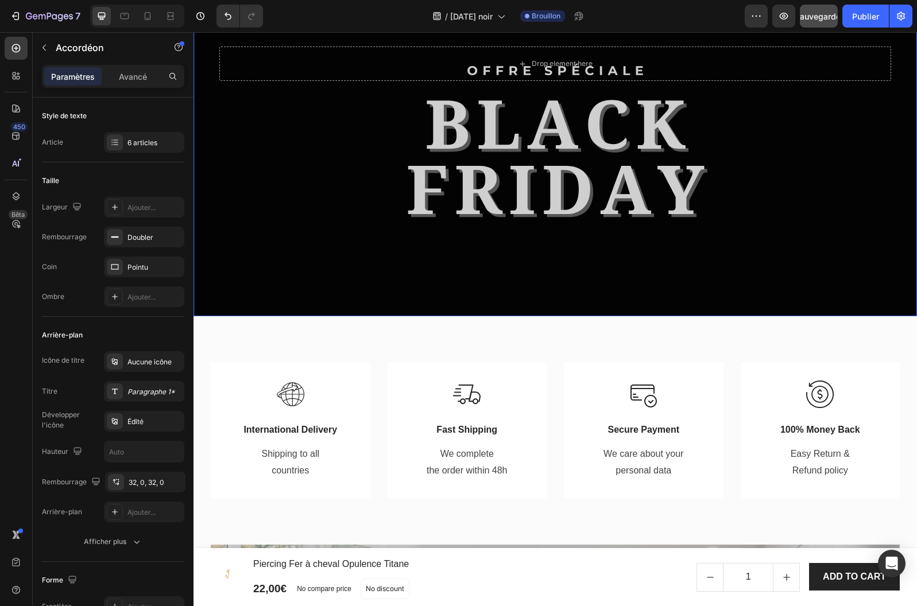
scroll to position [0, 0]
